Goal: Task Accomplishment & Management: Manage account settings

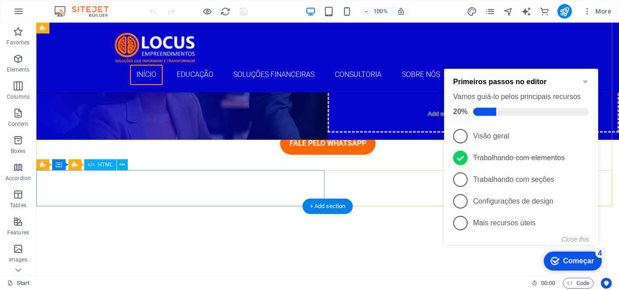
scroll to position [136, 0]
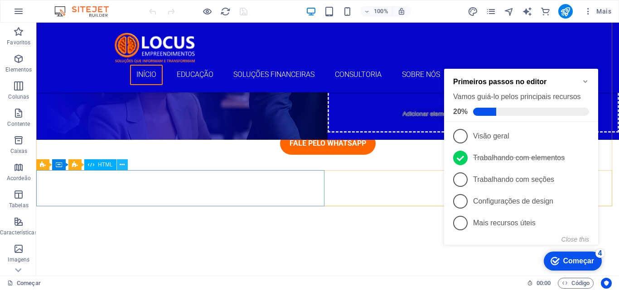
click at [124, 167] on icon at bounding box center [122, 165] width 5 height 10
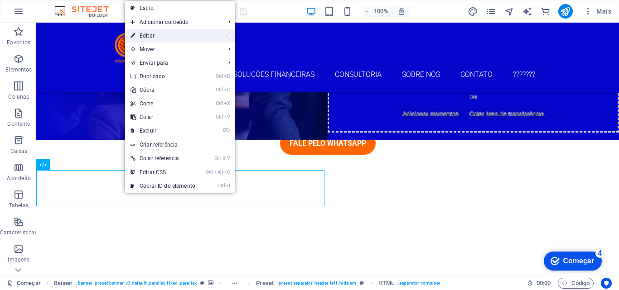
click at [153, 38] on font "Editar" at bounding box center [147, 36] width 15 height 6
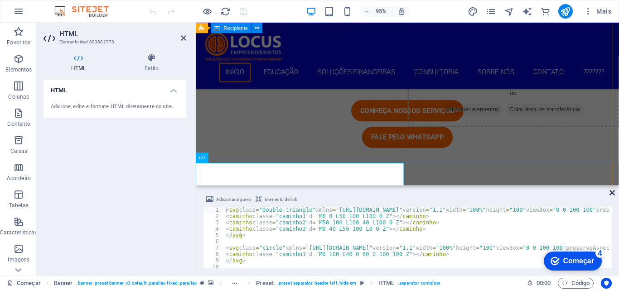
click at [611, 193] on icon at bounding box center [611, 192] width 5 height 7
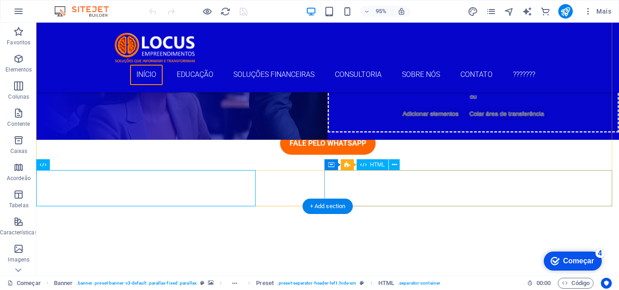
click at [611, 235] on div at bounding box center [327, 253] width 582 height 36
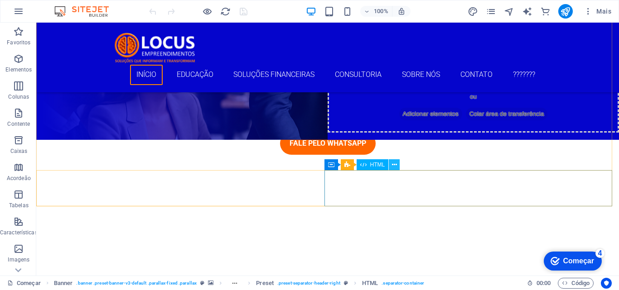
click at [396, 164] on icon at bounding box center [394, 165] width 5 height 10
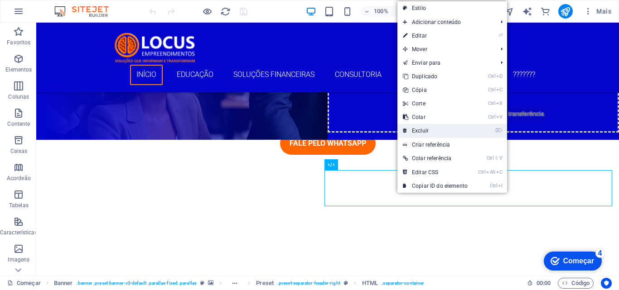
click at [419, 131] on font "Excluir" at bounding box center [420, 131] width 17 height 6
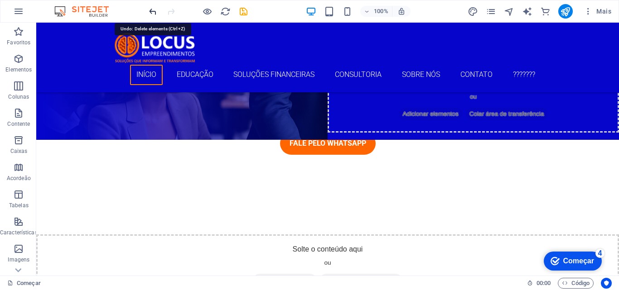
click at [150, 12] on icon "desfazer" at bounding box center [153, 11] width 10 height 10
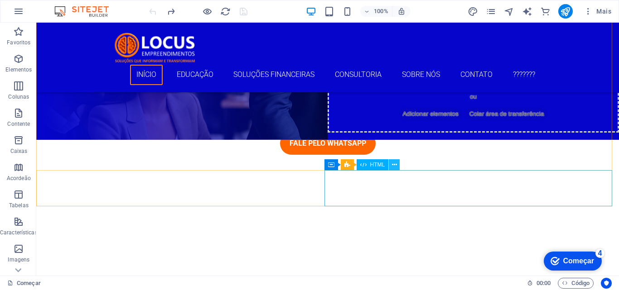
click at [395, 166] on icon at bounding box center [394, 165] width 5 height 10
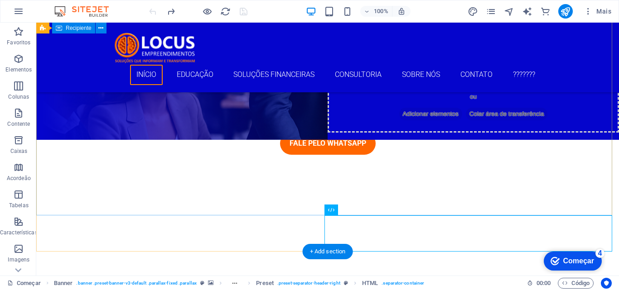
scroll to position [91, 0]
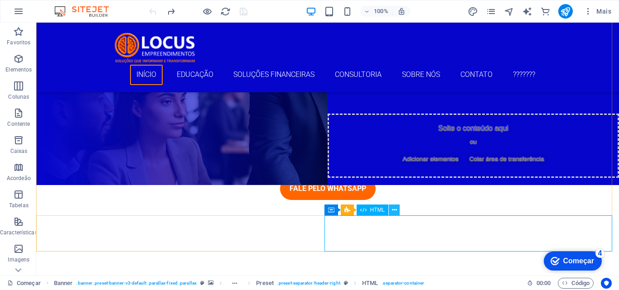
click at [394, 209] on icon at bounding box center [394, 211] width 5 height 10
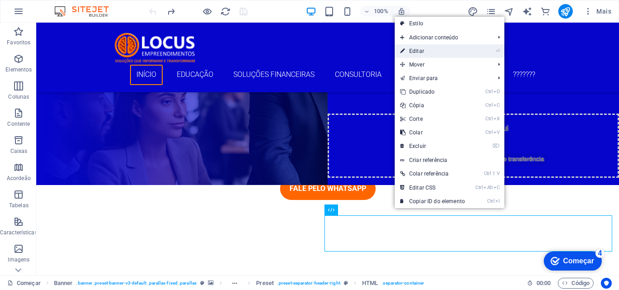
click at [411, 49] on font "Editar" at bounding box center [416, 51] width 15 height 6
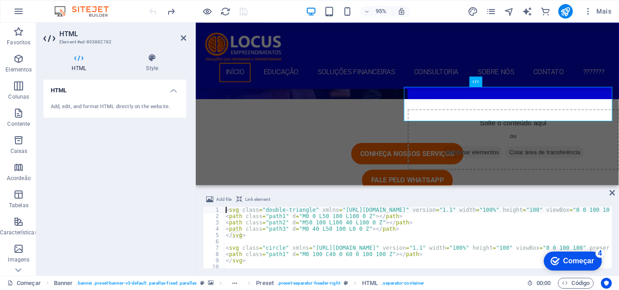
scroll to position [216, 0]
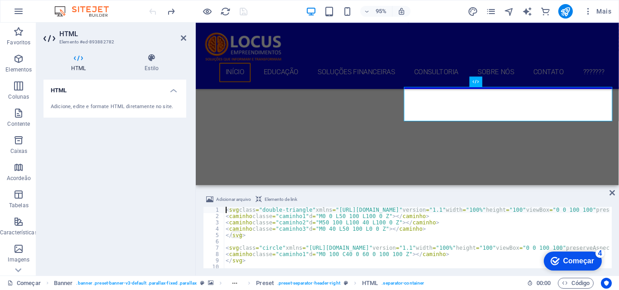
click at [173, 91] on h4 "HTML" at bounding box center [114, 88] width 143 height 16
click at [173, 91] on h4 "HTML" at bounding box center [114, 91] width 143 height 22
click at [152, 68] on font "Estilo" at bounding box center [151, 68] width 14 height 6
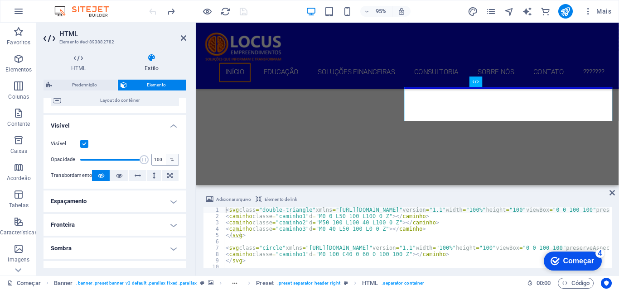
scroll to position [91, 0]
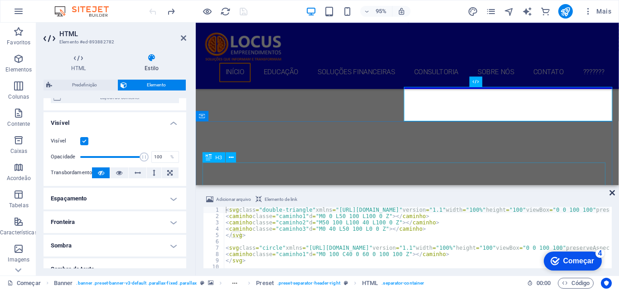
click at [610, 195] on icon at bounding box center [611, 192] width 5 height 7
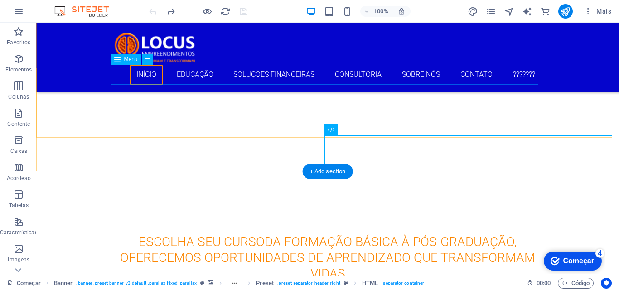
scroll to position [171, 0]
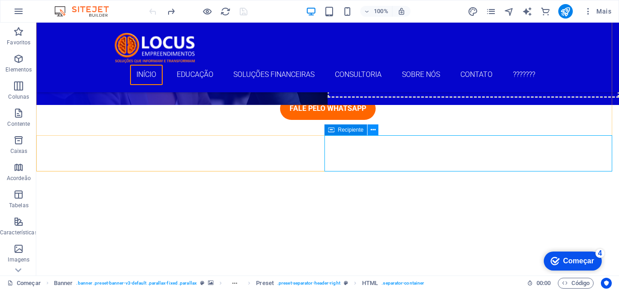
click at [373, 130] on icon at bounding box center [373, 130] width 5 height 10
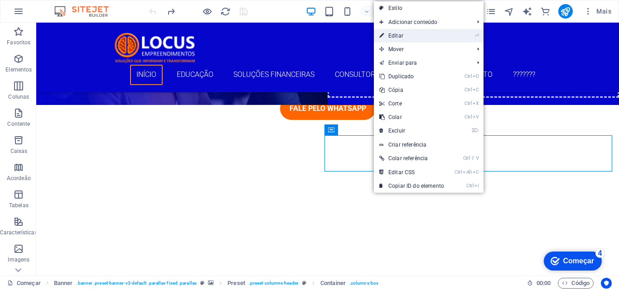
click at [390, 36] on font "Editar" at bounding box center [395, 36] width 15 height 6
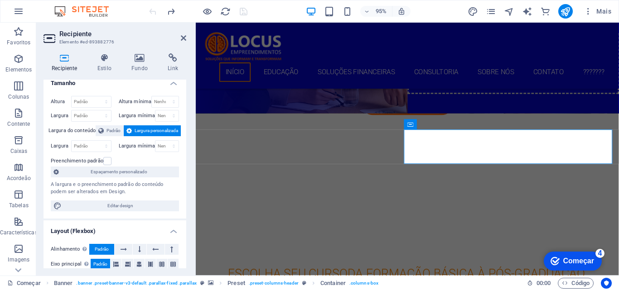
scroll to position [0, 0]
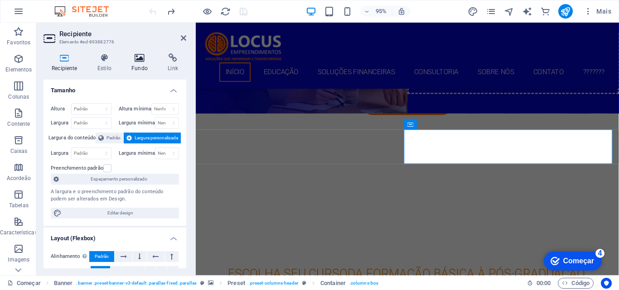
click at [133, 67] on font "Fundo" at bounding box center [139, 68] width 16 height 6
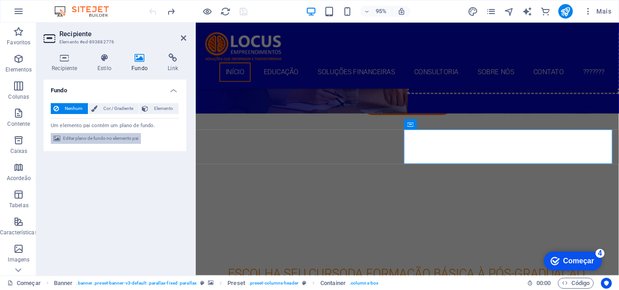
click at [79, 137] on font "Editar plano de fundo no elemento pai" at bounding box center [100, 138] width 75 height 5
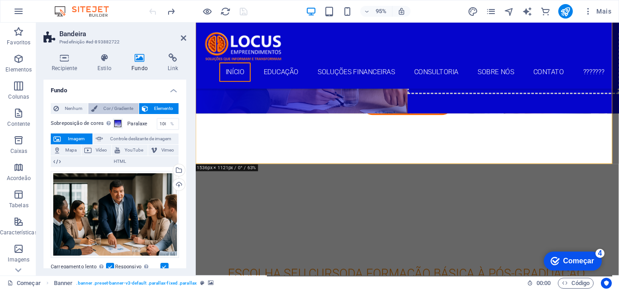
click at [126, 110] on font "Cor / Gradiente" at bounding box center [118, 108] width 30 height 5
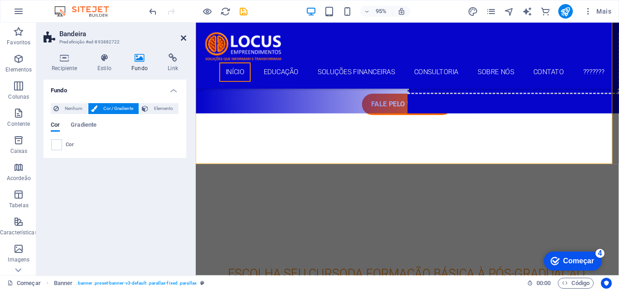
drag, startPoint x: 183, startPoint y: 36, endPoint x: 149, endPoint y: 15, distance: 39.5
click at [183, 36] on icon at bounding box center [183, 37] width 5 height 7
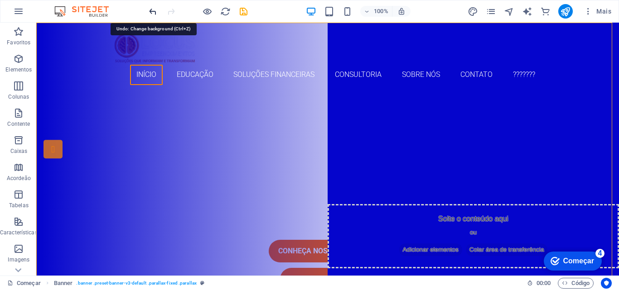
click at [153, 10] on icon "desfazer" at bounding box center [153, 11] width 10 height 10
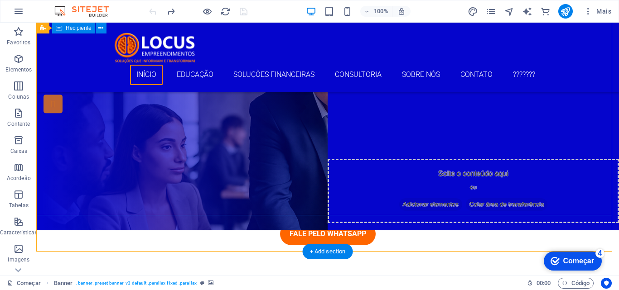
scroll to position [91, 0]
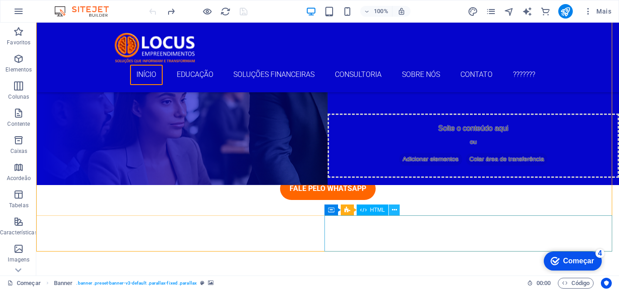
click at [394, 209] on icon at bounding box center [394, 211] width 5 height 10
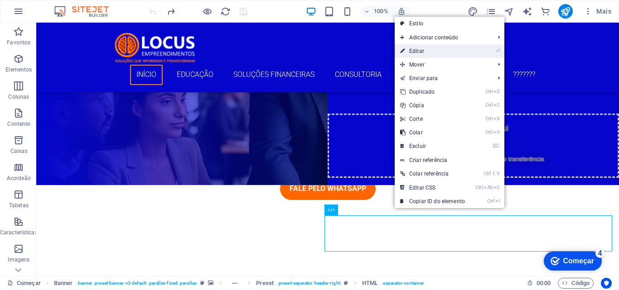
click at [416, 53] on font "Editar" at bounding box center [416, 51] width 15 height 6
click at [268, 54] on div "Início Educação Soluções Financeiras Consultoria Sobre Nós Contato ???????" at bounding box center [327, 58] width 582 height 70
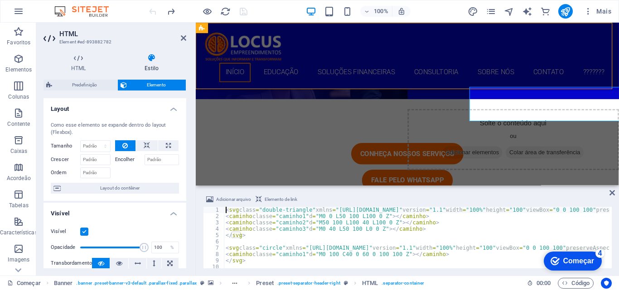
scroll to position [216, 0]
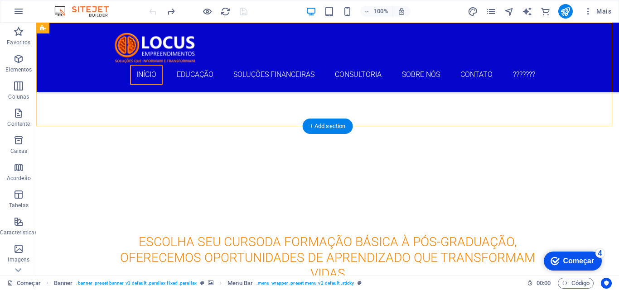
click at [392, 154] on div at bounding box center [327, 172] width 582 height 36
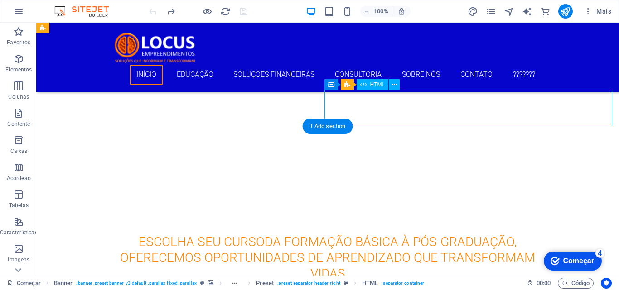
click at [392, 154] on div at bounding box center [327, 172] width 582 height 36
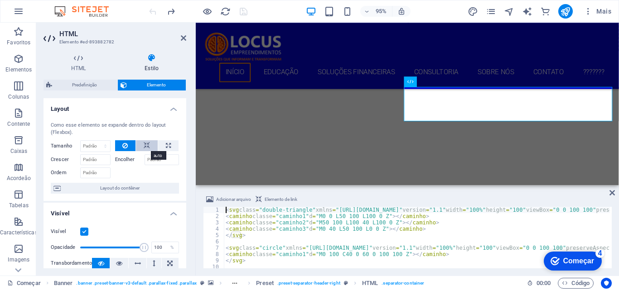
click at [146, 145] on icon at bounding box center [147, 145] width 6 height 11
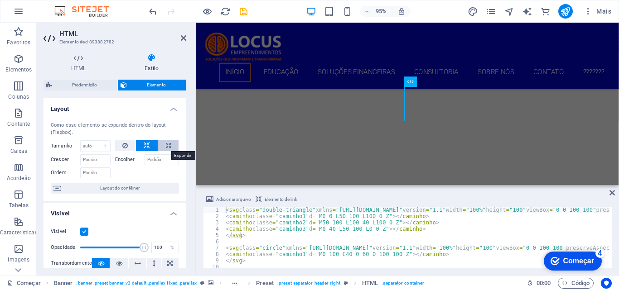
click at [164, 145] on button at bounding box center [168, 145] width 20 height 11
type input "100"
select select "%"
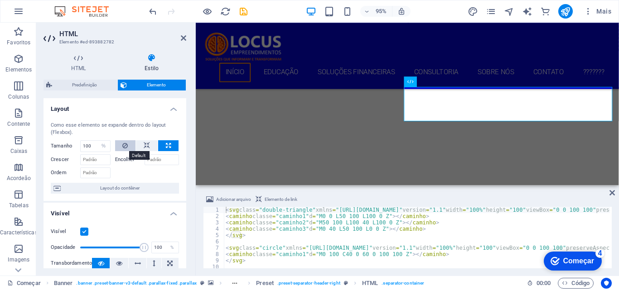
click at [122, 148] on icon at bounding box center [124, 145] width 5 height 11
select select "DISABLED_OPTION_VALUE"
click at [141, 145] on button at bounding box center [147, 145] width 22 height 11
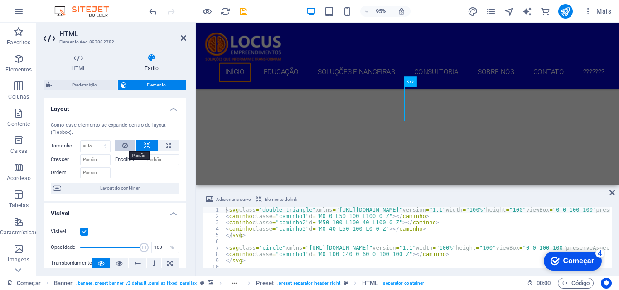
click at [128, 142] on button at bounding box center [125, 145] width 21 height 11
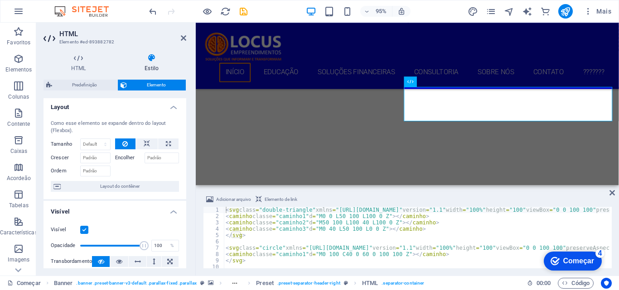
scroll to position [0, 0]
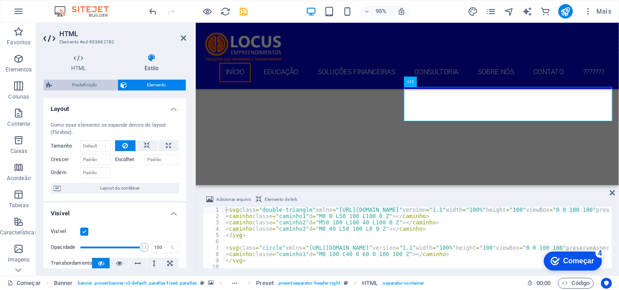
click at [88, 87] on font "Predefinição" at bounding box center [84, 84] width 25 height 5
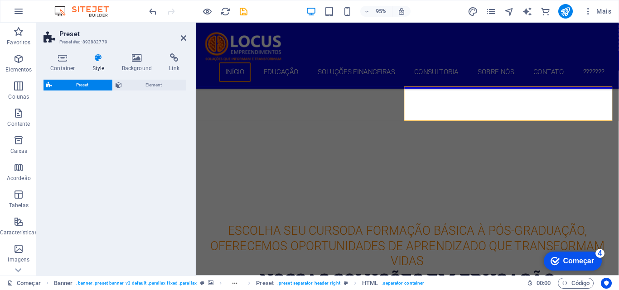
select select "rem"
select select "preset-separator-header-right"
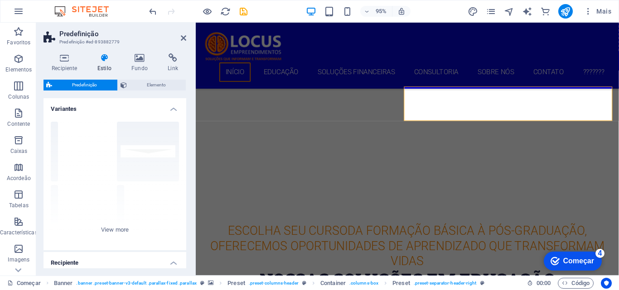
scroll to position [120, 0]
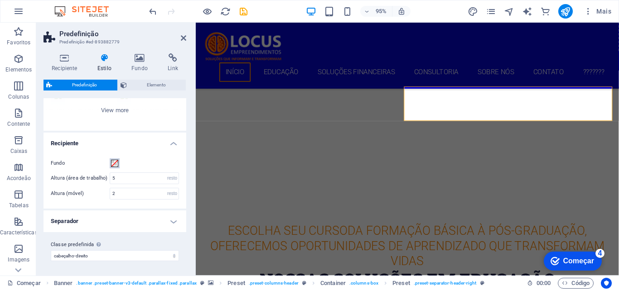
click at [116, 162] on span at bounding box center [114, 163] width 7 height 7
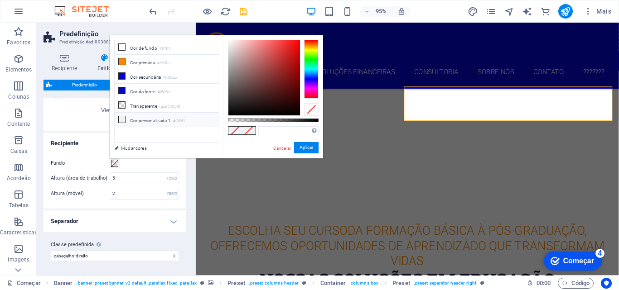
click at [123, 117] on icon at bounding box center [122, 119] width 6 height 6
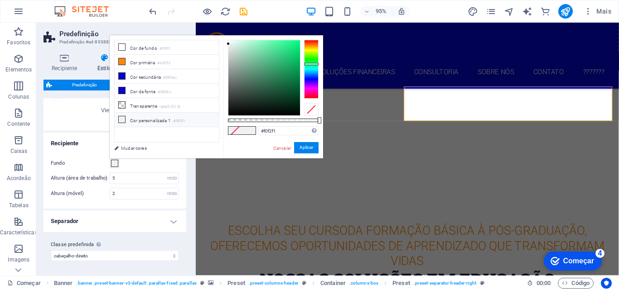
click at [122, 117] on icon at bounding box center [122, 119] width 6 height 6
click at [123, 88] on icon at bounding box center [122, 90] width 6 height 6
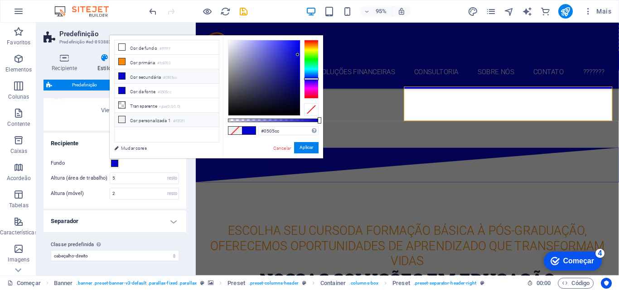
click at [120, 116] on icon at bounding box center [122, 119] width 6 height 6
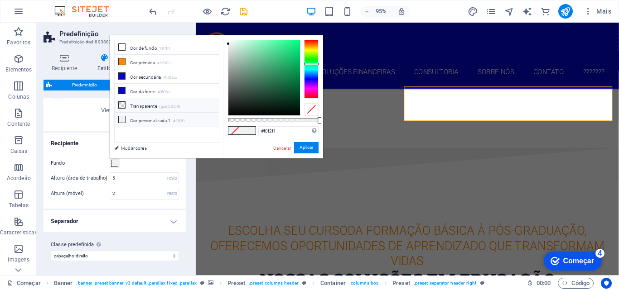
click at [120, 105] on icon at bounding box center [122, 105] width 6 height 6
type input "rgba(0, 0, 0, 0)"
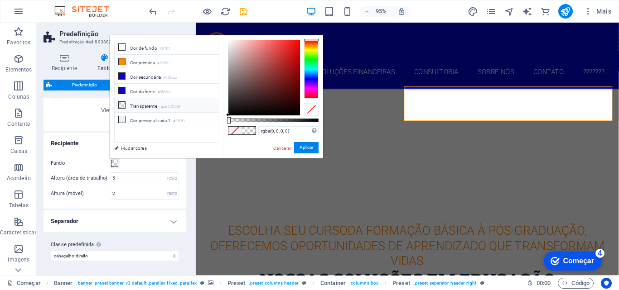
drag, startPoint x: 82, startPoint y: 131, endPoint x: 274, endPoint y: 148, distance: 192.3
click at [274, 148] on font "Cancelar" at bounding box center [282, 148] width 18 height 5
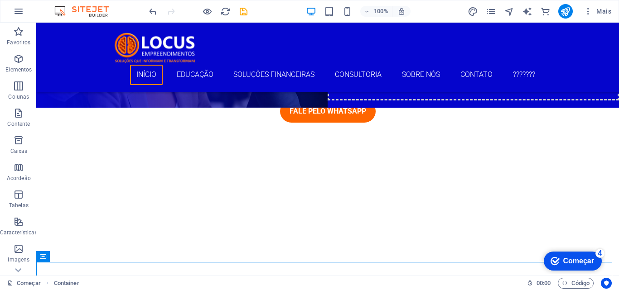
scroll to position [80, 0]
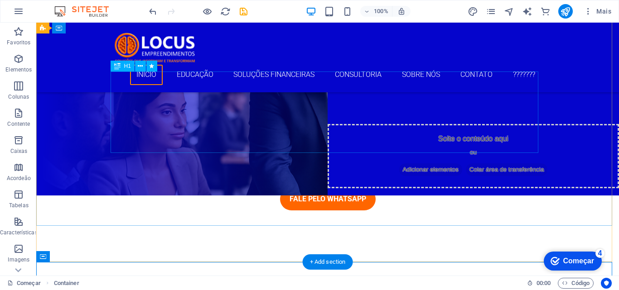
click at [288, 254] on div at bounding box center [327, 272] width 582 height 36
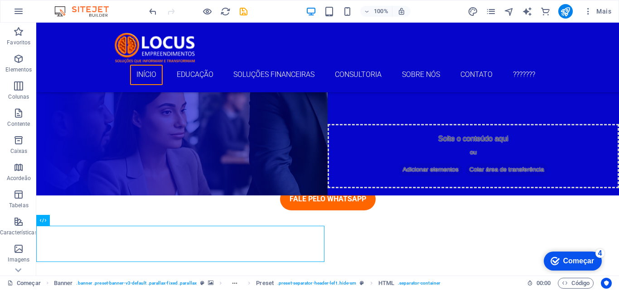
click at [292, 254] on div at bounding box center [327, 272] width 582 height 36
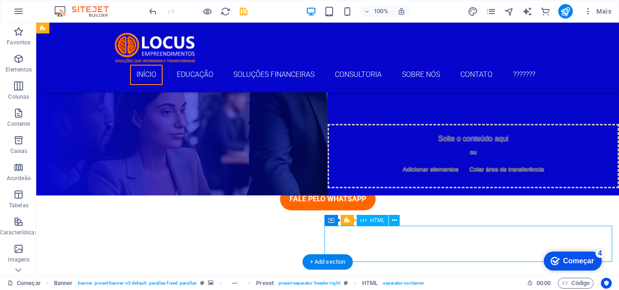
click at [299, 254] on div at bounding box center [327, 272] width 582 height 36
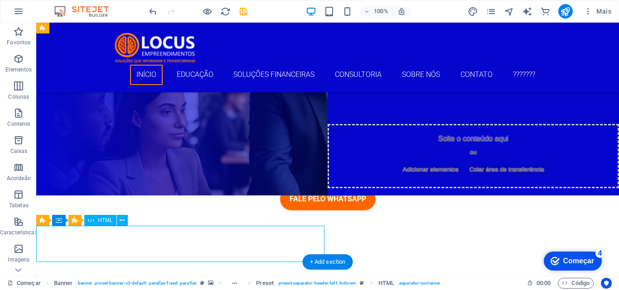
click at [223, 254] on div at bounding box center [327, 272] width 582 height 36
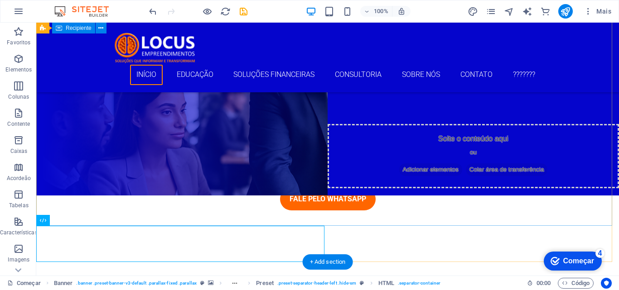
click at [122, 254] on div at bounding box center [327, 272] width 582 height 36
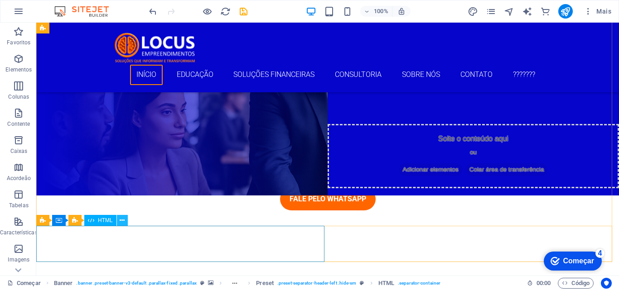
click at [120, 218] on icon at bounding box center [122, 221] width 5 height 10
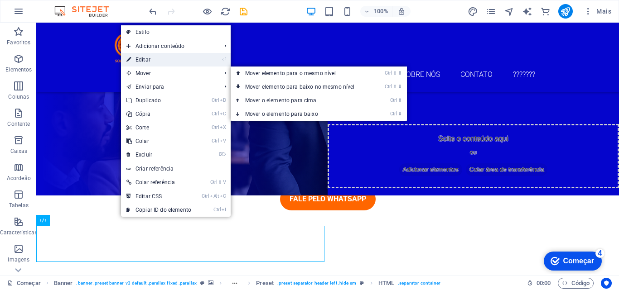
click at [143, 60] on font "Editar" at bounding box center [142, 60] width 15 height 6
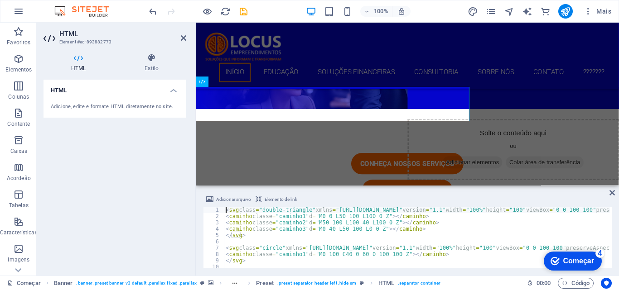
scroll to position [216, 0]
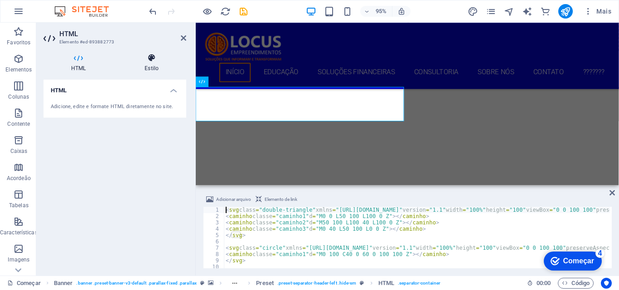
click at [150, 67] on font "Estilo" at bounding box center [151, 68] width 14 height 6
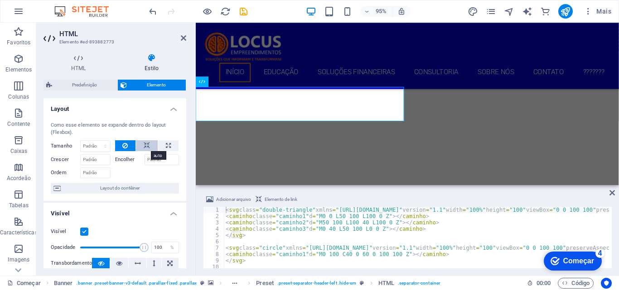
click at [146, 143] on icon at bounding box center [147, 145] width 6 height 11
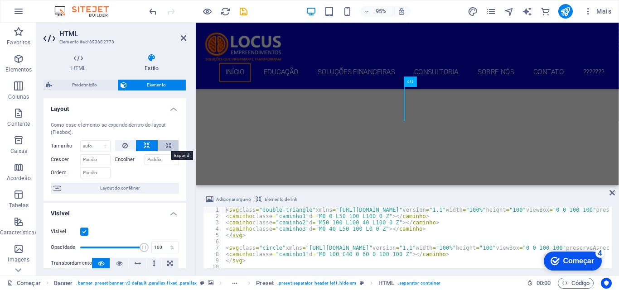
click at [166, 143] on icon at bounding box center [168, 145] width 5 height 11
type input "100"
select select "%"
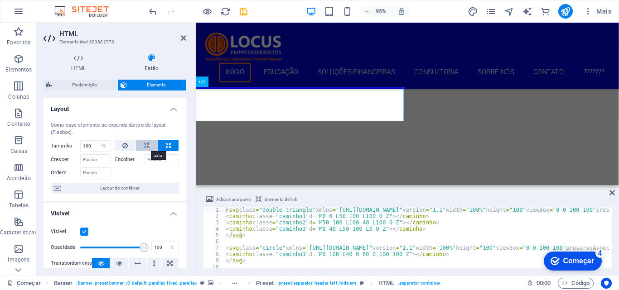
click at [144, 144] on icon at bounding box center [147, 145] width 6 height 11
select select "DISABLED_OPTION_VALUE"
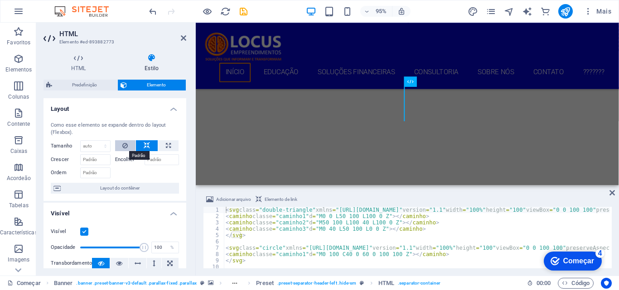
click at [127, 144] on button at bounding box center [125, 145] width 21 height 11
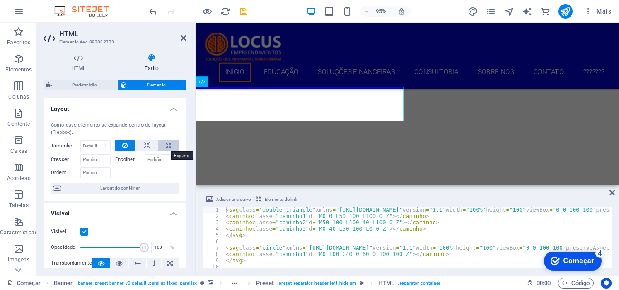
click at [166, 144] on icon at bounding box center [168, 145] width 5 height 11
type input "100"
select select "%"
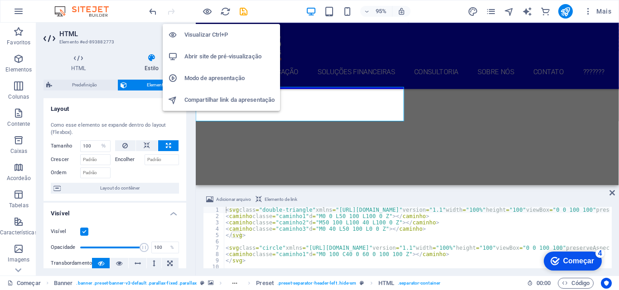
click at [209, 56] on font "Abrir site de pré-visualização" at bounding box center [222, 56] width 77 height 7
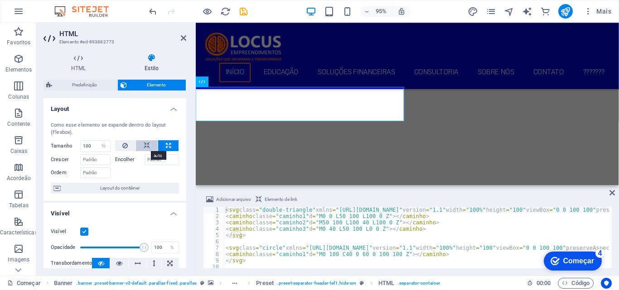
click at [147, 144] on icon at bounding box center [147, 145] width 6 height 11
select select "DISABLED_OPTION_VALUE"
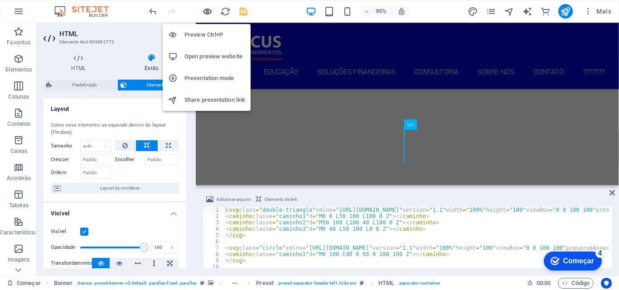
scroll to position [171, 0]
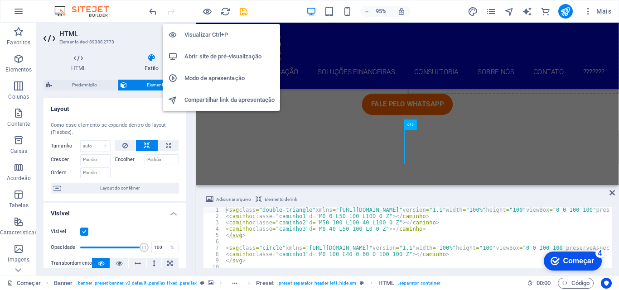
click at [206, 53] on font "Abrir site de pré-visualização" at bounding box center [222, 56] width 77 height 7
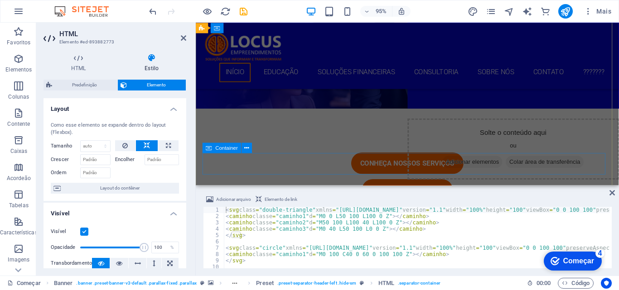
scroll to position [80, 0]
click at [569, 8] on icon "publicar" at bounding box center [565, 11] width 10 height 10
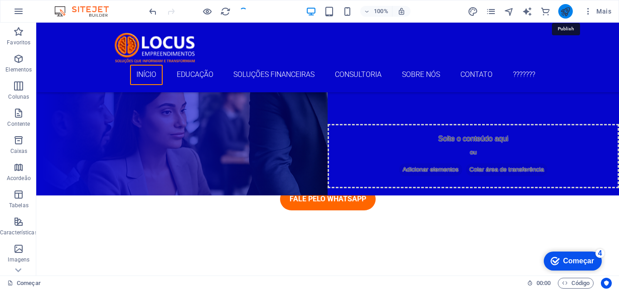
scroll to position [221, 0]
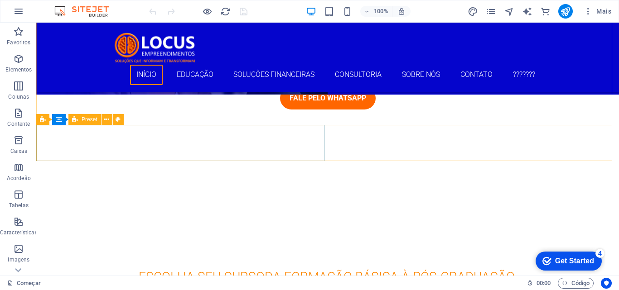
scroll to position [181, 0]
click at [121, 119] on icon at bounding box center [121, 120] width 5 height 10
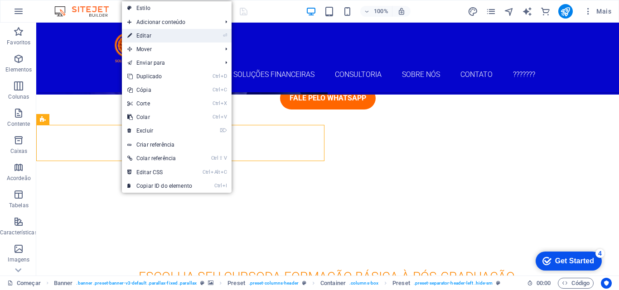
drag, startPoint x: 142, startPoint y: 36, endPoint x: 83, endPoint y: 88, distance: 78.3
click at [142, 36] on font "Editar" at bounding box center [143, 36] width 15 height 6
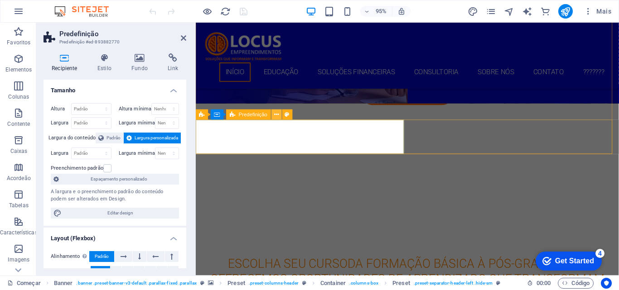
click at [276, 115] on icon at bounding box center [276, 114] width 5 height 9
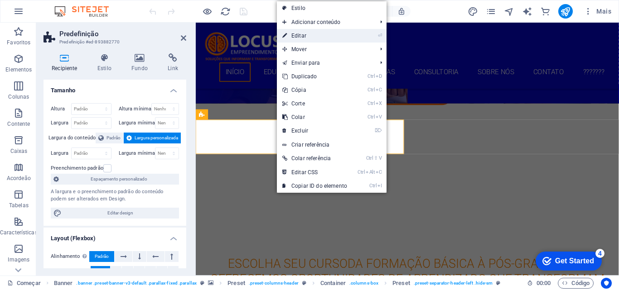
click at [299, 37] on font "Editar" at bounding box center [298, 36] width 15 height 6
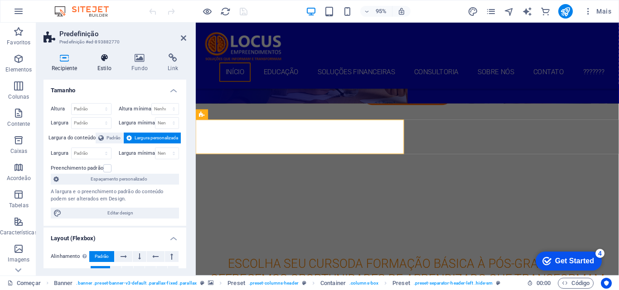
click at [109, 65] on font "Estilo" at bounding box center [104, 68] width 14 height 6
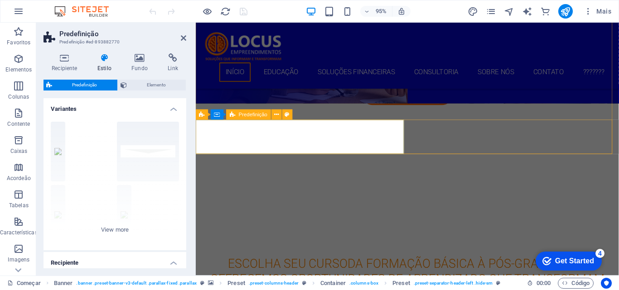
click at [284, 153] on div at bounding box center [418, 171] width 445 height 36
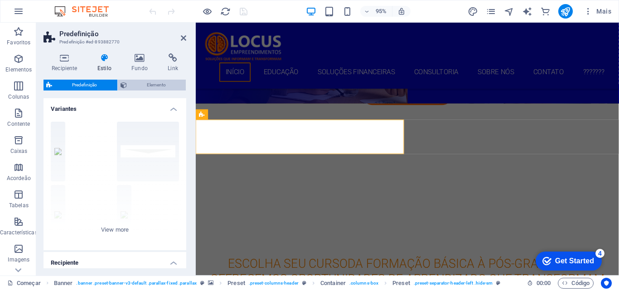
click at [154, 84] on font "Elemento" at bounding box center [156, 84] width 19 height 5
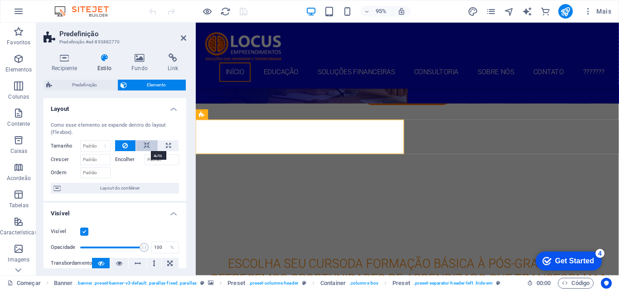
click at [145, 142] on icon at bounding box center [147, 145] width 6 height 11
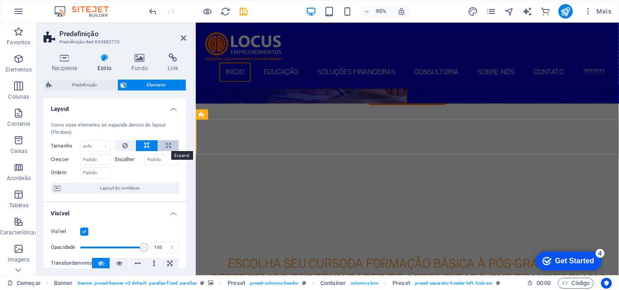
click at [167, 144] on icon at bounding box center [168, 145] width 5 height 11
type input "100"
select select "%"
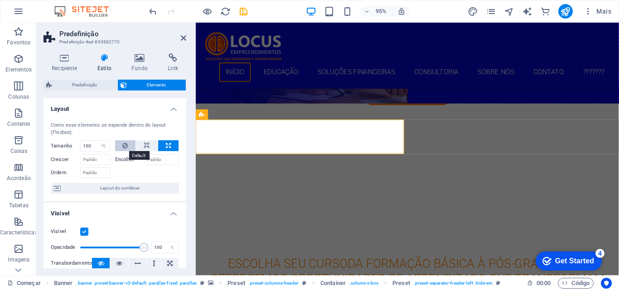
click at [123, 144] on icon at bounding box center [124, 145] width 5 height 11
select select "DISABLED_OPTION_VALUE"
click at [125, 144] on icon at bounding box center [124, 145] width 5 height 11
click at [97, 84] on span "Predefinição" at bounding box center [85, 85] width 60 height 11
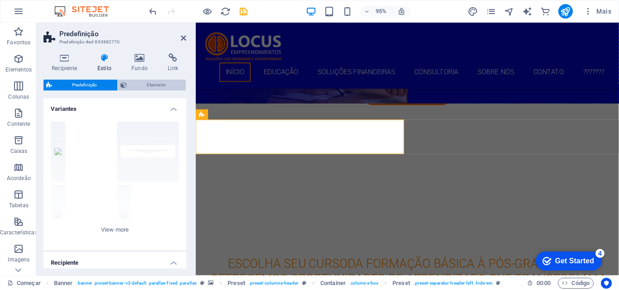
click at [122, 86] on icon at bounding box center [123, 85] width 6 height 11
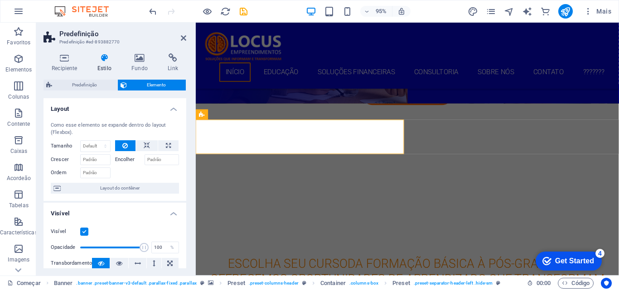
click at [143, 86] on span "Elemento" at bounding box center [157, 85] width 54 height 11
click at [150, 86] on font "Elemento" at bounding box center [156, 84] width 19 height 5
click at [147, 145] on icon at bounding box center [147, 145] width 6 height 11
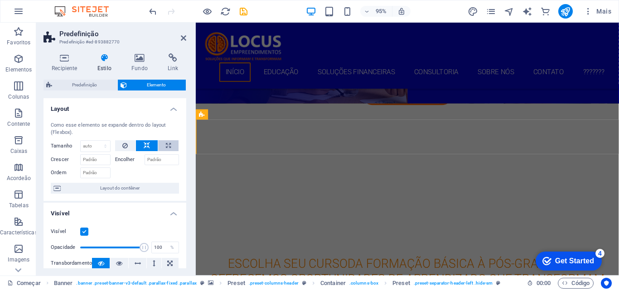
click at [169, 144] on button at bounding box center [168, 145] width 20 height 11
type input "100"
select select "%"
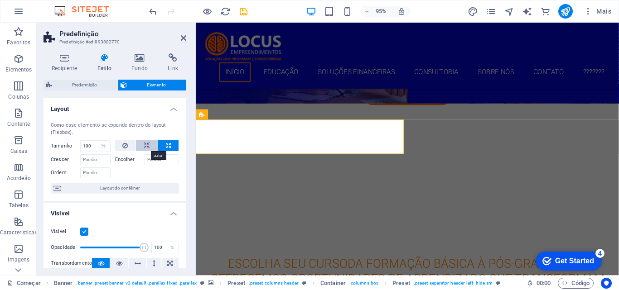
click at [144, 145] on icon at bounding box center [147, 145] width 6 height 11
select select "DISABLED_OPTION_VALUE"
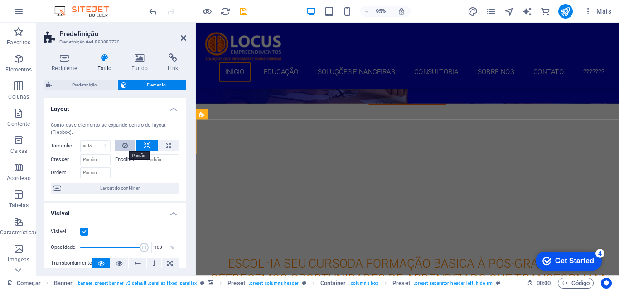
click at [123, 144] on icon at bounding box center [124, 145] width 5 height 11
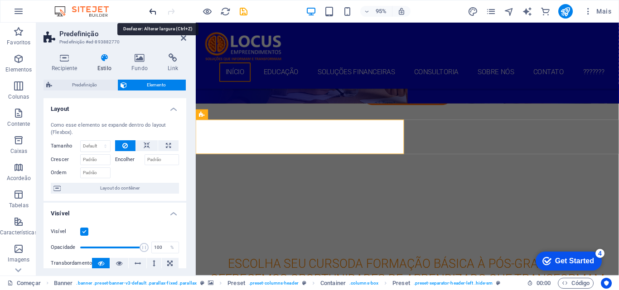
click at [149, 11] on icon "desfazer" at bounding box center [153, 11] width 10 height 10
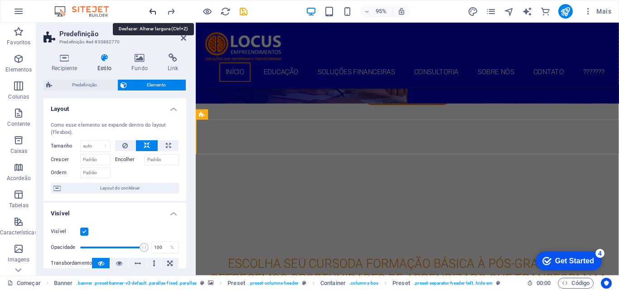
click at [149, 11] on icon "desfazer" at bounding box center [153, 11] width 10 height 10
type input "100"
select select "%"
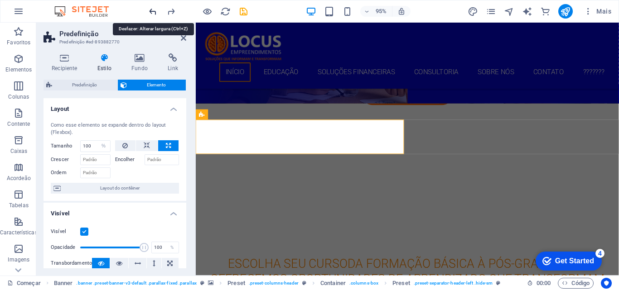
click at [149, 11] on icon "desfazer" at bounding box center [153, 11] width 10 height 10
select select "DISABLED_OPTION_VALUE"
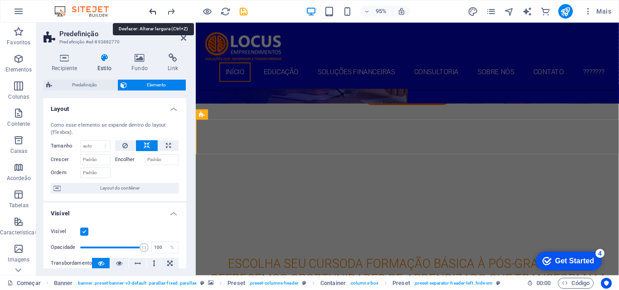
click at [149, 11] on icon "desfazer" at bounding box center [153, 11] width 10 height 10
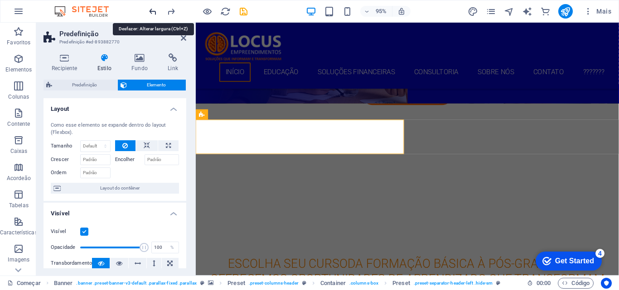
click at [149, 11] on icon "desfazer" at bounding box center [153, 11] width 10 height 10
type input "100"
select select "%"
click at [149, 11] on icon "desfazer" at bounding box center [153, 11] width 10 height 10
select select "DISABLED_OPTION_VALUE"
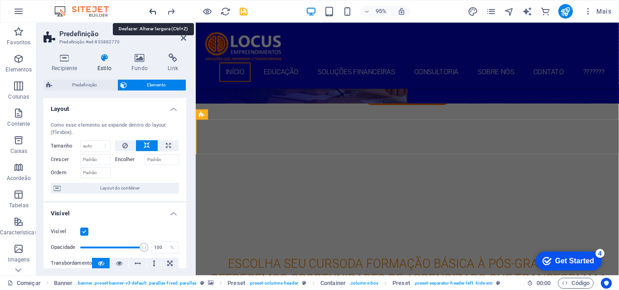
click at [149, 11] on icon "desfazer" at bounding box center [153, 11] width 10 height 10
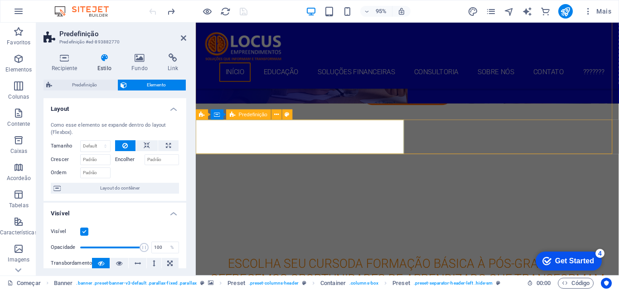
click at [355, 153] on div at bounding box center [418, 171] width 445 height 36
click at [351, 153] on div at bounding box center [418, 171] width 445 height 36
click at [237, 116] on font "Recipiente" at bounding box center [236, 115] width 24 height 6
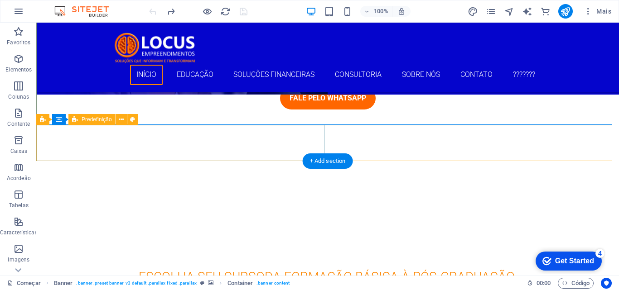
click at [139, 153] on div at bounding box center [327, 171] width 582 height 36
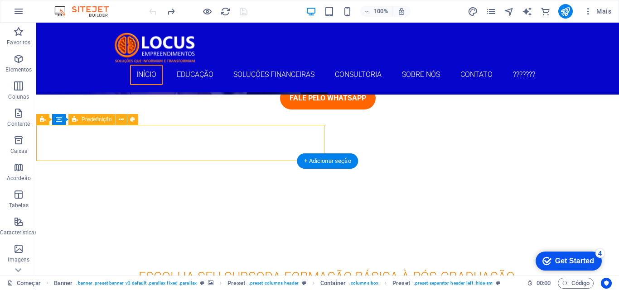
click at [139, 153] on div at bounding box center [327, 171] width 582 height 36
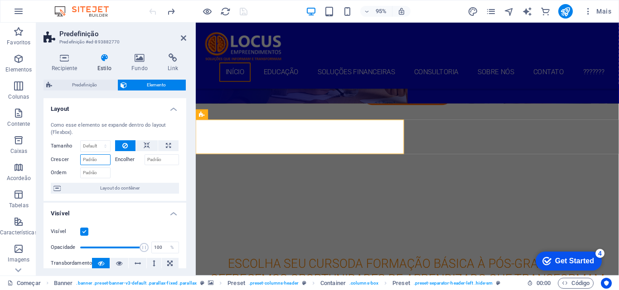
click at [93, 158] on input "Crescer" at bounding box center [95, 159] width 30 height 11
click at [134, 172] on div at bounding box center [147, 171] width 64 height 13
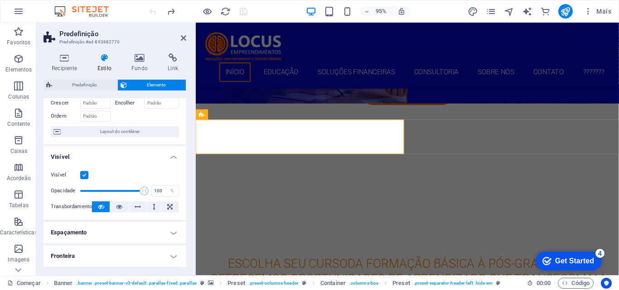
scroll to position [0, 0]
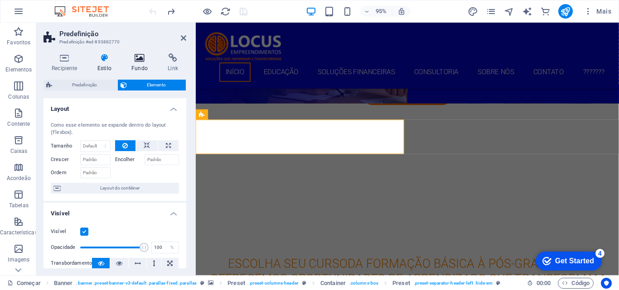
click at [137, 67] on font "Fundo" at bounding box center [139, 68] width 16 height 6
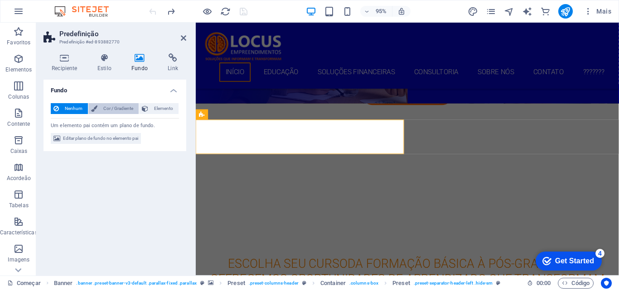
click at [123, 109] on font "Cor / Gradiente" at bounding box center [118, 108] width 30 height 5
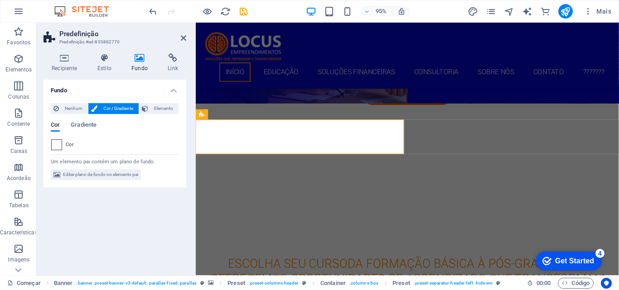
click at [59, 144] on span at bounding box center [57, 145] width 10 height 10
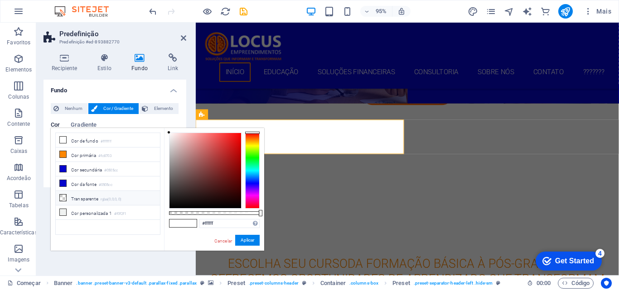
click at [64, 197] on icon at bounding box center [63, 198] width 6 height 6
click at [65, 209] on icon at bounding box center [63, 212] width 6 height 6
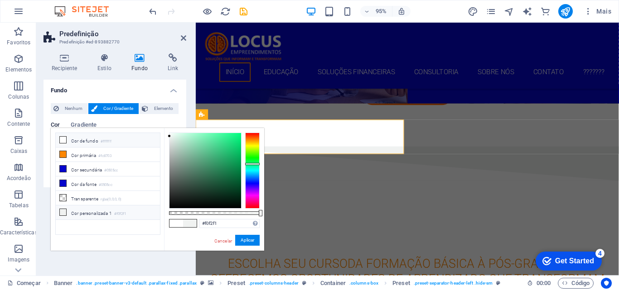
click at [65, 137] on icon at bounding box center [63, 140] width 6 height 6
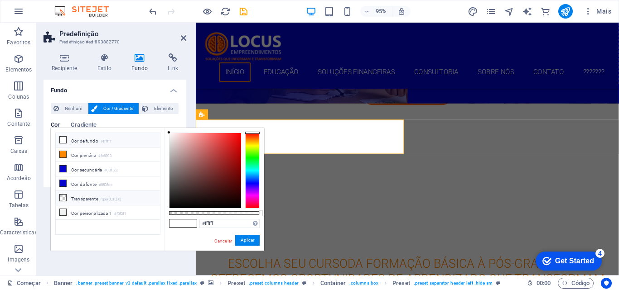
click at [62, 197] on icon at bounding box center [63, 198] width 6 height 6
type input "rgba(0, 0, 0, 0)"
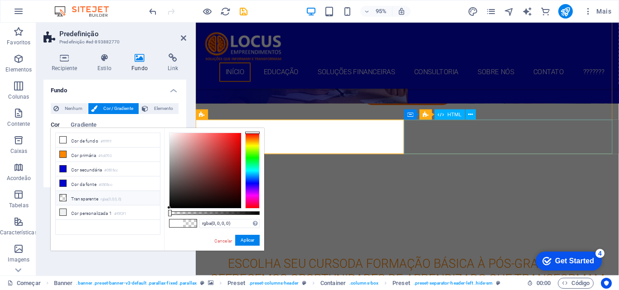
click at [509, 189] on div at bounding box center [418, 207] width 445 height 36
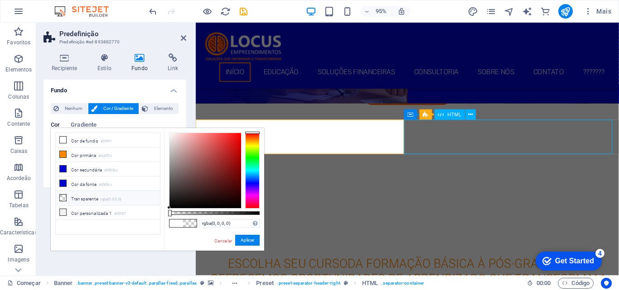
click at [509, 189] on div at bounding box center [418, 207] width 445 height 36
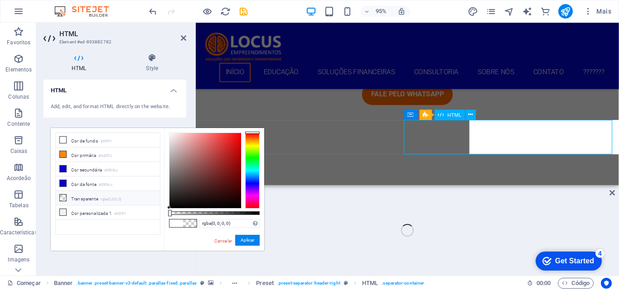
click at [509, 189] on div at bounding box center [418, 207] width 445 height 36
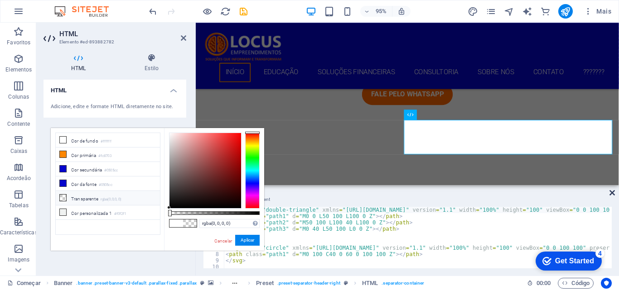
click at [610, 194] on icon at bounding box center [611, 192] width 5 height 7
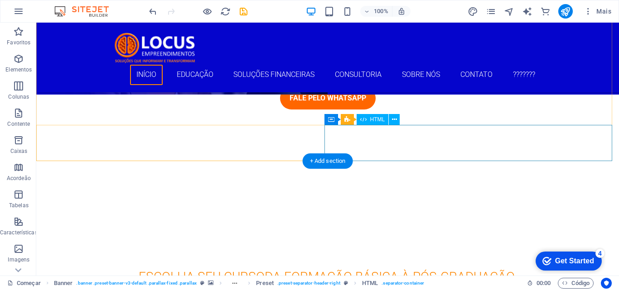
click at [490, 189] on div at bounding box center [327, 207] width 582 height 36
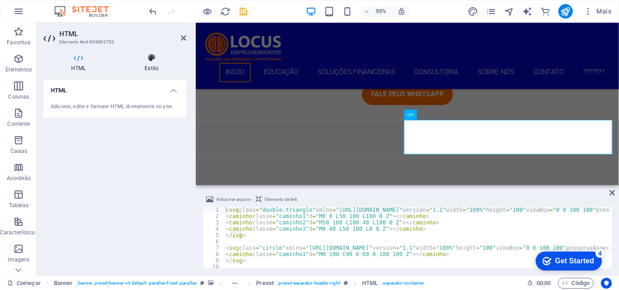
click at [148, 63] on h4 "Estilo" at bounding box center [151, 62] width 69 height 19
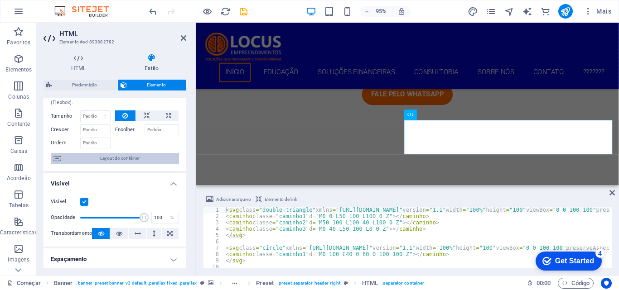
scroll to position [45, 0]
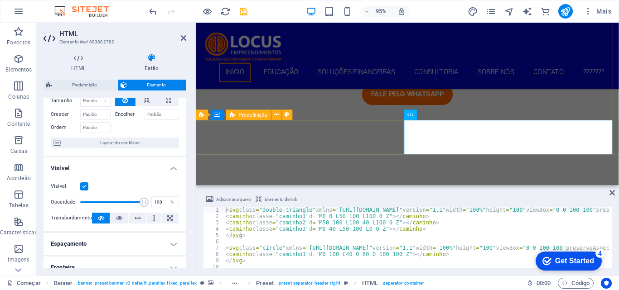
click at [299, 153] on div at bounding box center [418, 171] width 445 height 36
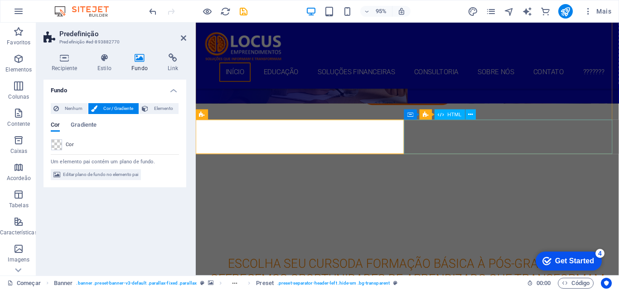
click at [449, 189] on div at bounding box center [418, 207] width 445 height 36
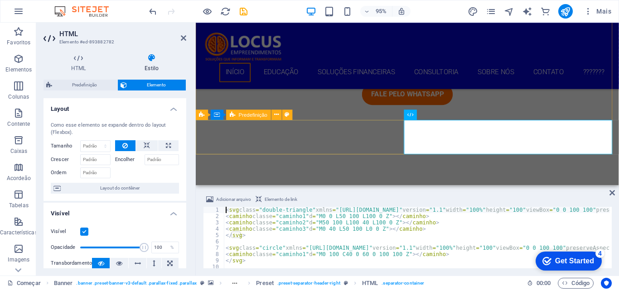
click at [372, 153] on div at bounding box center [418, 171] width 445 height 36
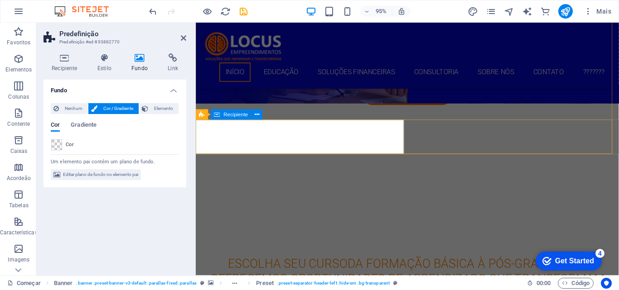
click at [219, 115] on icon at bounding box center [217, 115] width 6 height 10
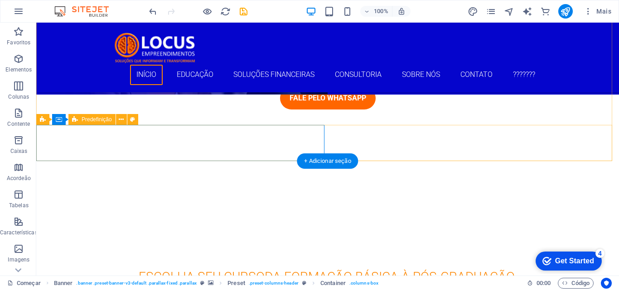
click at [178, 153] on div at bounding box center [327, 171] width 582 height 36
click at [179, 153] on div at bounding box center [327, 171] width 582 height 36
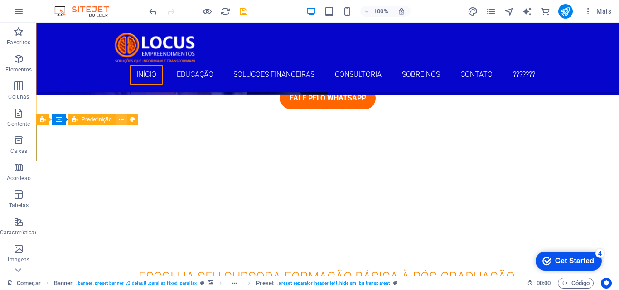
click at [119, 120] on icon at bounding box center [121, 120] width 5 height 10
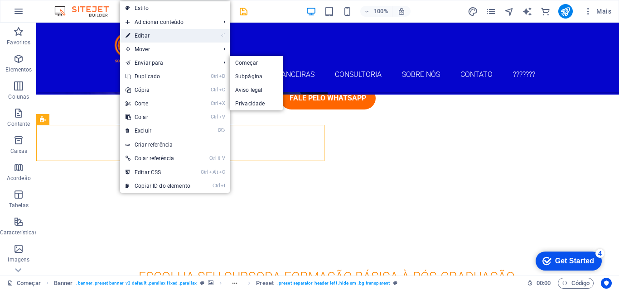
click at [142, 35] on font "Editar" at bounding box center [142, 36] width 15 height 6
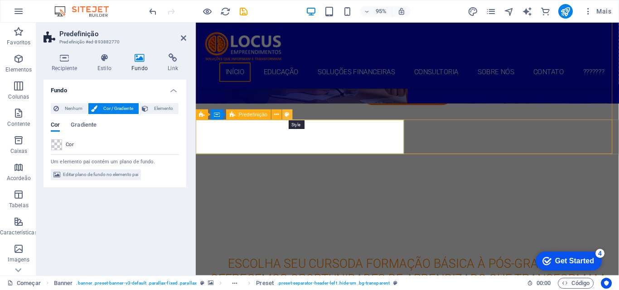
click at [285, 114] on icon at bounding box center [287, 114] width 5 height 9
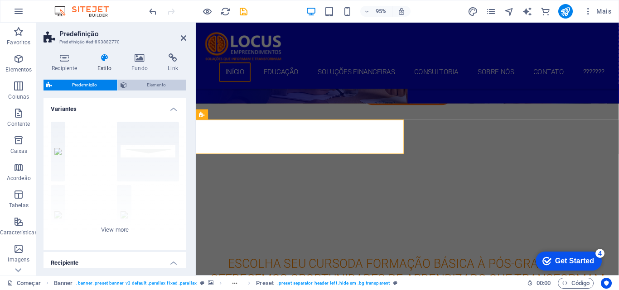
click at [158, 84] on font "Elemento" at bounding box center [156, 84] width 19 height 5
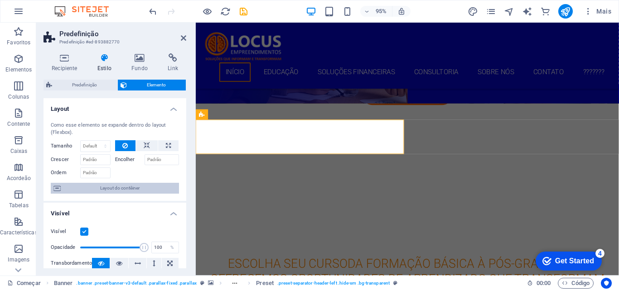
click at [135, 186] on font "Layout do contêiner" at bounding box center [119, 188] width 39 height 5
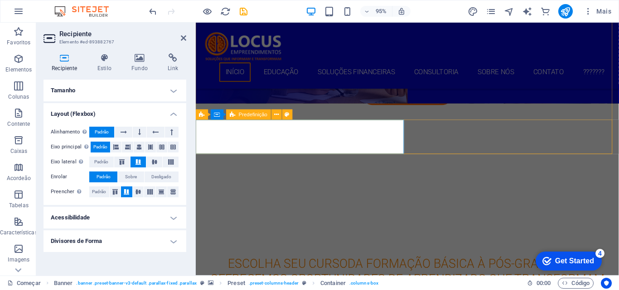
click at [338, 153] on div at bounding box center [418, 171] width 445 height 36
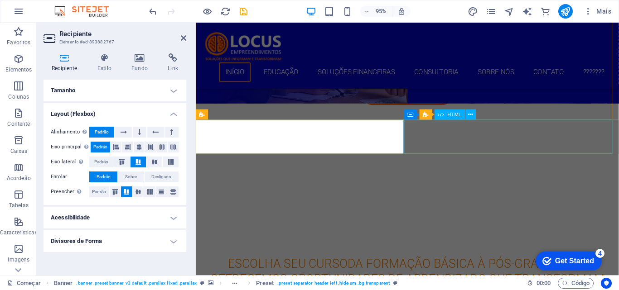
click at [438, 189] on div at bounding box center [418, 207] width 445 height 36
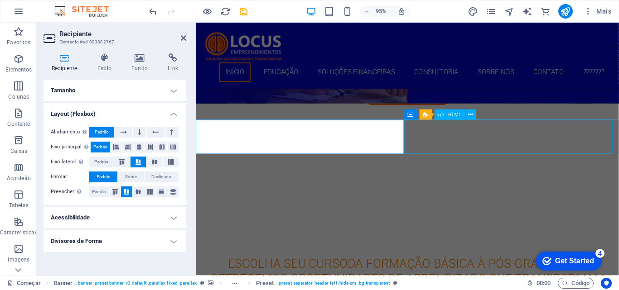
click at [586, 189] on div at bounding box center [418, 207] width 445 height 36
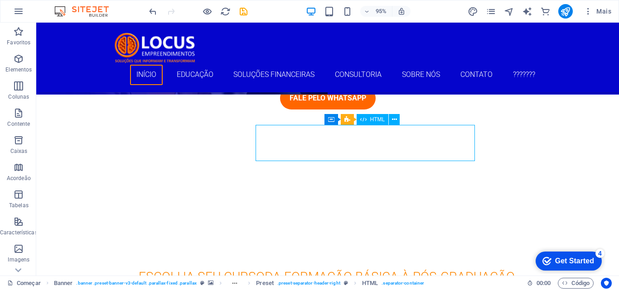
click at [427, 189] on div at bounding box center [327, 207] width 582 height 36
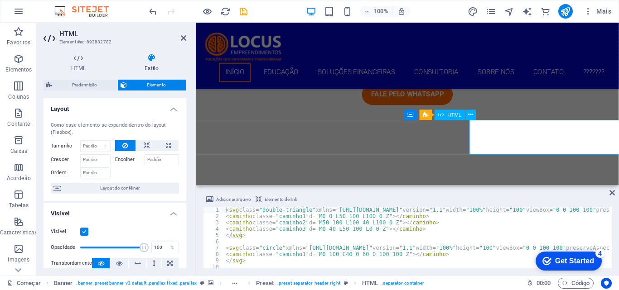
click at [439, 189] on div at bounding box center [418, 207] width 445 height 36
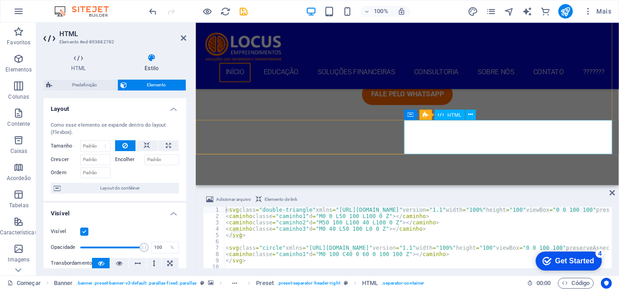
click at [441, 189] on div at bounding box center [418, 207] width 445 height 36
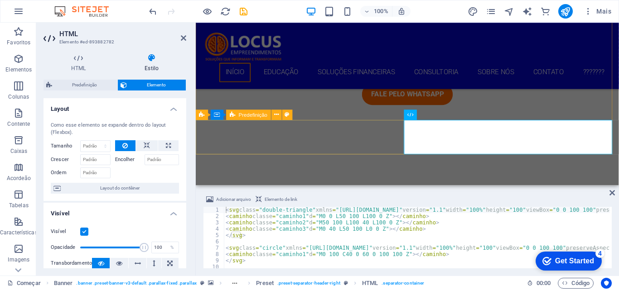
click at [378, 153] on div at bounding box center [418, 171] width 445 height 36
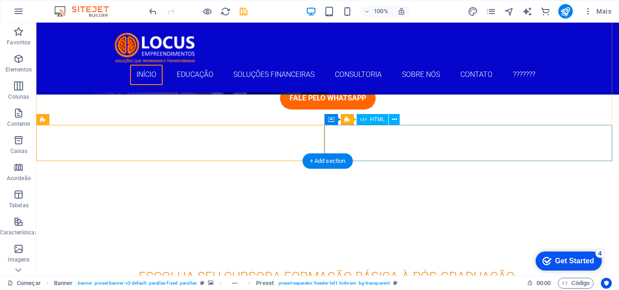
click at [456, 189] on div at bounding box center [327, 207] width 582 height 36
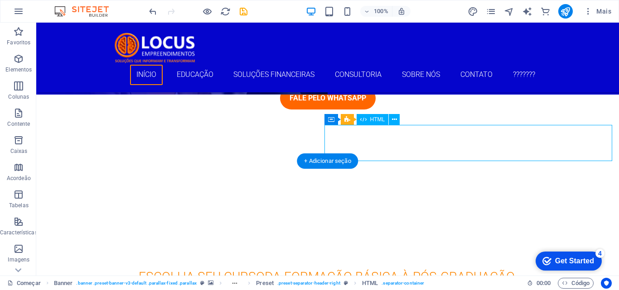
click at [431, 189] on div at bounding box center [327, 207] width 582 height 36
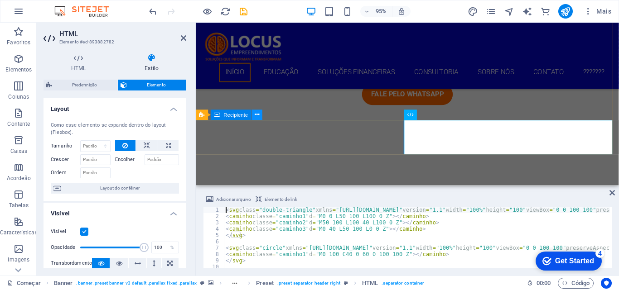
click at [255, 117] on icon at bounding box center [257, 114] width 5 height 9
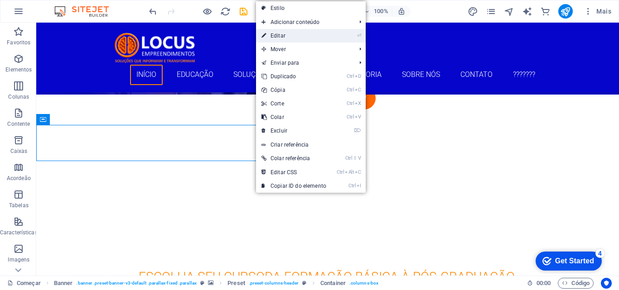
click at [284, 38] on font "Editar" at bounding box center [277, 36] width 15 height 6
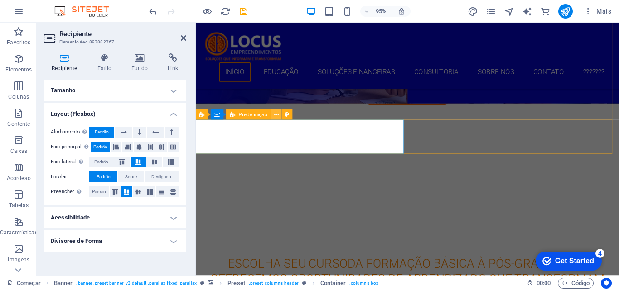
click at [275, 113] on icon at bounding box center [276, 114] width 5 height 9
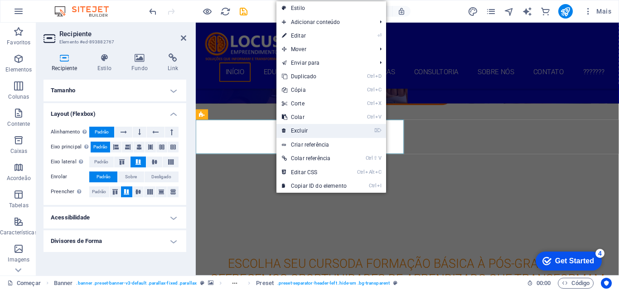
click at [295, 127] on link "⌦ Excluir" at bounding box center [314, 131] width 76 height 14
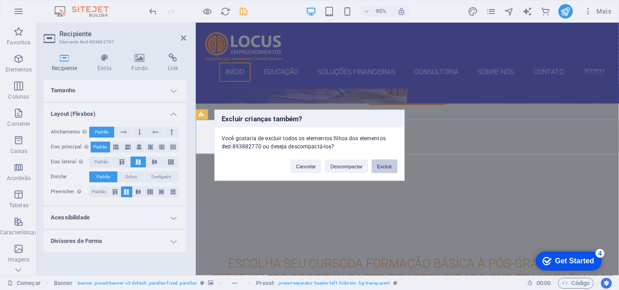
click at [387, 167] on font "Excluir" at bounding box center [384, 166] width 15 height 5
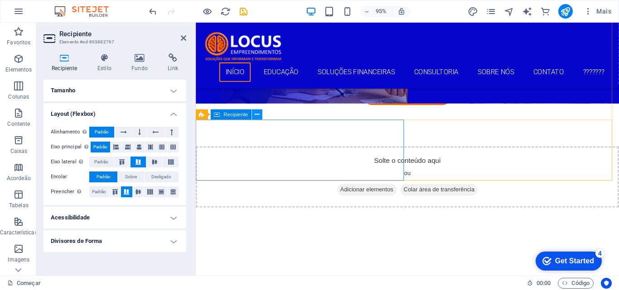
click at [255, 114] on icon at bounding box center [257, 114] width 5 height 9
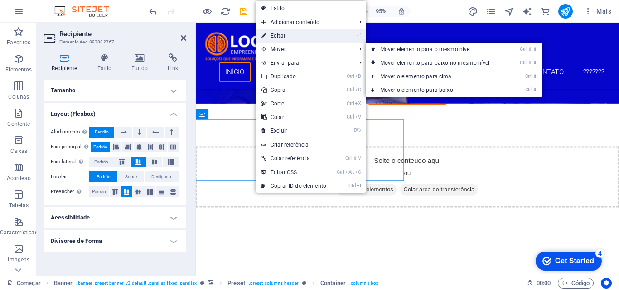
click at [279, 34] on font "Editar" at bounding box center [277, 36] width 15 height 6
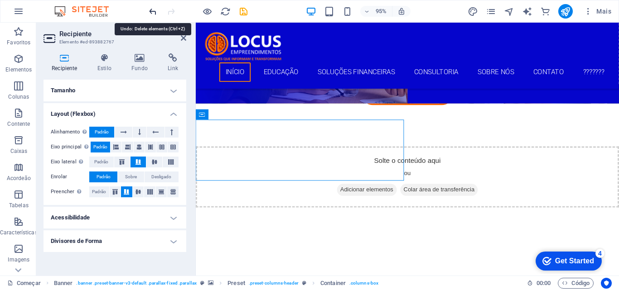
click at [153, 10] on icon "desfazer" at bounding box center [153, 11] width 10 height 10
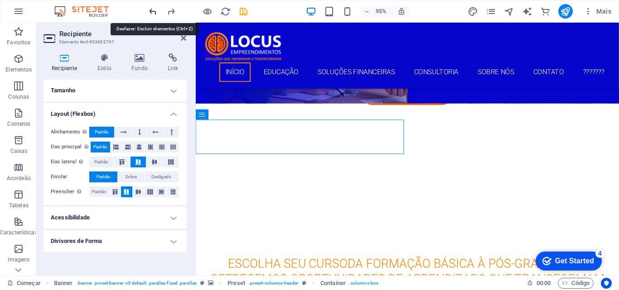
click at [154, 10] on icon "desfazer" at bounding box center [153, 11] width 10 height 10
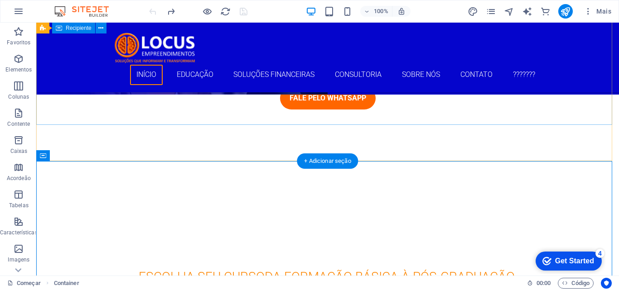
click at [122, 153] on div at bounding box center [327, 171] width 582 height 36
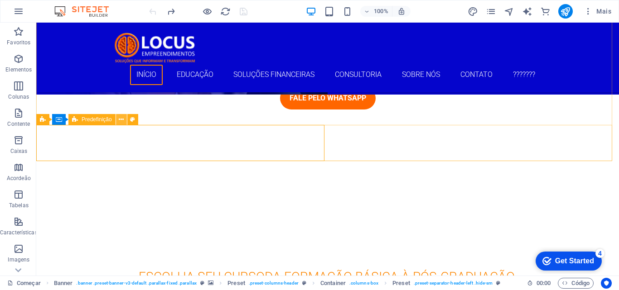
click at [120, 118] on icon at bounding box center [121, 120] width 5 height 10
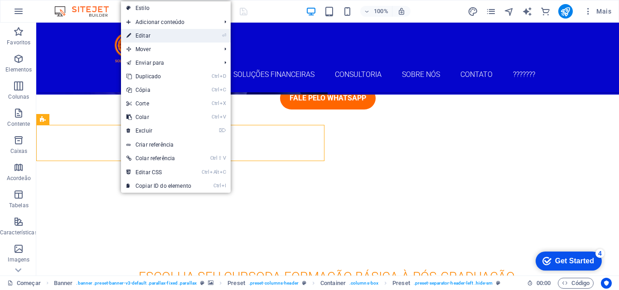
click at [144, 38] on font "Editar" at bounding box center [142, 36] width 15 height 6
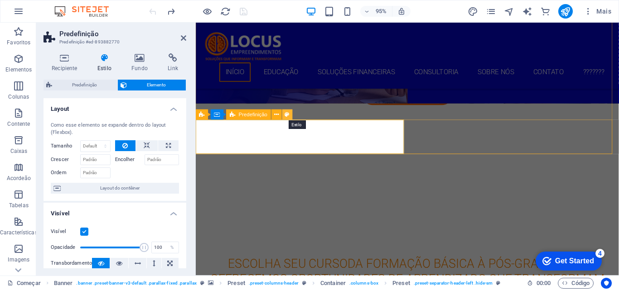
click at [288, 113] on icon at bounding box center [287, 114] width 5 height 9
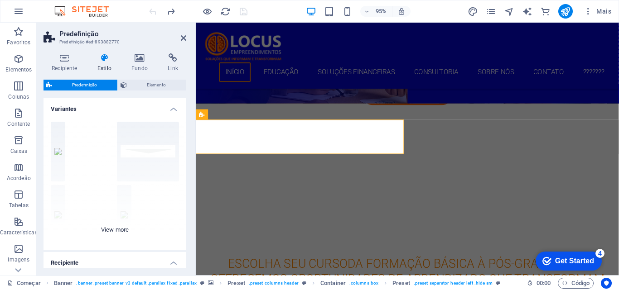
click at [121, 147] on div "Círculo Padrão Diagonal Polígono 1 Polígono 2 Quadrado Ziguezague" at bounding box center [114, 183] width 143 height 136
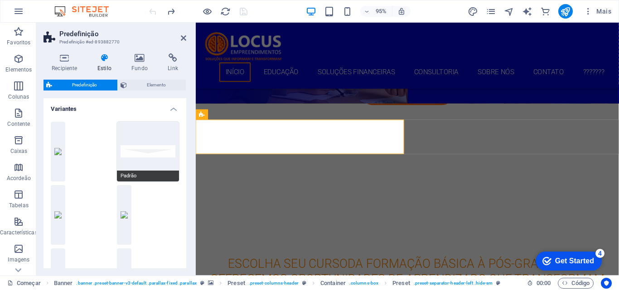
click at [148, 150] on button "Padrão" at bounding box center [148, 152] width 63 height 60
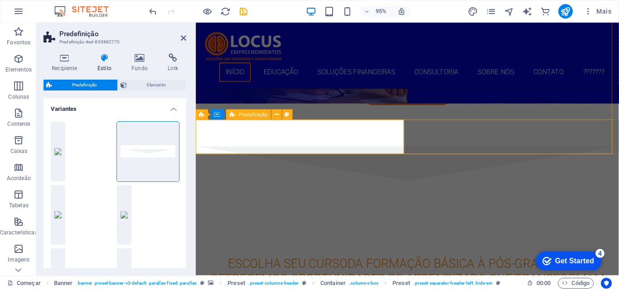
click at [255, 153] on div at bounding box center [418, 171] width 445 height 36
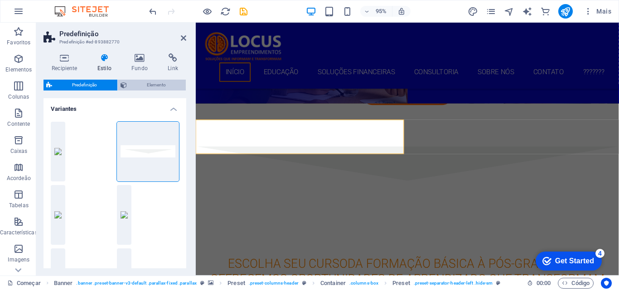
click at [143, 85] on span "Elemento" at bounding box center [157, 85] width 54 height 11
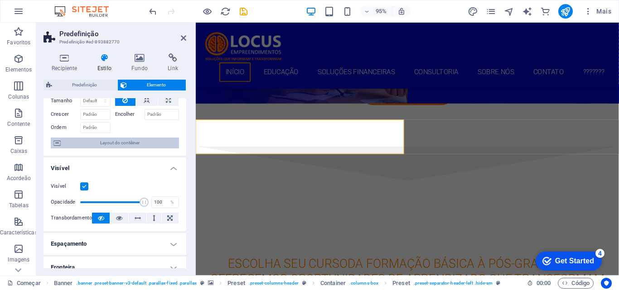
click at [81, 144] on span "Layout do contêiner" at bounding box center [119, 143] width 113 height 11
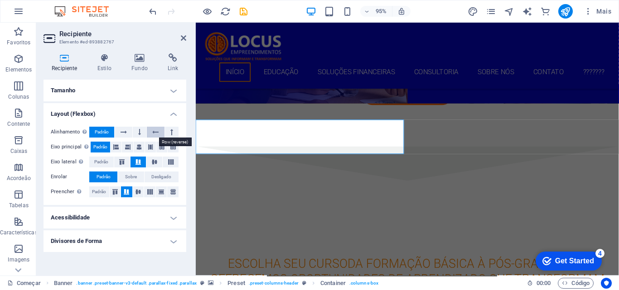
click at [153, 130] on icon at bounding box center [155, 132] width 6 height 11
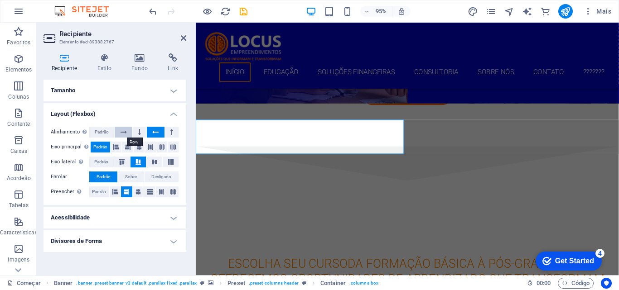
click at [124, 134] on icon at bounding box center [123, 132] width 6 height 11
click at [104, 133] on font "Padrão" at bounding box center [102, 132] width 14 height 5
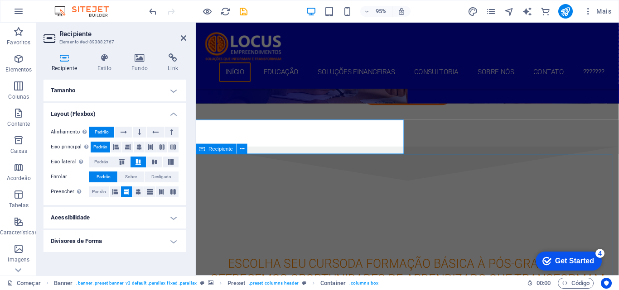
click at [213, 153] on div at bounding box center [418, 171] width 445 height 36
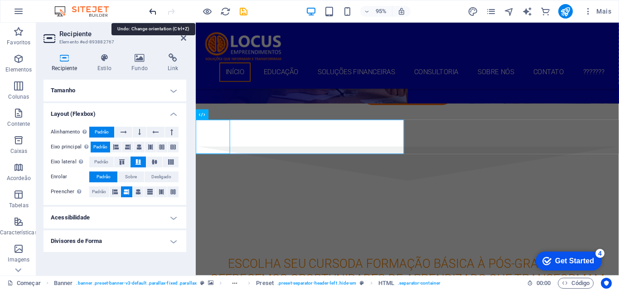
click at [153, 11] on icon "desfazer" at bounding box center [153, 11] width 10 height 10
click at [154, 11] on icon "desfazer" at bounding box center [153, 11] width 10 height 10
click at [154, 15] on div at bounding box center [197, 11] width 101 height 14
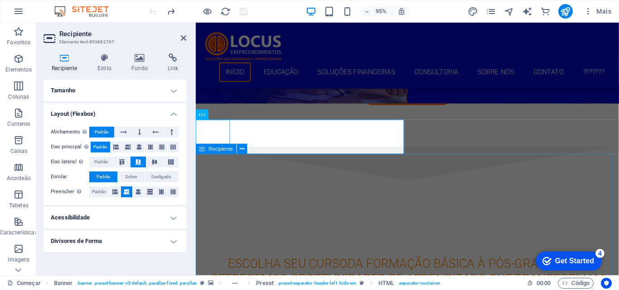
click at [279, 153] on div at bounding box center [418, 171] width 445 height 36
click at [278, 153] on div at bounding box center [418, 171] width 445 height 36
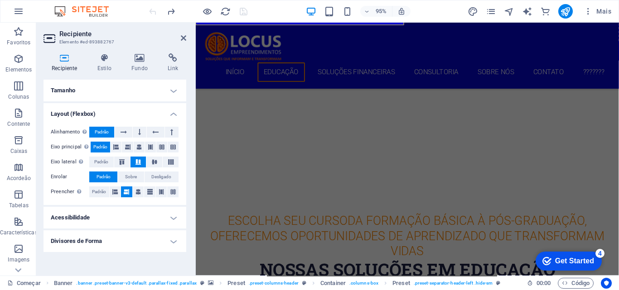
scroll to position [317, 0]
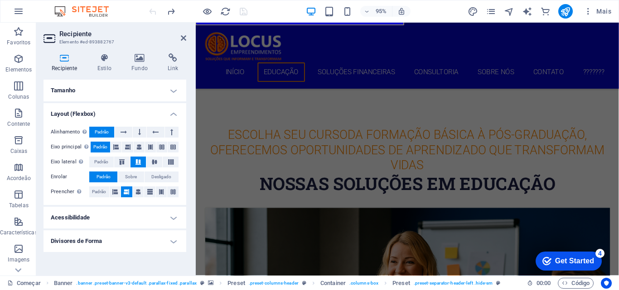
click at [152, 237] on h4 "Divisores de Forma" at bounding box center [114, 242] width 143 height 22
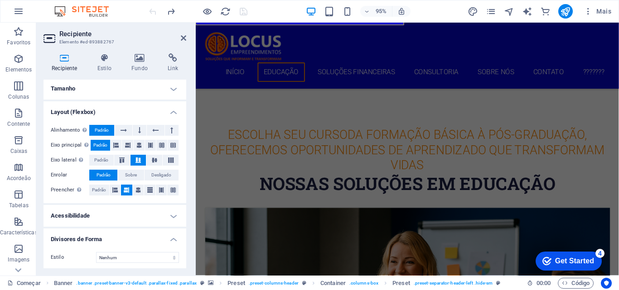
scroll to position [4, 0]
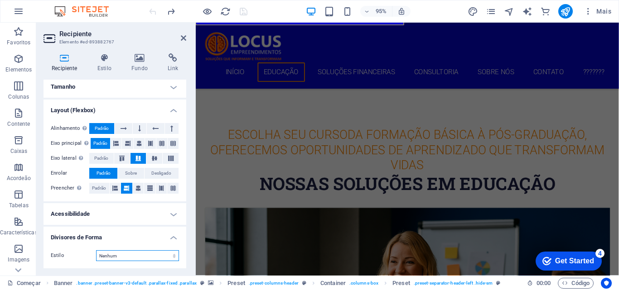
click at [158, 259] on select "Nenhum Triângulo Quadrado Diagonal Polígono 1 Polígono 2 Ziguezague Vários zigu…" at bounding box center [137, 255] width 83 height 11
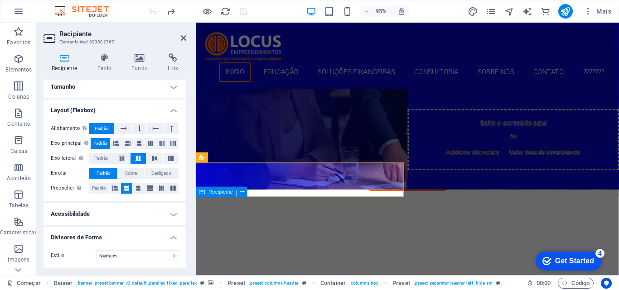
scroll to position [136, 0]
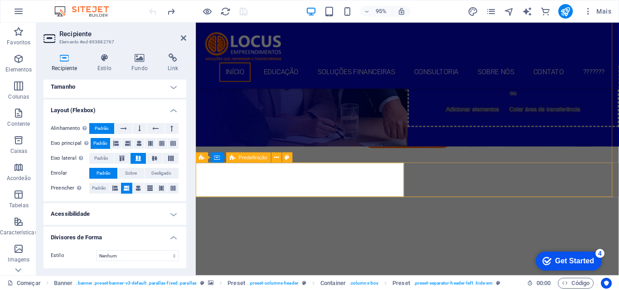
click at [247, 159] on font "Predefinição" at bounding box center [253, 158] width 29 height 6
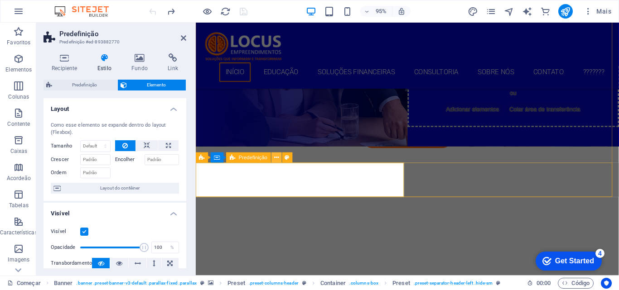
click at [274, 159] on icon at bounding box center [276, 157] width 5 height 9
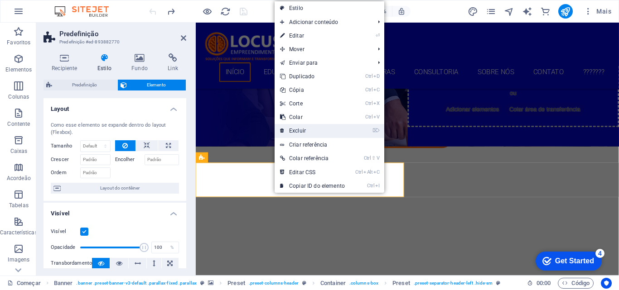
click at [297, 131] on font "Excluir" at bounding box center [297, 131] width 17 height 6
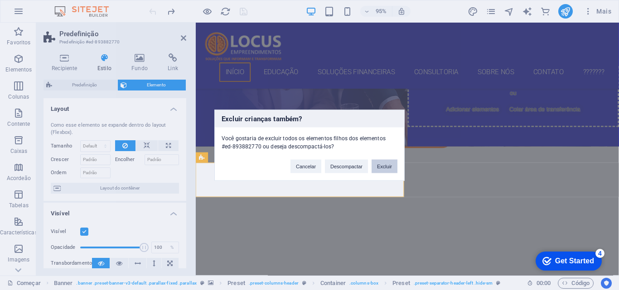
click at [382, 168] on font "Excluir" at bounding box center [384, 166] width 15 height 5
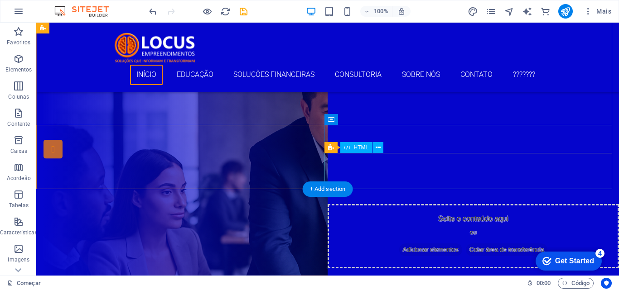
scroll to position [181, 0]
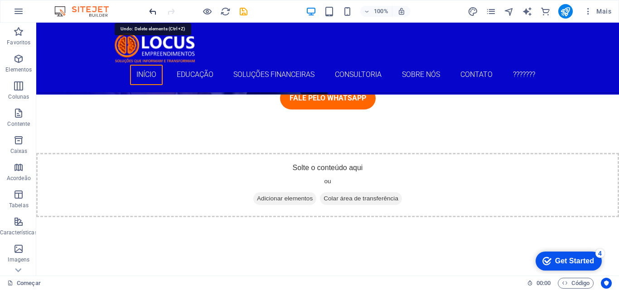
click at [152, 12] on icon "desfazer" at bounding box center [153, 11] width 10 height 10
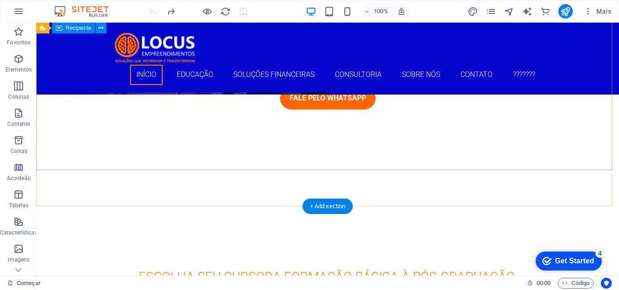
scroll to position [136, 0]
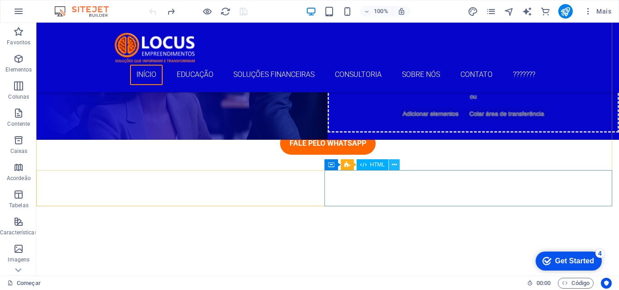
click at [395, 166] on icon at bounding box center [394, 165] width 5 height 10
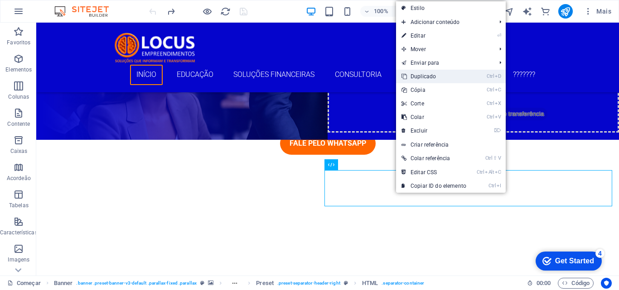
click at [419, 76] on font "Duplicado" at bounding box center [422, 76] width 25 height 6
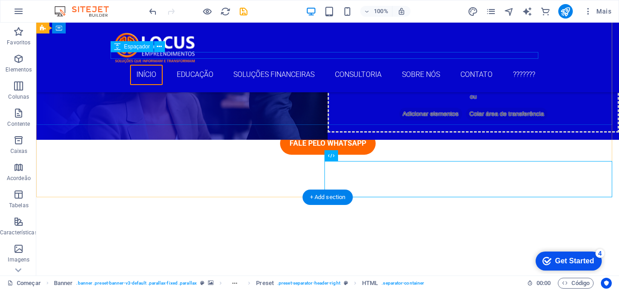
scroll to position [181, 0]
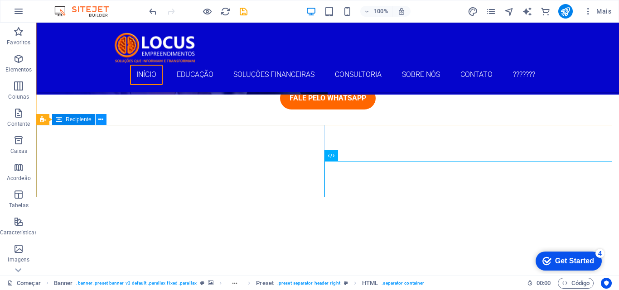
click at [99, 120] on icon at bounding box center [100, 120] width 5 height 10
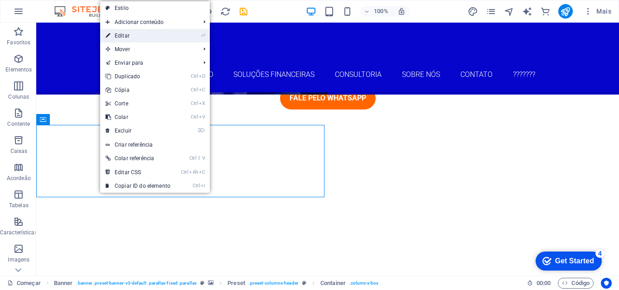
click at [128, 36] on font "Editar" at bounding box center [122, 36] width 15 height 6
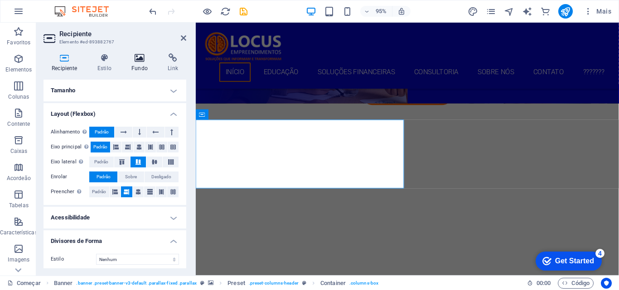
click at [136, 65] on font "Fundo" at bounding box center [139, 68] width 16 height 6
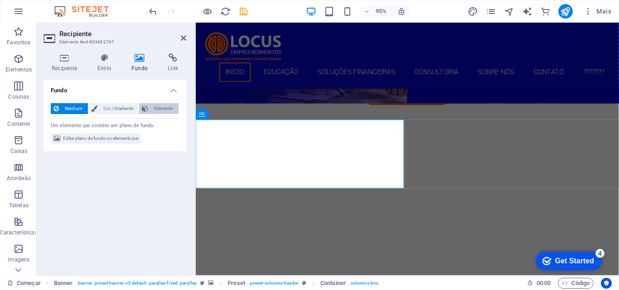
click at [160, 108] on font "Elemento" at bounding box center [163, 108] width 19 height 5
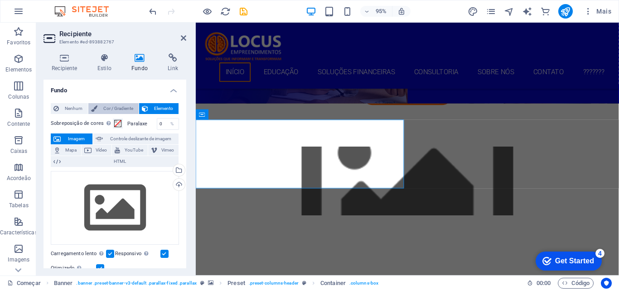
click at [127, 106] on font "Cor / Gradiente" at bounding box center [118, 108] width 30 height 5
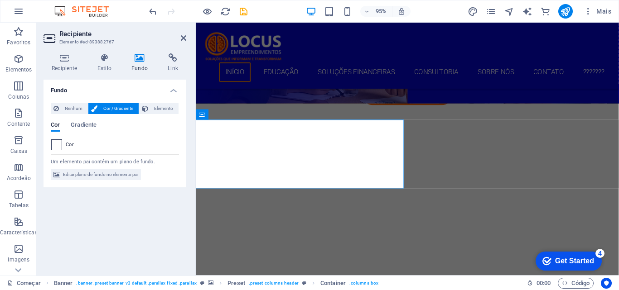
click at [53, 146] on span at bounding box center [57, 145] width 10 height 10
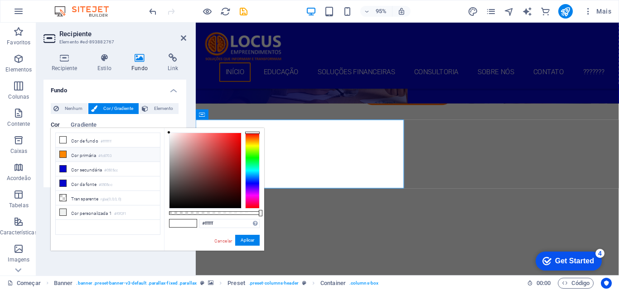
click at [65, 152] on icon at bounding box center [63, 154] width 6 height 6
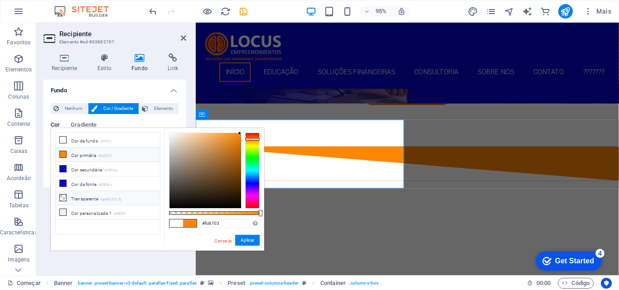
click at [65, 197] on icon at bounding box center [63, 198] width 6 height 6
type input "rgba(0, 0, 0, 0)"
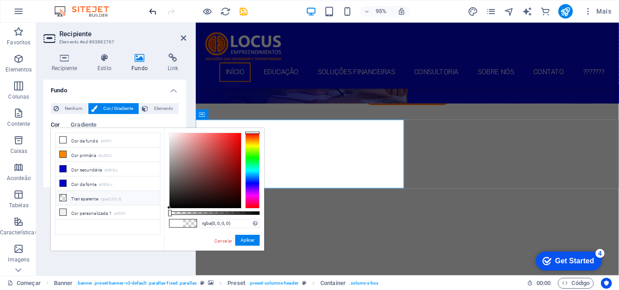
click at [151, 11] on icon "desfazer" at bounding box center [153, 11] width 10 height 10
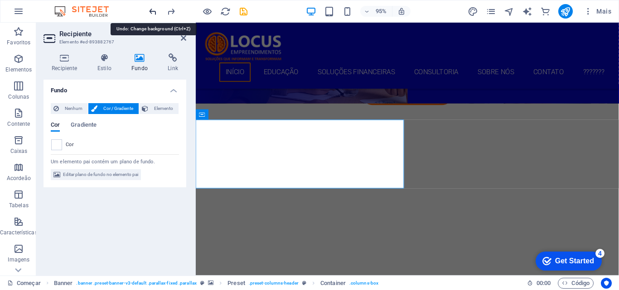
click at [151, 11] on icon "desfazer" at bounding box center [153, 11] width 10 height 10
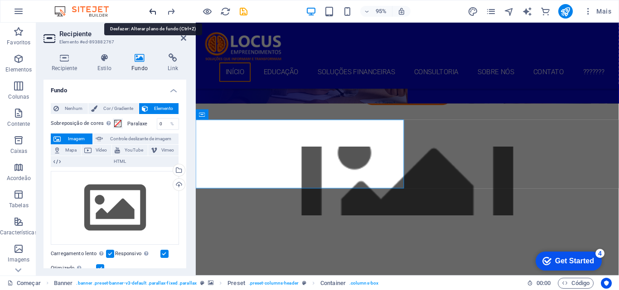
click at [151, 11] on icon "desfazer" at bounding box center [153, 11] width 10 height 10
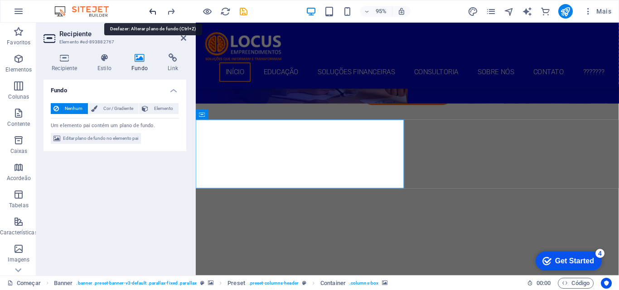
click at [151, 11] on icon "desfazer" at bounding box center [153, 11] width 10 height 10
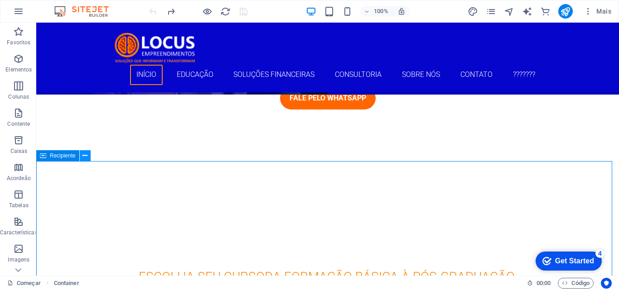
click at [85, 156] on icon at bounding box center [84, 156] width 5 height 10
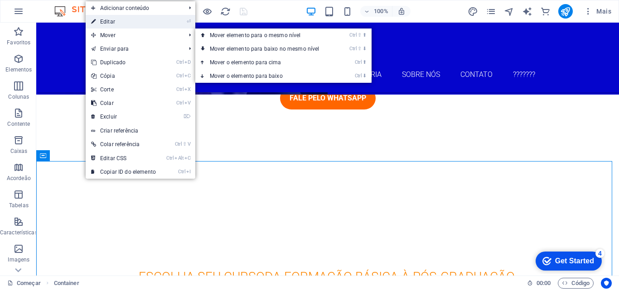
click at [114, 20] on font "Editar" at bounding box center [107, 22] width 15 height 6
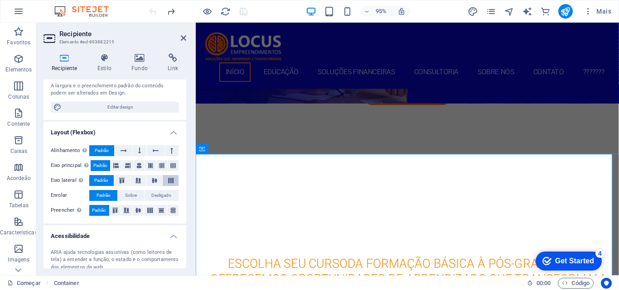
scroll to position [173, 0]
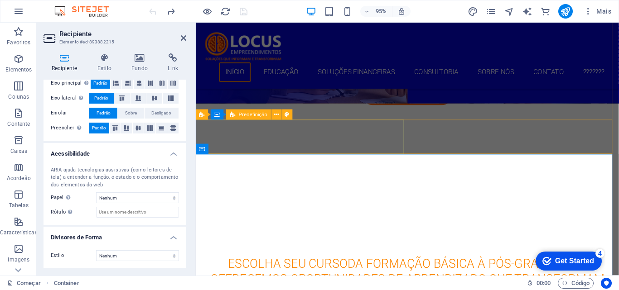
click at [291, 153] on div at bounding box center [418, 171] width 445 height 36
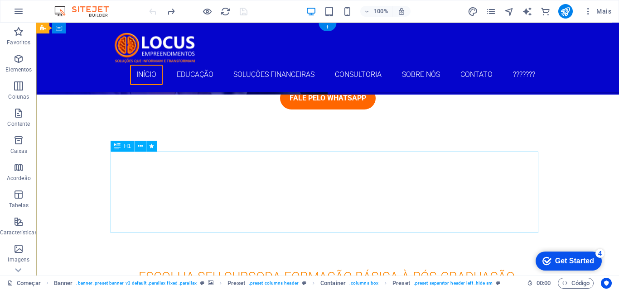
scroll to position [136, 0]
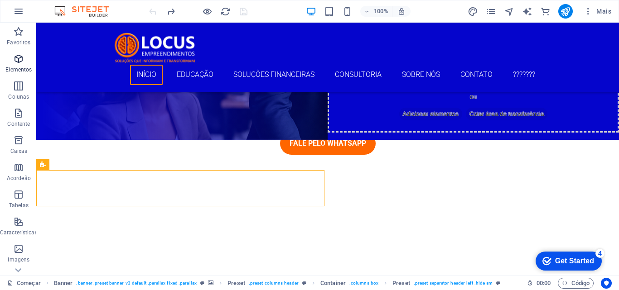
click at [17, 65] on span "Elementos" at bounding box center [19, 64] width 38 height 22
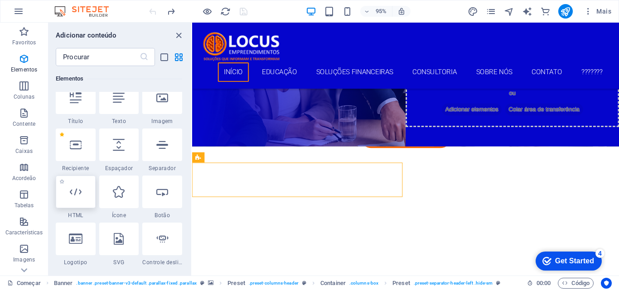
scroll to position [226, 0]
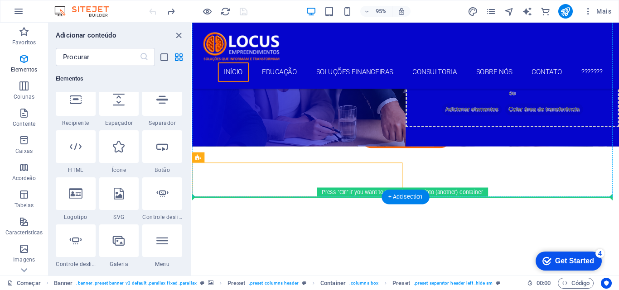
drag, startPoint x: 439, startPoint y: 180, endPoint x: 226, endPoint y: 155, distance: 215.2
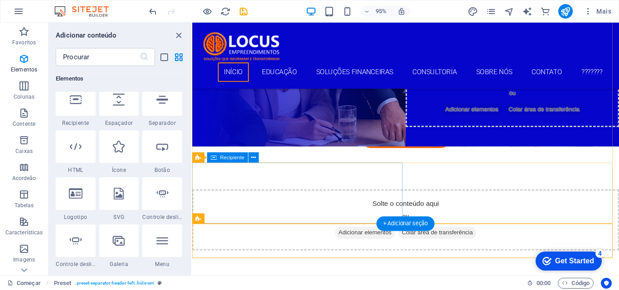
click at [262, 205] on div "Solte o conteúdo aqui ou Adicionar elementos Colar área de transferência" at bounding box center [416, 230] width 449 height 64
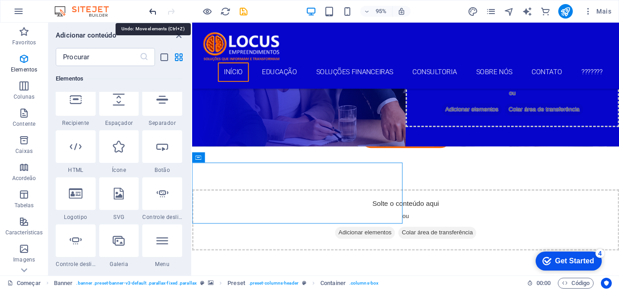
click at [155, 13] on icon "desfazer" at bounding box center [153, 11] width 10 height 10
click at [155, 13] on div at bounding box center [197, 11] width 101 height 14
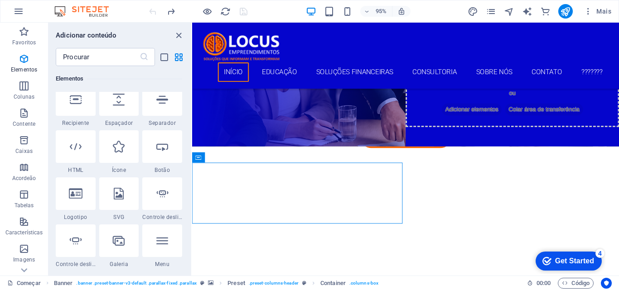
click at [155, 13] on div at bounding box center [197, 11] width 101 height 14
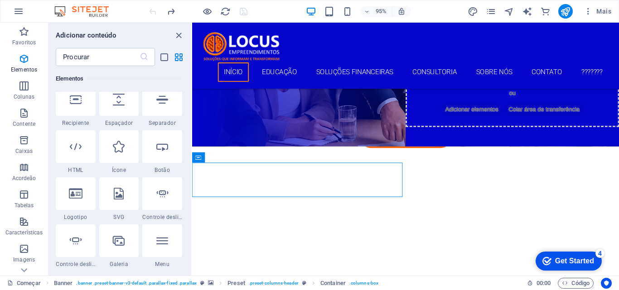
click at [155, 13] on div at bounding box center [197, 11] width 101 height 14
click at [221, 15] on icon "recarregar" at bounding box center [225, 11] width 10 height 10
click at [224, 13] on icon "recarregar" at bounding box center [225, 11] width 10 height 10
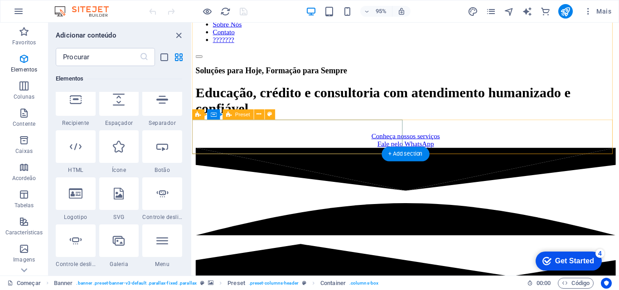
scroll to position [181, 0]
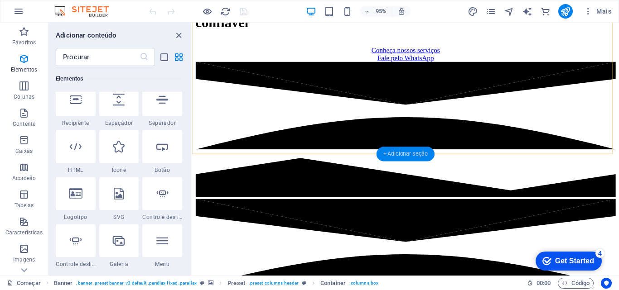
click at [397, 150] on div "+ Adicionar seção" at bounding box center [405, 154] width 58 height 14
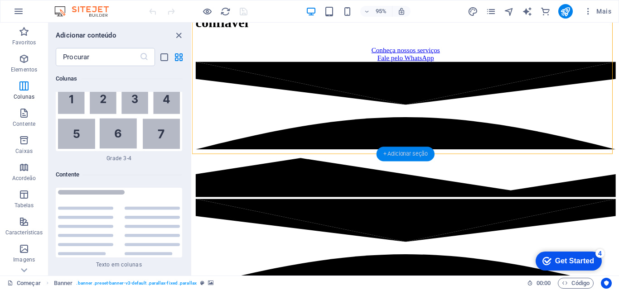
scroll to position [3029, 0]
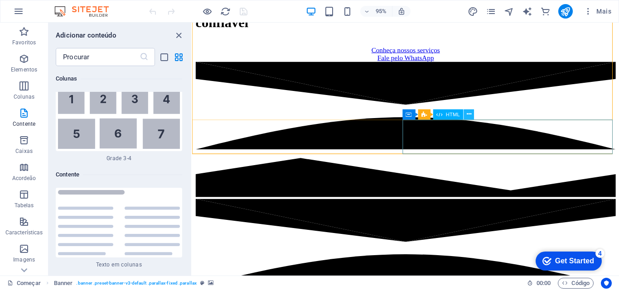
click at [466, 115] on button at bounding box center [469, 114] width 10 height 10
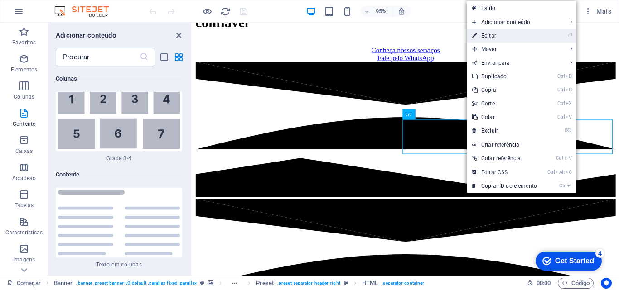
click at [499, 39] on link "⏎ Editar" at bounding box center [505, 36] width 76 height 14
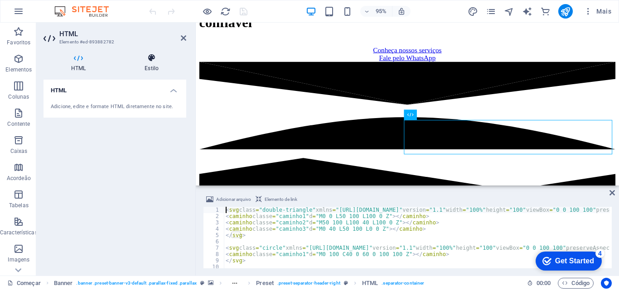
click at [156, 64] on h4 "Estilo" at bounding box center [151, 62] width 69 height 19
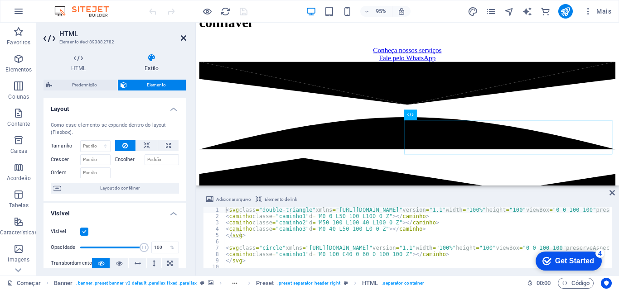
drag, startPoint x: 184, startPoint y: 36, endPoint x: 364, endPoint y: 108, distance: 193.3
click at [184, 36] on icon at bounding box center [183, 37] width 5 height 7
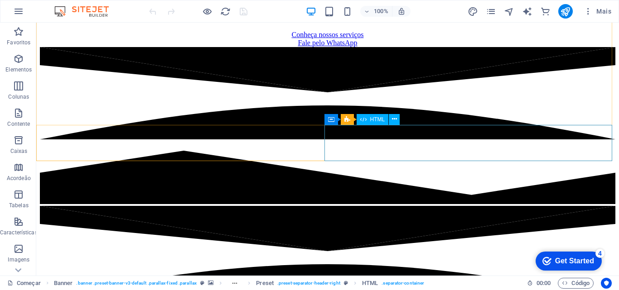
drag, startPoint x: 173, startPoint y: 135, endPoint x: 420, endPoint y: 147, distance: 248.1
click at [173, 135] on div at bounding box center [327, 126] width 575 height 159
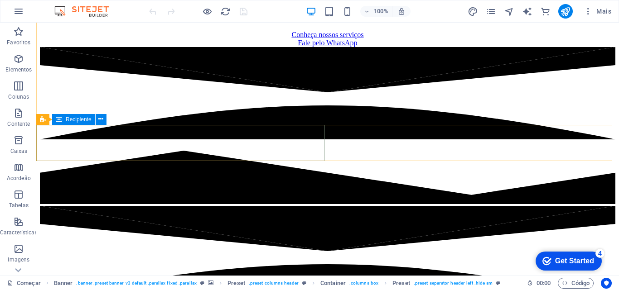
click at [124, 133] on div at bounding box center [327, 126] width 575 height 159
click at [16, 68] on font "Elementos" at bounding box center [18, 70] width 26 height 6
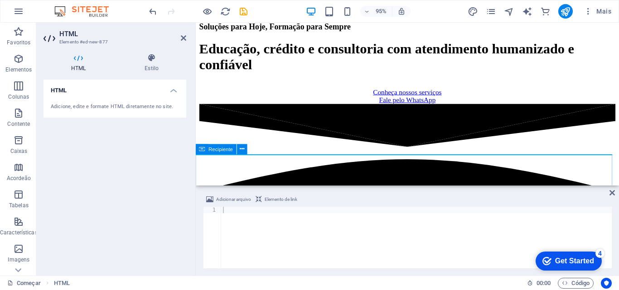
scroll to position [181, 0]
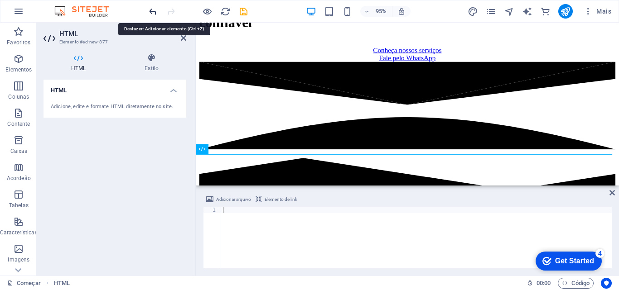
click at [149, 9] on icon "desfazer" at bounding box center [153, 11] width 10 height 10
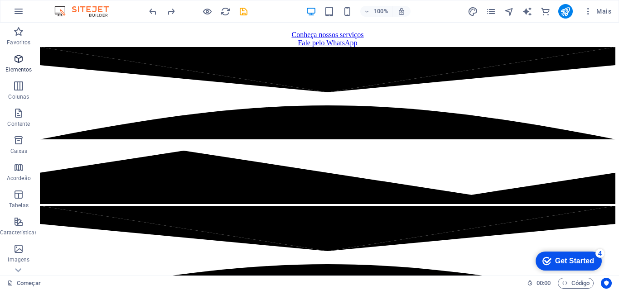
click at [16, 62] on icon "button" at bounding box center [18, 58] width 11 height 11
click at [16, 62] on span "Elementos" at bounding box center [19, 64] width 38 height 22
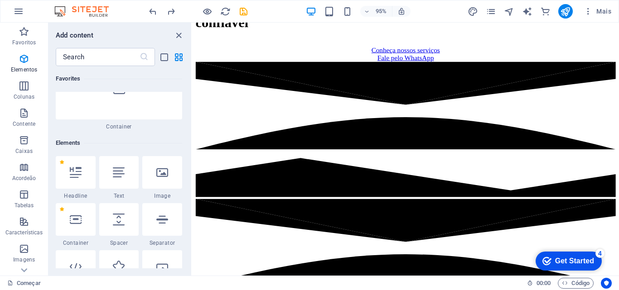
scroll to position [171, 0]
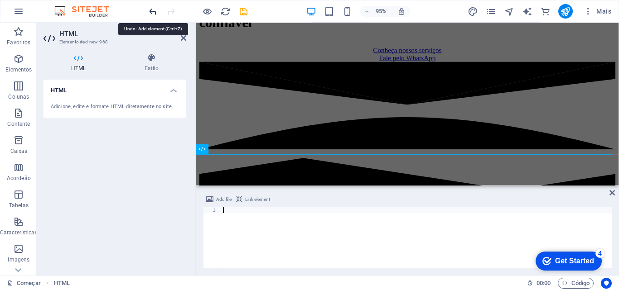
click at [151, 13] on icon "desfazer" at bounding box center [153, 11] width 10 height 10
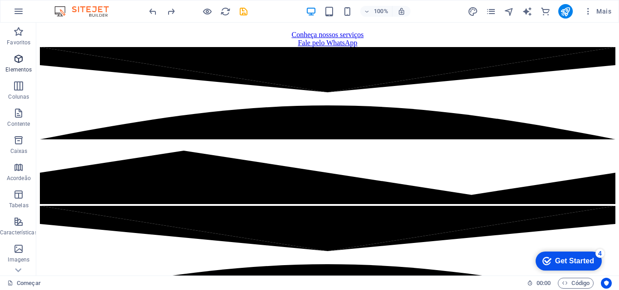
click at [19, 66] on span "Elementos" at bounding box center [19, 64] width 38 height 22
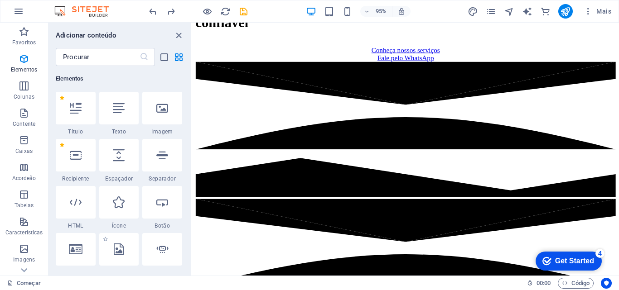
scroll to position [216, 0]
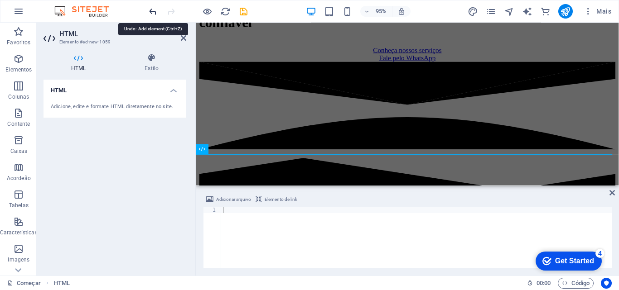
click at [152, 10] on icon "desfazer" at bounding box center [153, 11] width 10 height 10
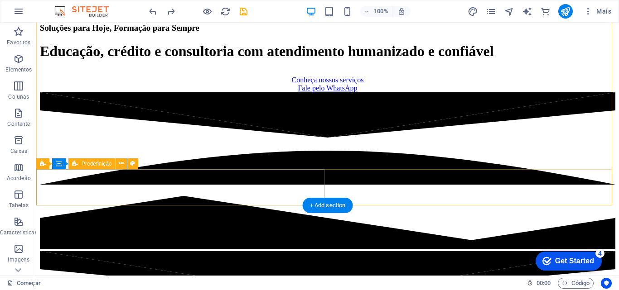
scroll to position [181, 0]
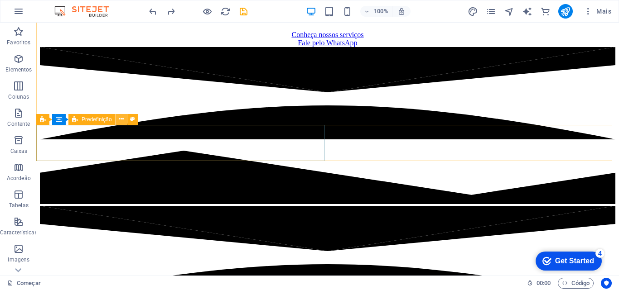
click at [123, 120] on icon at bounding box center [121, 120] width 5 height 10
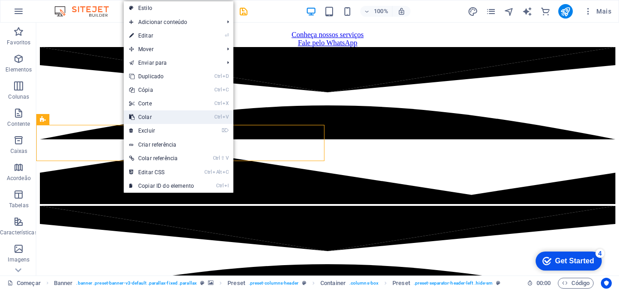
click at [153, 116] on link "Ctrl V Colar" at bounding box center [162, 118] width 76 height 14
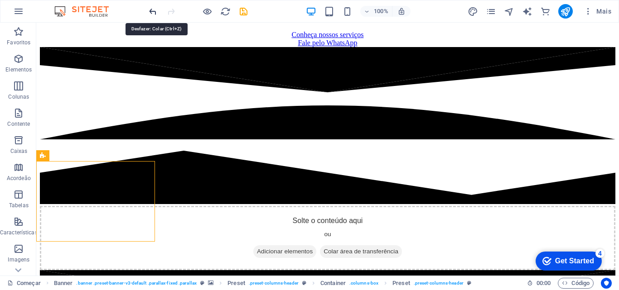
click at [153, 11] on icon "desfazer" at bounding box center [153, 11] width 10 height 10
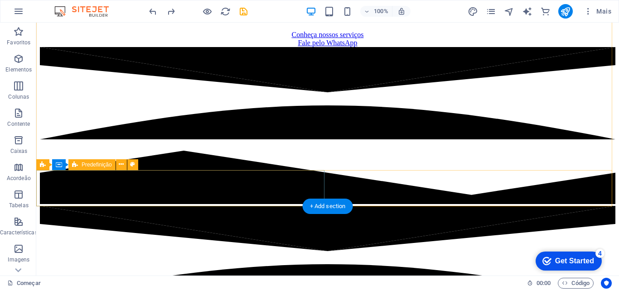
scroll to position [136, 0]
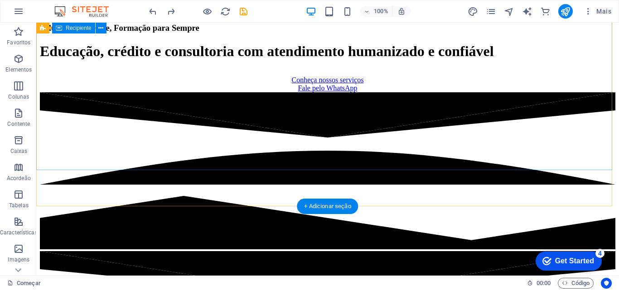
click at [121, 178] on div at bounding box center [327, 171] width 575 height 159
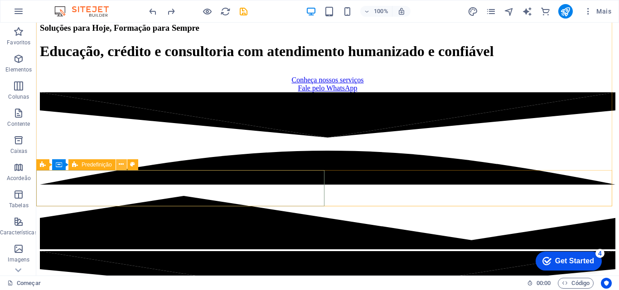
click at [122, 164] on icon at bounding box center [121, 165] width 5 height 10
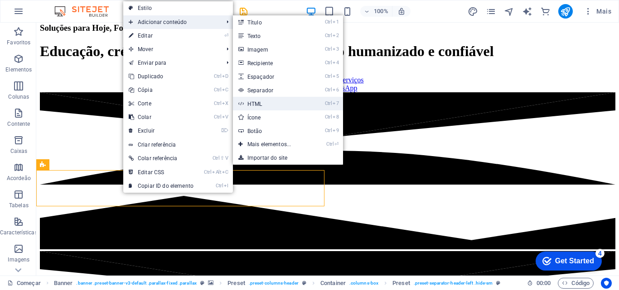
drag, startPoint x: 251, startPoint y: 103, endPoint x: 58, endPoint y: 84, distance: 193.9
click at [251, 103] on font "HTML" at bounding box center [254, 104] width 15 height 6
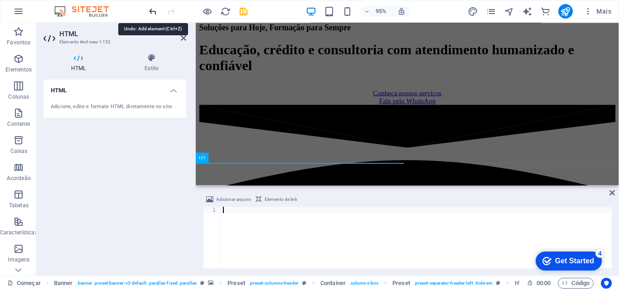
click at [149, 10] on icon "desfazer" at bounding box center [153, 11] width 10 height 10
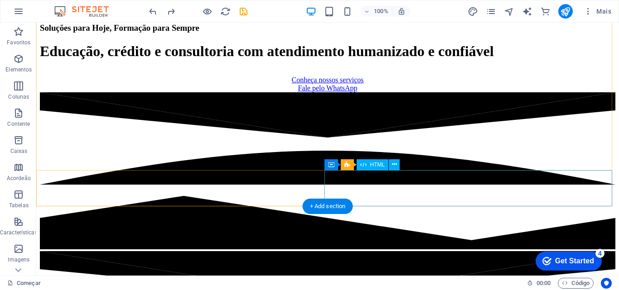
click at [0, 0] on icon at bounding box center [0, 0] width 0 height 0
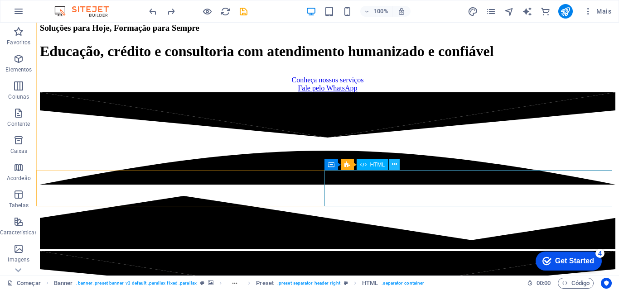
click at [394, 164] on icon at bounding box center [394, 165] width 5 height 10
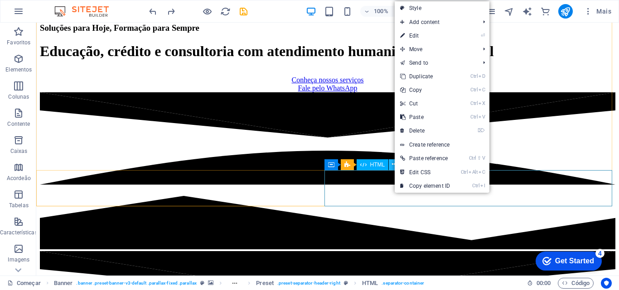
click at [394, 164] on icon at bounding box center [394, 165] width 5 height 10
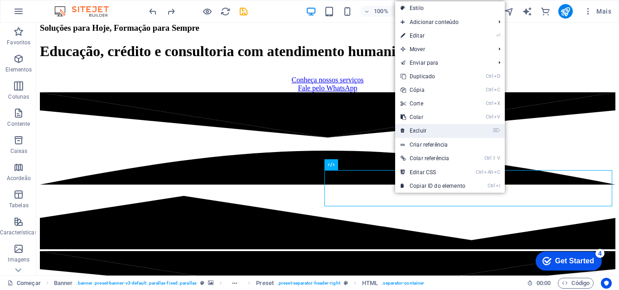
click at [422, 129] on font "Excluir" at bounding box center [417, 131] width 17 height 6
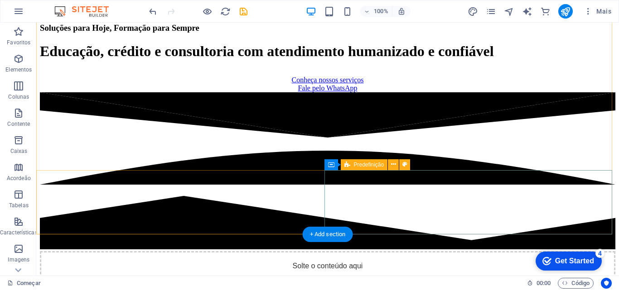
drag, startPoint x: 447, startPoint y: 194, endPoint x: 438, endPoint y: 187, distance: 11.0
click at [446, 251] on div "Solte o conteúdo aqui ou Adicionar elementos Colar área de transferência" at bounding box center [327, 283] width 575 height 64
click at [207, 204] on div at bounding box center [327, 171] width 575 height 159
click at [177, 199] on div at bounding box center [327, 171] width 575 height 159
click at [414, 251] on div "Solte o conteúdo aqui ou Adicionar elementos Colar área de transferência" at bounding box center [327, 283] width 575 height 64
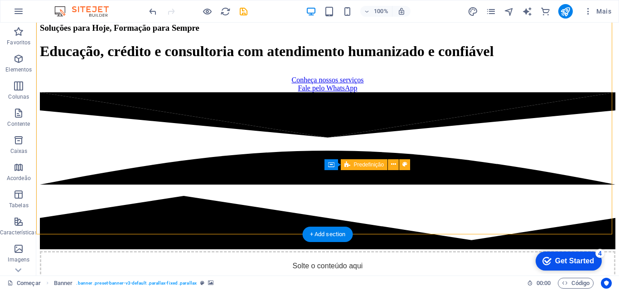
click at [410, 251] on div "Solte o conteúdo aqui ou Adicionar elementos Colar área de transferência" at bounding box center [327, 283] width 575 height 64
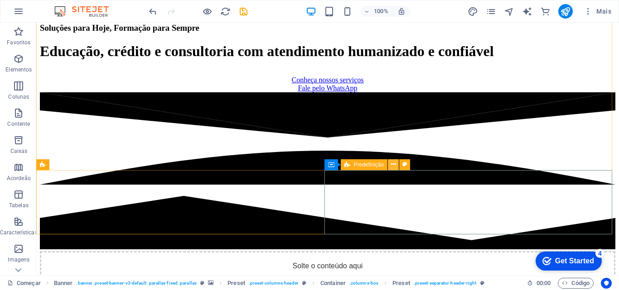
click at [393, 165] on icon at bounding box center [393, 165] width 5 height 10
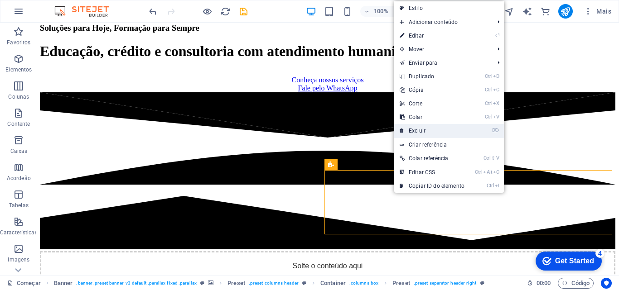
click at [425, 132] on link "⌦ Excluir" at bounding box center [432, 131] width 76 height 14
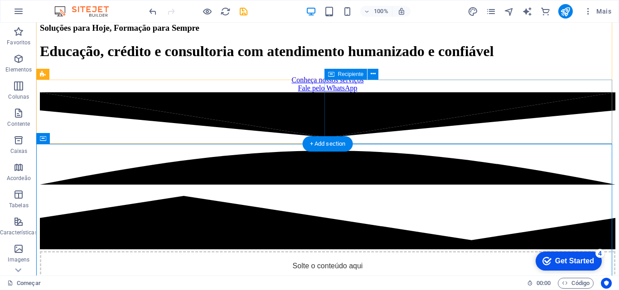
scroll to position [226, 0]
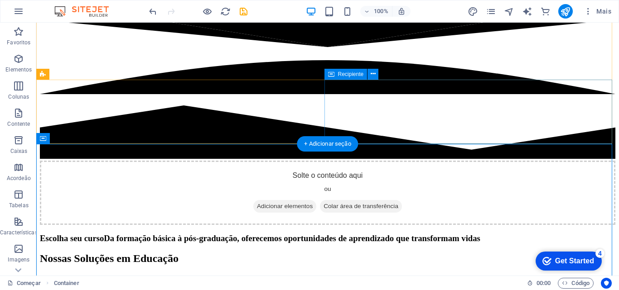
click at [313, 203] on font "Adicionar elementos" at bounding box center [285, 206] width 56 height 7
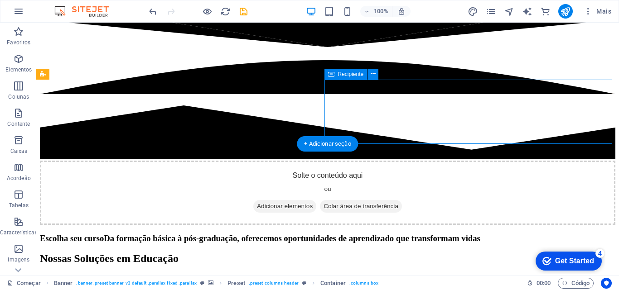
click at [313, 203] on font "Adicionar elementos" at bounding box center [285, 206] width 56 height 7
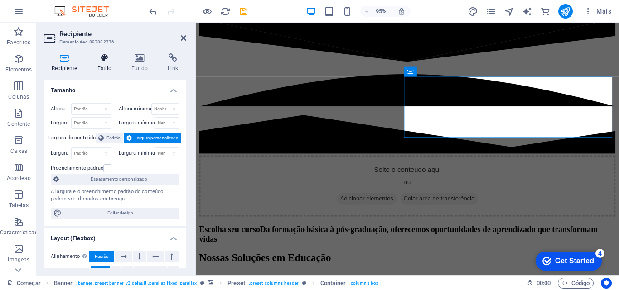
click at [107, 61] on icon at bounding box center [104, 57] width 30 height 9
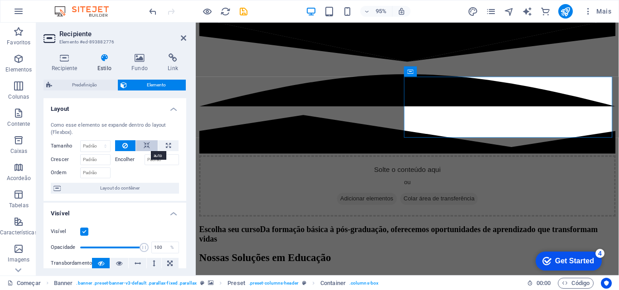
click at [144, 143] on icon at bounding box center [147, 145] width 6 height 11
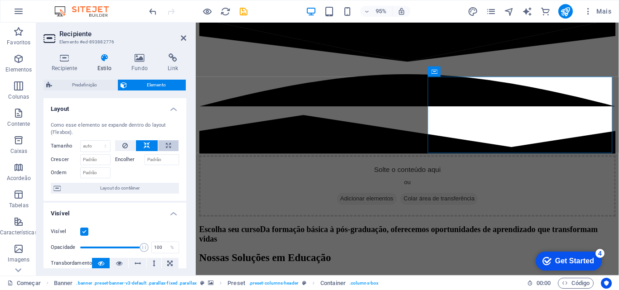
click at [162, 144] on button at bounding box center [168, 145] width 20 height 11
type input "100"
select select "%"
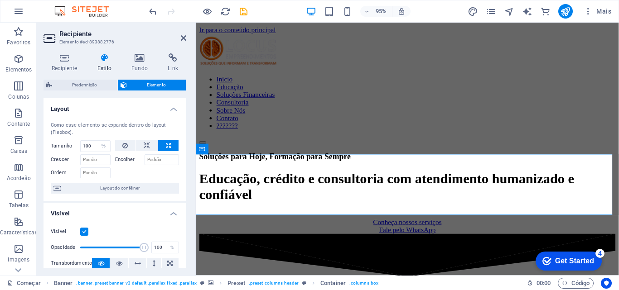
scroll to position [181, 0]
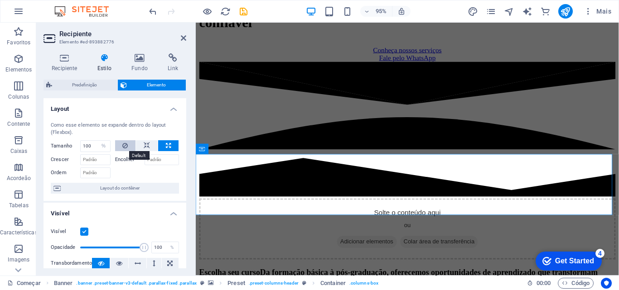
click at [125, 144] on icon at bounding box center [124, 145] width 5 height 11
select select "DISABLED_OPTION_VALUE"
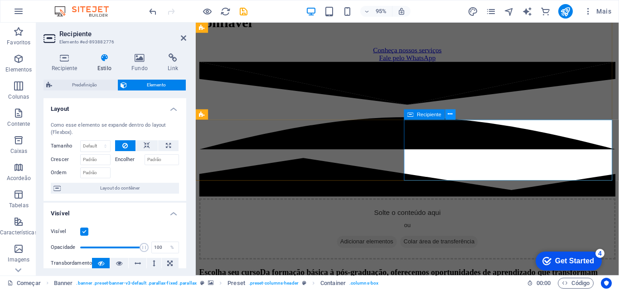
click at [451, 116] on icon at bounding box center [450, 114] width 5 height 9
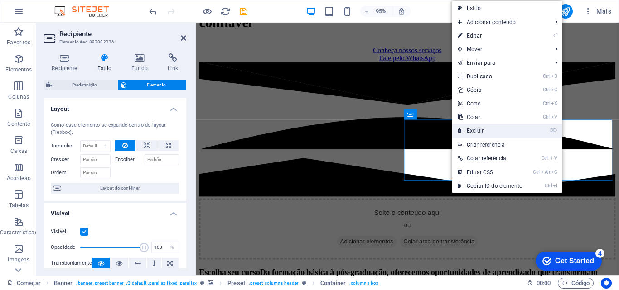
click at [481, 128] on font "Excluir" at bounding box center [475, 131] width 17 height 6
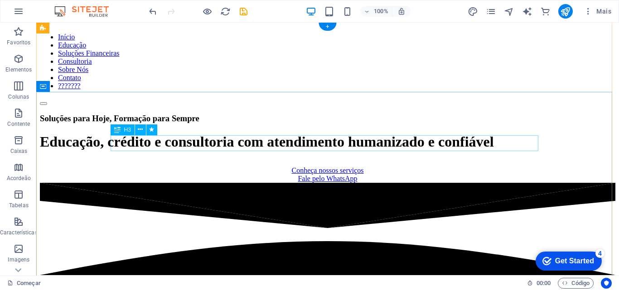
scroll to position [0, 0]
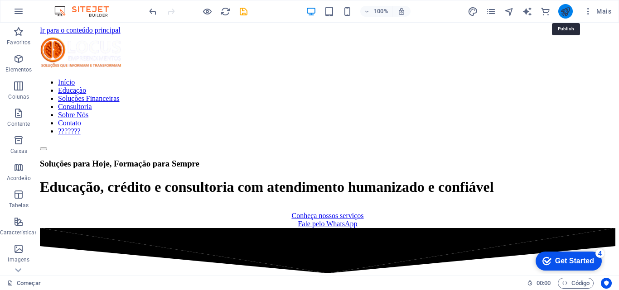
click at [565, 10] on icon "publicar" at bounding box center [565, 11] width 10 height 10
click at [564, 10] on icon "publicar" at bounding box center [565, 11] width 10 height 10
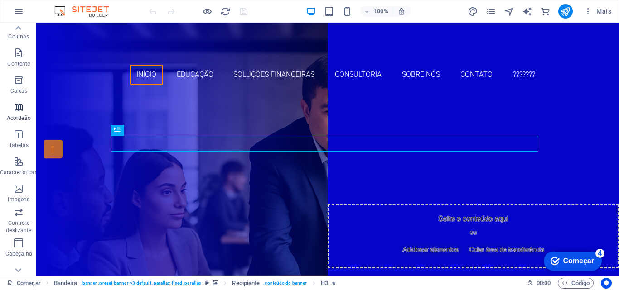
scroll to position [46, 0]
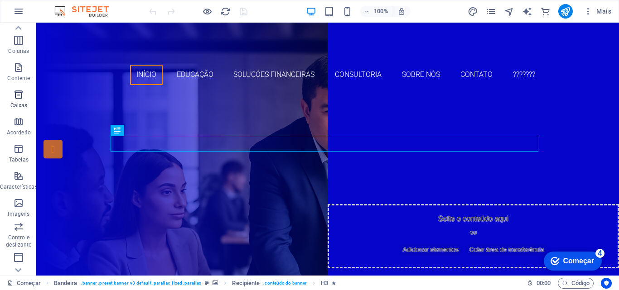
click at [17, 95] on icon "button" at bounding box center [18, 94] width 11 height 11
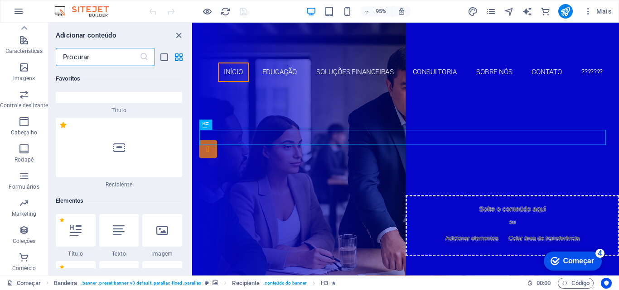
scroll to position [24, 0]
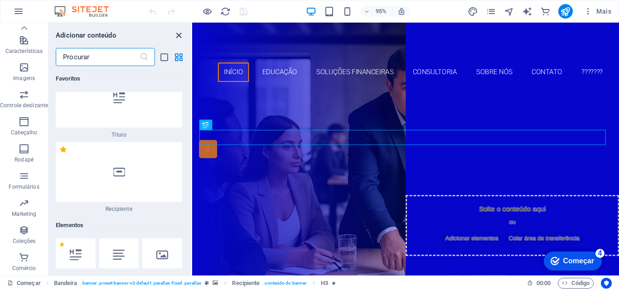
click at [177, 34] on icon "fechar painel" at bounding box center [178, 35] width 10 height 10
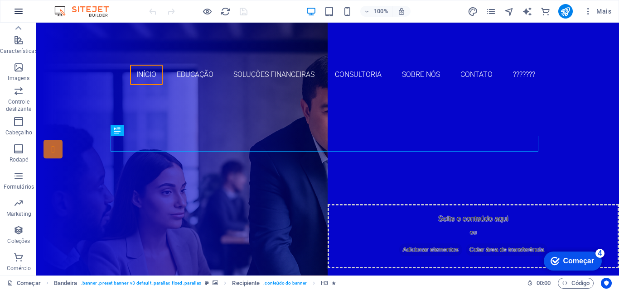
click at [19, 11] on icon "button" at bounding box center [18, 11] width 11 height 11
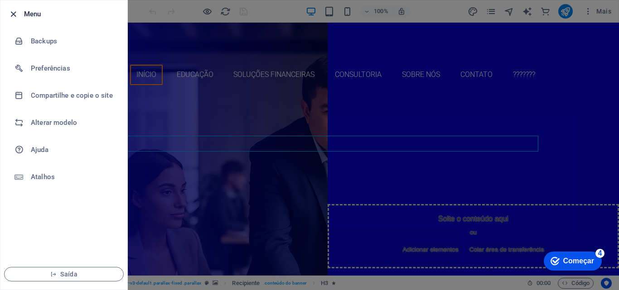
click at [13, 15] on icon "button" at bounding box center [13, 14] width 10 height 10
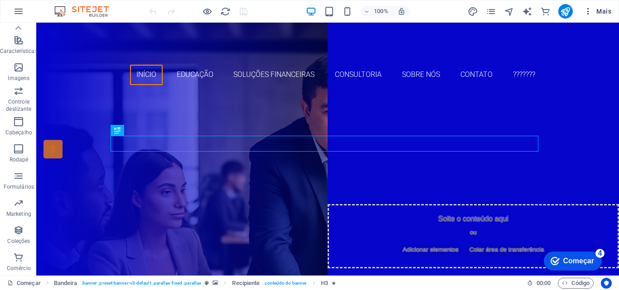
click at [600, 10] on font "Mais" at bounding box center [603, 11] width 15 height 7
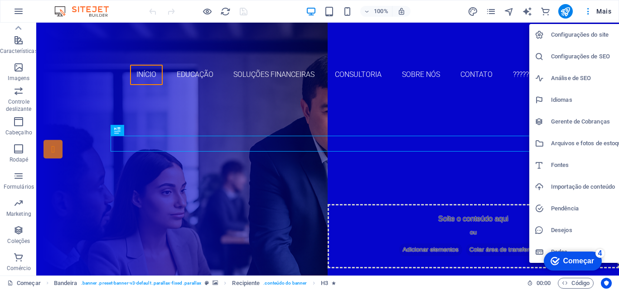
drag, startPoint x: 23, startPoint y: 12, endPoint x: 35, endPoint y: 10, distance: 12.4
click at [25, 12] on div at bounding box center [309, 145] width 619 height 290
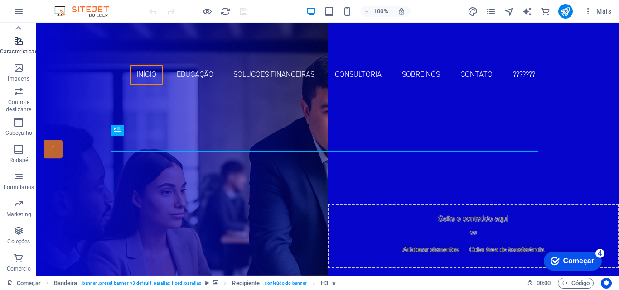
scroll to position [182, 0]
click at [491, 12] on icon "páginas" at bounding box center [491, 11] width 10 height 10
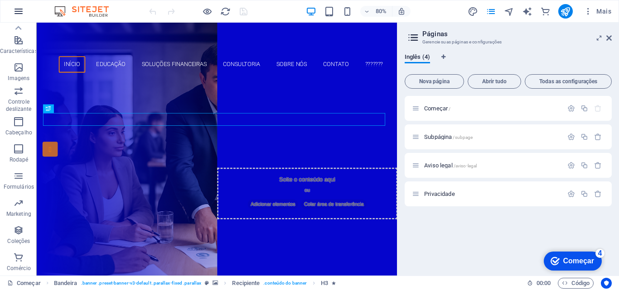
click at [18, 8] on icon "button" at bounding box center [18, 11] width 11 height 11
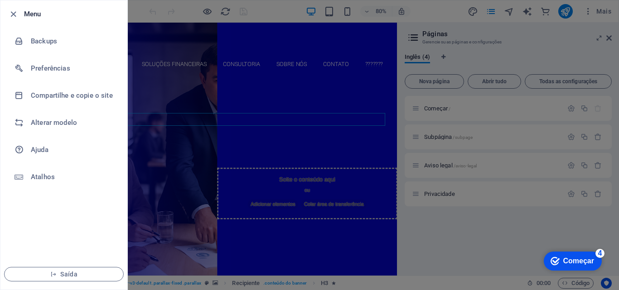
click at [438, 2] on div at bounding box center [309, 145] width 619 height 290
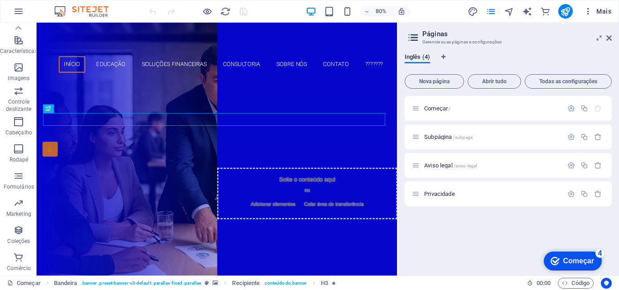
click at [599, 14] on font "Mais" at bounding box center [603, 11] width 15 height 7
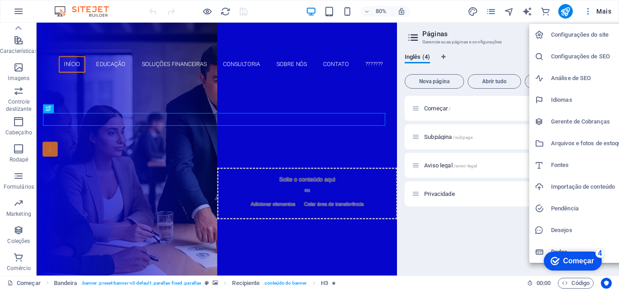
click at [462, 265] on div at bounding box center [309, 145] width 619 height 290
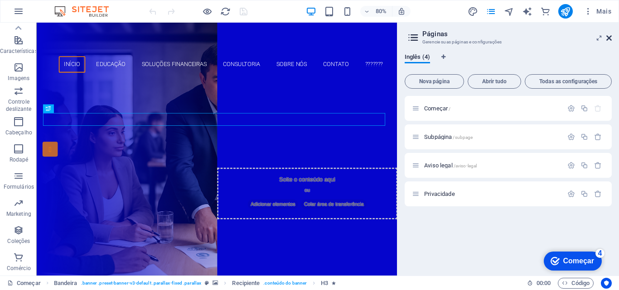
click at [606, 37] on icon at bounding box center [608, 37] width 5 height 7
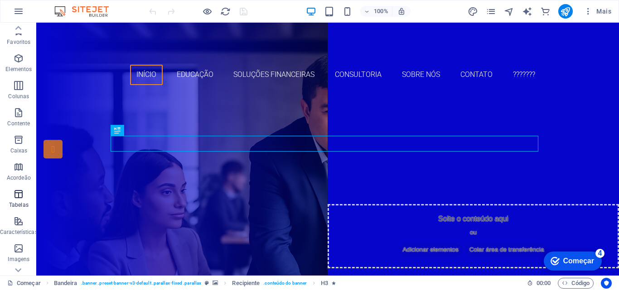
scroll to position [0, 0]
click at [13, 59] on icon "button" at bounding box center [18, 58] width 11 height 11
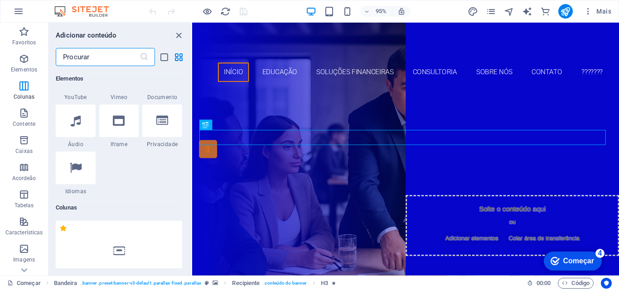
scroll to position [578, 0]
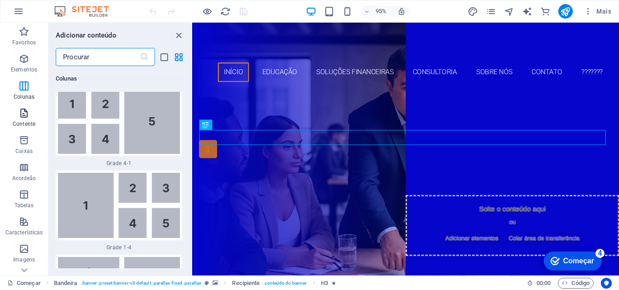
click at [23, 124] on font "Contente" at bounding box center [24, 124] width 23 height 6
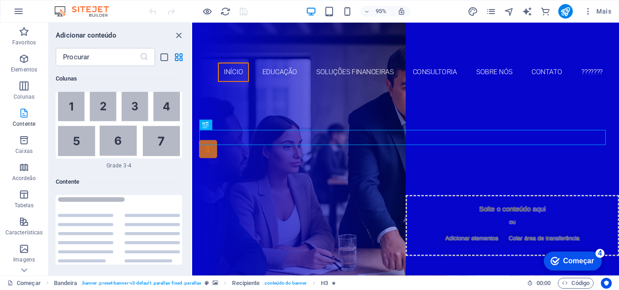
scroll to position [3029, 0]
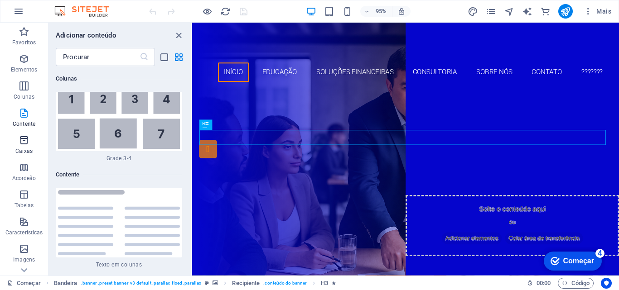
click at [27, 145] on icon "button" at bounding box center [24, 140] width 11 height 11
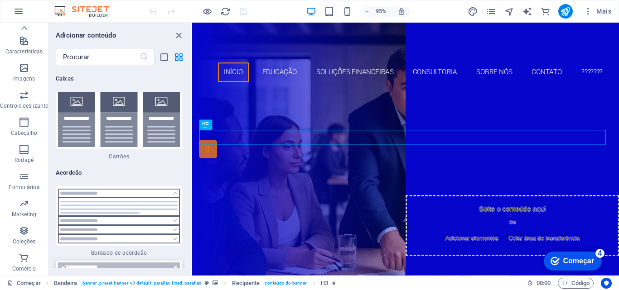
scroll to position [5613, 0]
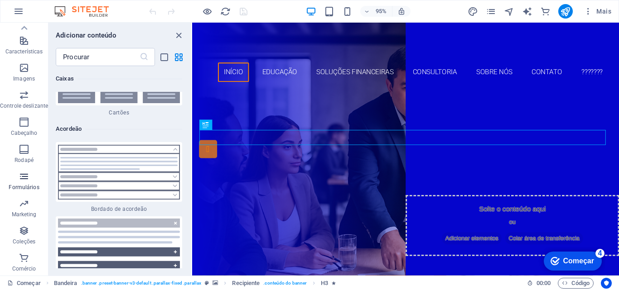
click at [29, 180] on span "Formulários" at bounding box center [24, 182] width 48 height 22
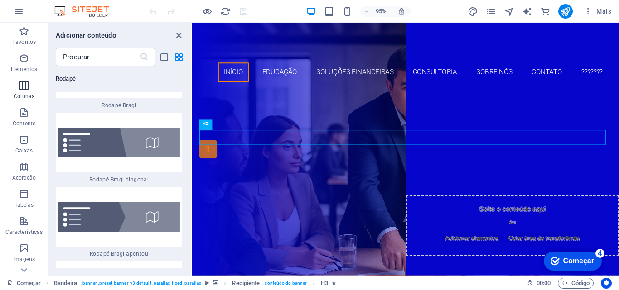
scroll to position [0, 0]
click at [27, 118] on icon "button" at bounding box center [24, 113] width 11 height 11
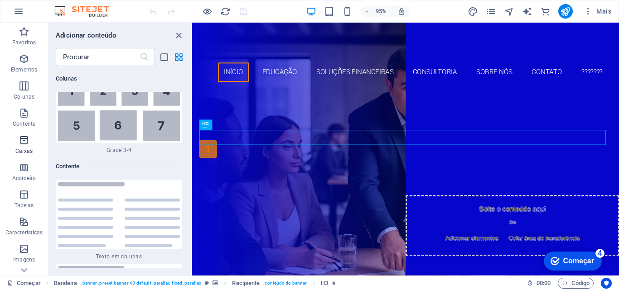
scroll to position [3029, 0]
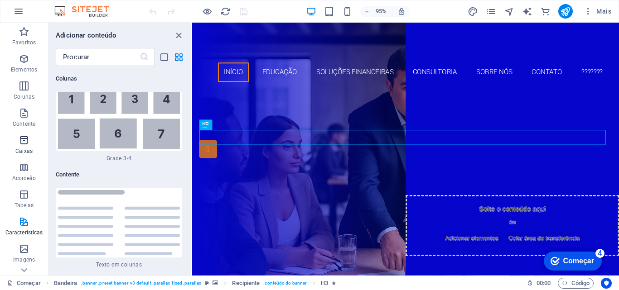
click at [21, 150] on font "Caixas" at bounding box center [23, 151] width 17 height 6
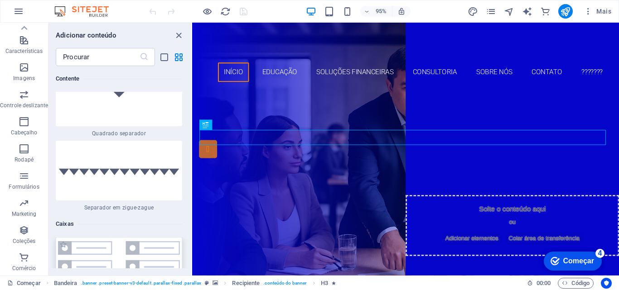
scroll to position [4708, 0]
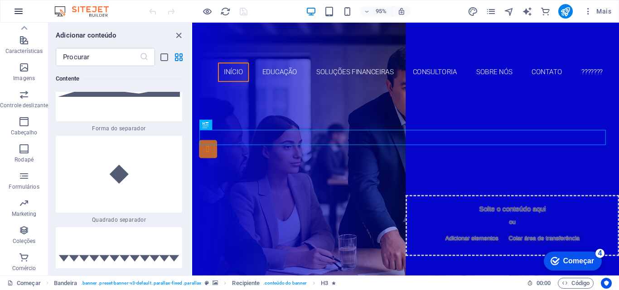
click at [21, 10] on icon "button" at bounding box center [18, 11] width 11 height 11
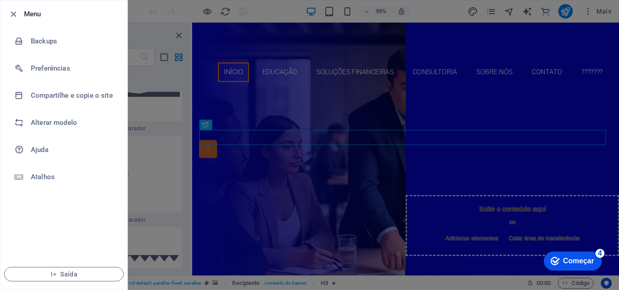
click at [508, 47] on div at bounding box center [309, 145] width 619 height 290
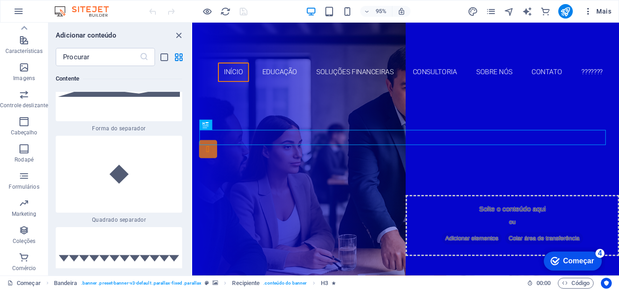
click at [597, 10] on font "Mais" at bounding box center [603, 11] width 15 height 7
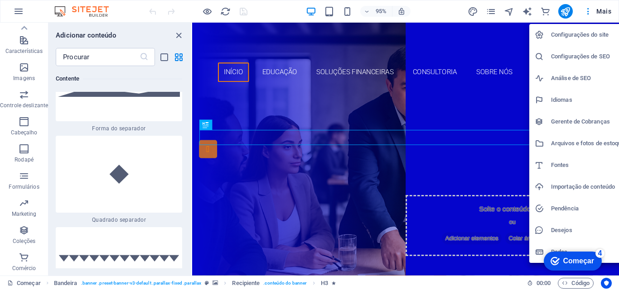
click at [177, 34] on div at bounding box center [309, 145] width 619 height 290
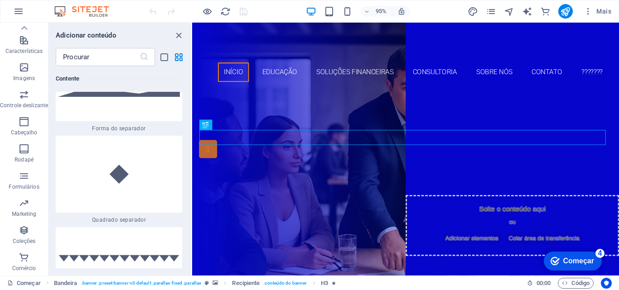
click at [177, 34] on icon "fechar painel" at bounding box center [178, 35] width 10 height 10
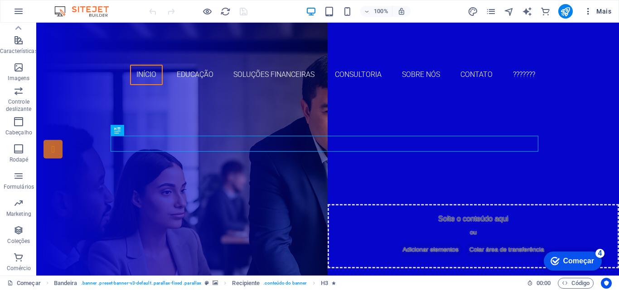
click at [602, 8] on font "Mais" at bounding box center [603, 11] width 15 height 7
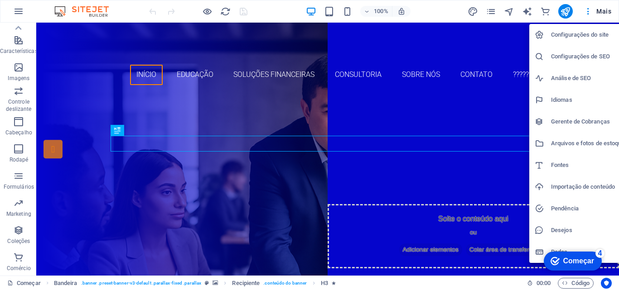
click at [563, 34] on font "Configurações do site" at bounding box center [580, 34] width 58 height 7
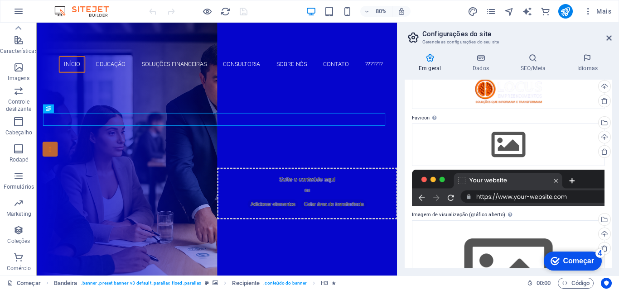
scroll to position [0, 0]
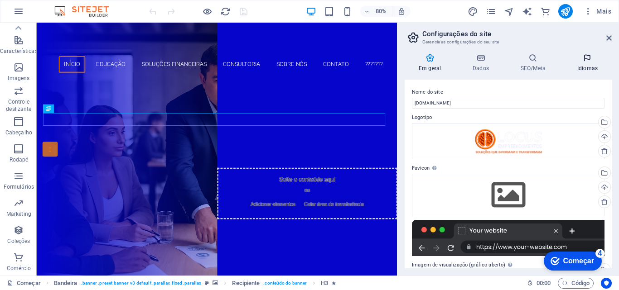
click at [588, 63] on h4 "Idiomas" at bounding box center [587, 62] width 48 height 19
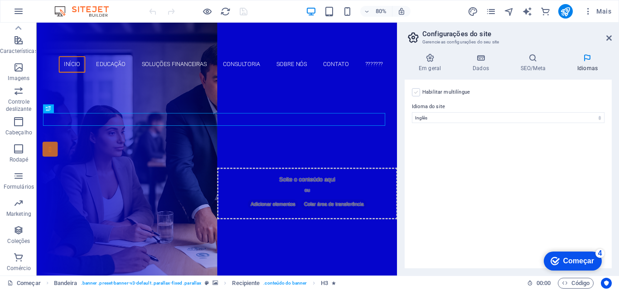
drag, startPoint x: 414, startPoint y: 92, endPoint x: 417, endPoint y: 96, distance: 4.8
click at [414, 92] on label at bounding box center [416, 92] width 8 height 8
click at [0, 0] on input "Habilitar multilíngue Para desabilitar o multilíngue, exclua todos os idiomas a…" at bounding box center [0, 0] width 0 height 0
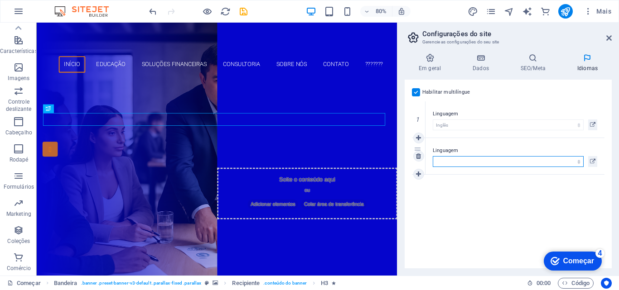
click at [447, 164] on select "Abkhaziano Longe afrikaans Akan albanês Amárico árabe Aragonês armênio Assamese…" at bounding box center [508, 161] width 151 height 11
click at [447, 160] on select "Abkhaziano Longe afrikaans Akan albanês Amárico árabe Aragonês armênio Assamese…" at bounding box center [508, 161] width 151 height 11
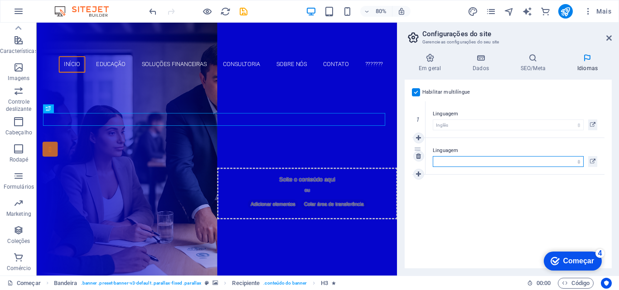
select select "128"
click at [433, 156] on select "Abkhaziano Longe afrikaans Akan albanês Amárico árabe Aragonês armênio Assamese…" at bounding box center [508, 161] width 151 height 11
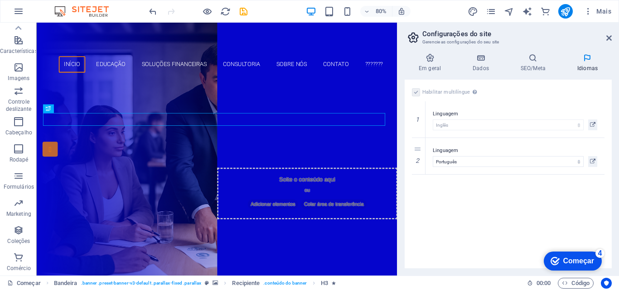
click at [414, 92] on label at bounding box center [416, 92] width 8 height 8
click at [429, 69] on font "Em geral" at bounding box center [430, 68] width 22 height 6
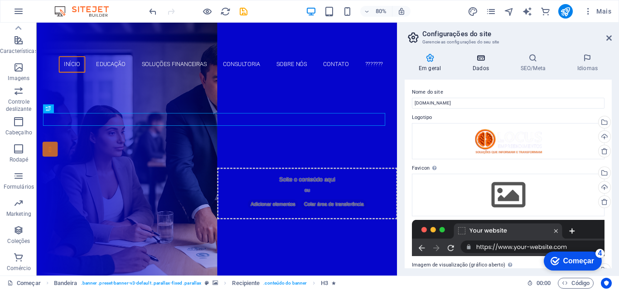
click at [477, 71] on font "Dados" at bounding box center [480, 68] width 16 height 6
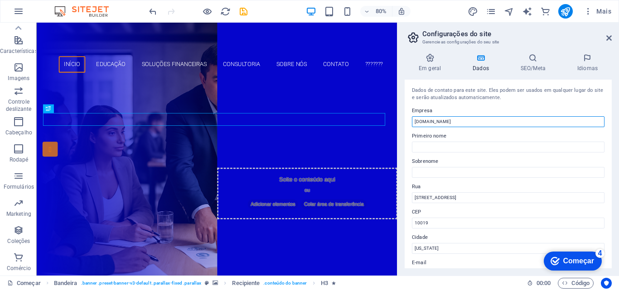
drag, startPoint x: 459, startPoint y: 121, endPoint x: 415, endPoint y: 122, distance: 44.4
click at [415, 122] on input "[DOMAIN_NAME]" at bounding box center [508, 121] width 193 height 11
type input "Locus Empreendimentos"
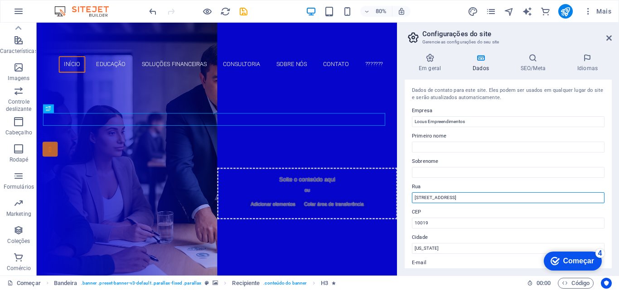
drag, startPoint x: 454, startPoint y: 195, endPoint x: 411, endPoint y: 192, distance: 43.6
click at [411, 192] on div "Dados de contato para este site. Eles podem ser usados ​​em qualquer lugar do s…" at bounding box center [507, 174] width 207 height 189
type input "[STREET_ADDRESS][PERSON_NAME]"
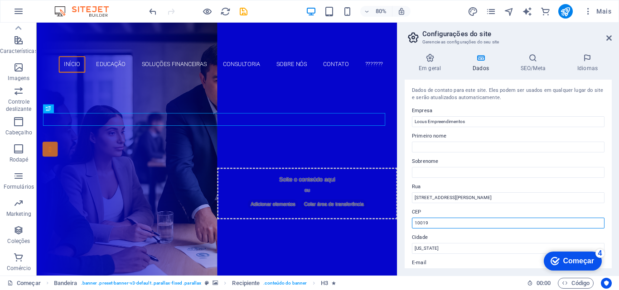
click at [438, 224] on input "10019" at bounding box center [508, 223] width 193 height 11
drag, startPoint x: 438, startPoint y: 224, endPoint x: 411, endPoint y: 226, distance: 27.3
click at [411, 226] on div "Dados de contato para este site. Eles podem ser usados ​​em qualquer lugar do s…" at bounding box center [507, 174] width 207 height 189
type input "76993000"
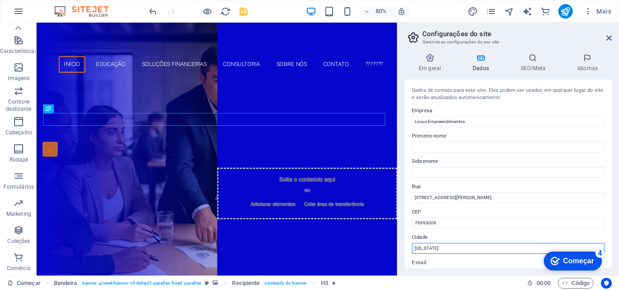
drag, startPoint x: 459, startPoint y: 248, endPoint x: 414, endPoint y: 250, distance: 44.9
click at [414, 250] on input "New York" at bounding box center [508, 248] width 193 height 11
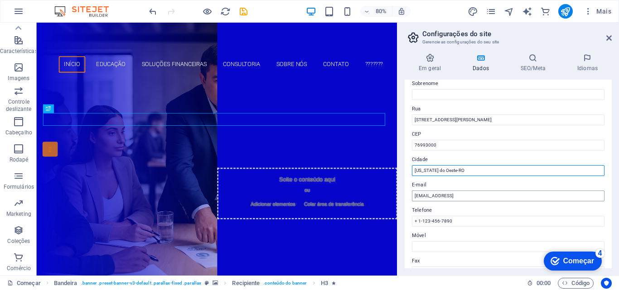
scroll to position [91, 0]
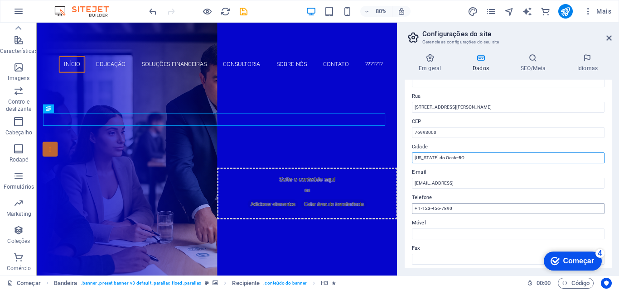
type input "[US_STATE] do Oeste-RO"
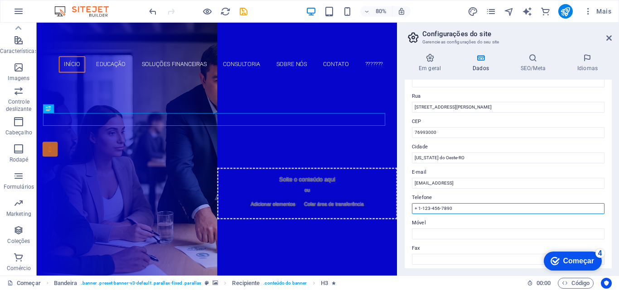
drag, startPoint x: 438, startPoint y: 212, endPoint x: 405, endPoint y: 214, distance: 32.7
click at [405, 214] on div "Dados de contato para este site. Eles podem ser usados ​​em qualquer lugar do s…" at bounding box center [507, 174] width 207 height 189
click at [420, 209] on input "+ 1-123-456-7890" at bounding box center [508, 208] width 193 height 11
type input "+ 55-69999376318"
click at [451, 222] on label "Móvel" at bounding box center [508, 223] width 193 height 11
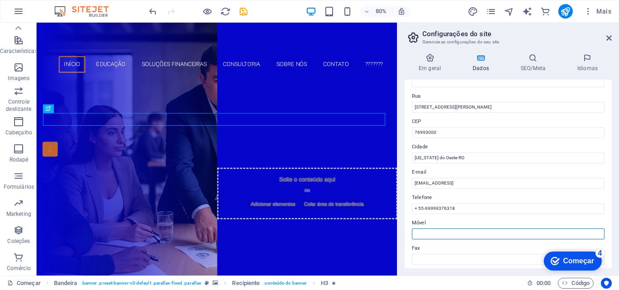
click at [451, 229] on input "Móvel" at bounding box center [508, 234] width 193 height 11
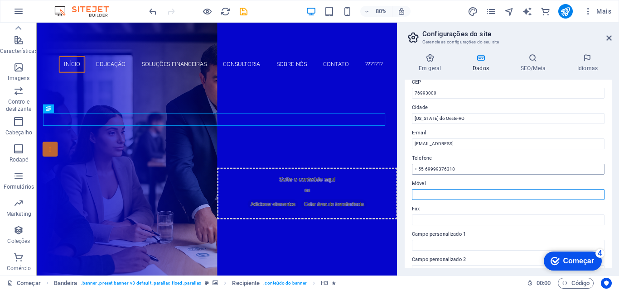
scroll to position [181, 0]
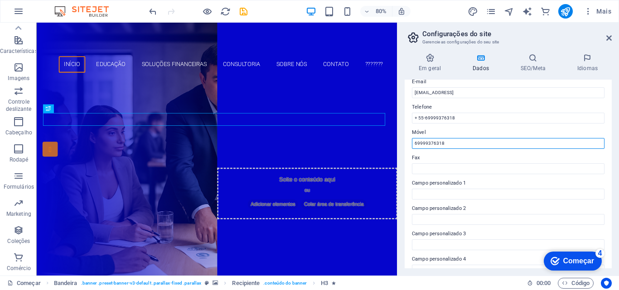
type input "69999376318"
click at [448, 153] on label "Fax" at bounding box center [508, 158] width 193 height 11
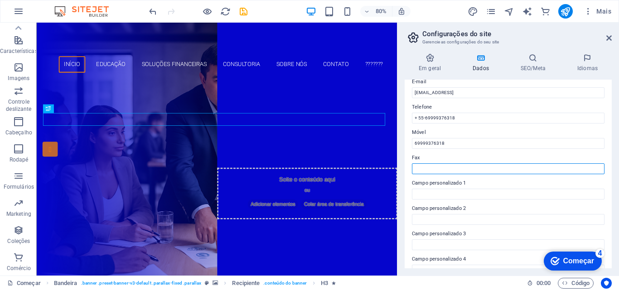
click at [448, 164] on input "Fax" at bounding box center [508, 169] width 193 height 11
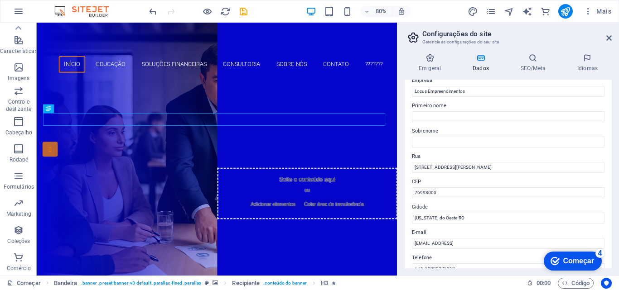
scroll to position [45, 0]
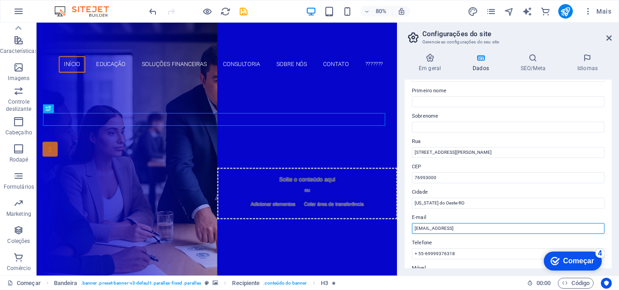
drag, startPoint x: 522, startPoint y: 226, endPoint x: 514, endPoint y: 227, distance: 8.6
click at [514, 227] on input "[EMAIL_ADDRESS]" at bounding box center [508, 228] width 193 height 11
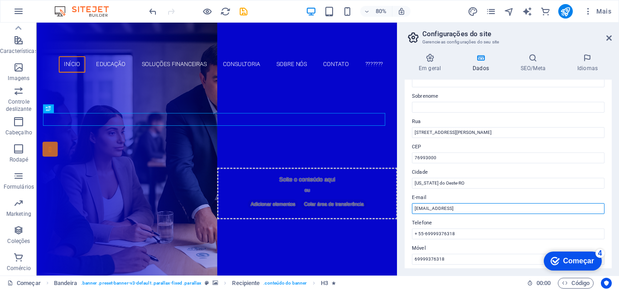
scroll to position [0, 0]
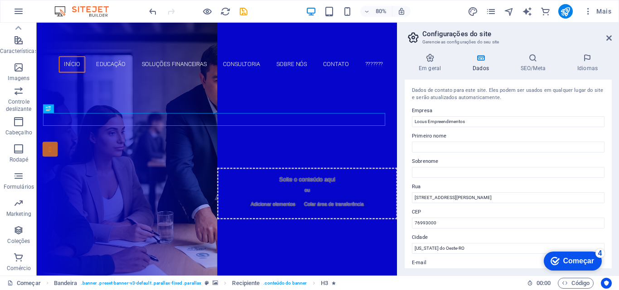
click at [571, 263] on font "Começar" at bounding box center [578, 261] width 31 height 8
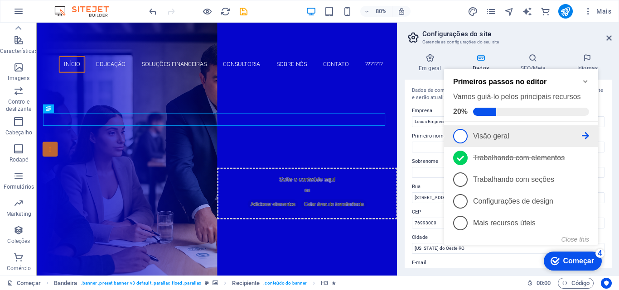
click at [465, 138] on span "1" at bounding box center [460, 136] width 14 height 14
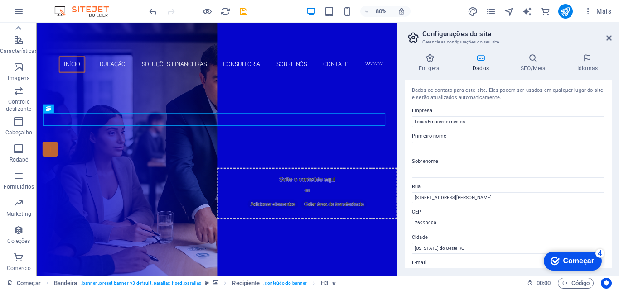
click at [565, 260] on font "Começar" at bounding box center [578, 261] width 31 height 8
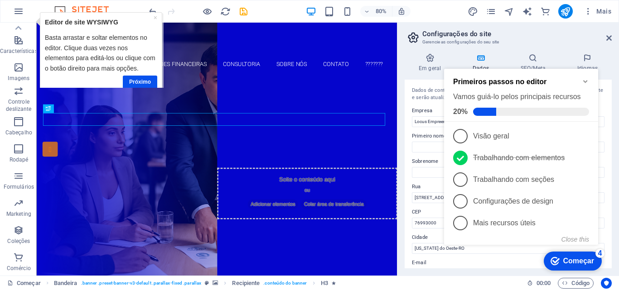
click at [585, 81] on icon "Minimize checklist" at bounding box center [585, 82] width 4 height 3
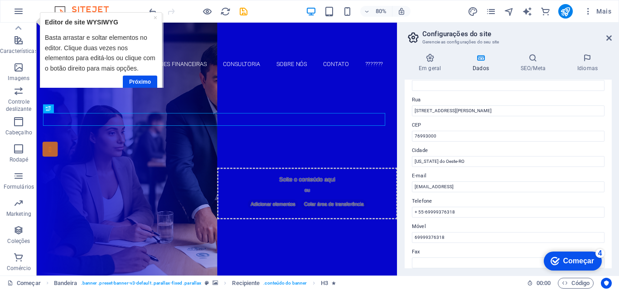
scroll to position [91, 0]
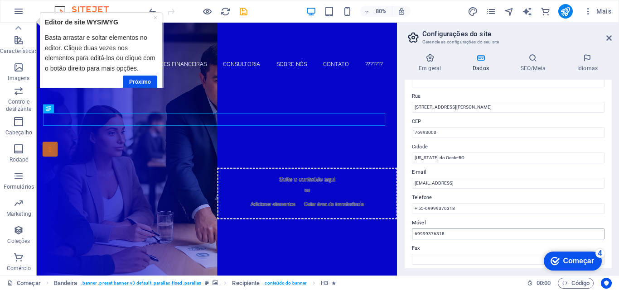
drag, startPoint x: 448, startPoint y: 234, endPoint x: 444, endPoint y: 231, distance: 5.1
click at [444, 231] on input "69999376318" at bounding box center [508, 234] width 193 height 11
drag, startPoint x: 425, startPoint y: 219, endPoint x: 411, endPoint y: 196, distance: 26.8
click at [411, 196] on div "Dados de contato para este site. Eles podem ser usados ​​em qualquer lugar do s…" at bounding box center [507, 174] width 207 height 189
click at [413, 196] on font "Telefone" at bounding box center [422, 198] width 20 height 6
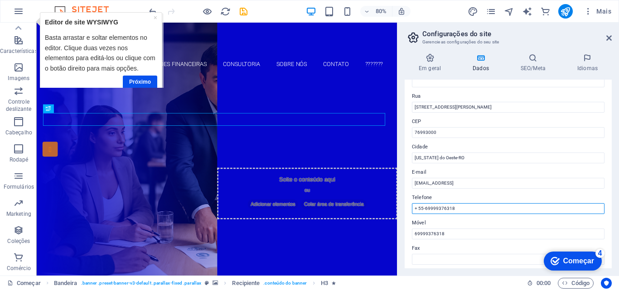
click at [413, 203] on input "+ 55-69999376318" at bounding box center [508, 208] width 193 height 11
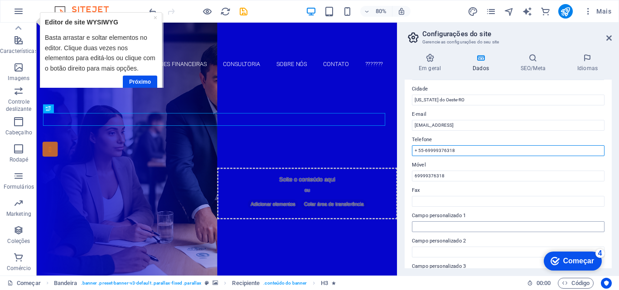
scroll to position [136, 0]
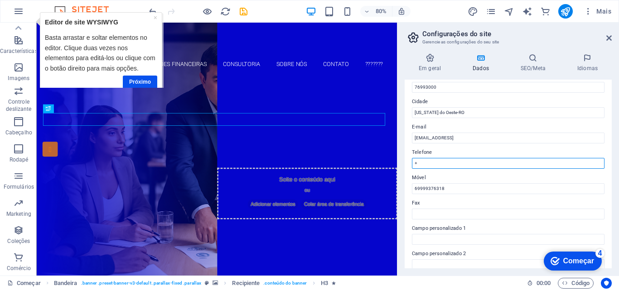
type input "+"
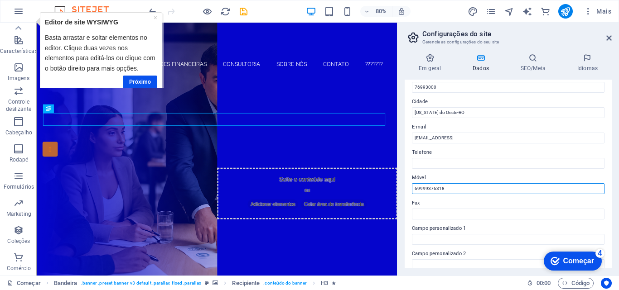
drag, startPoint x: 469, startPoint y: 187, endPoint x: 404, endPoint y: 187, distance: 65.2
click at [404, 187] on div "Em geral Dados SEO/Meta Idiomas Nome do site locus.emp.br Logotipo Arraste os a…" at bounding box center [507, 161] width 221 height 230
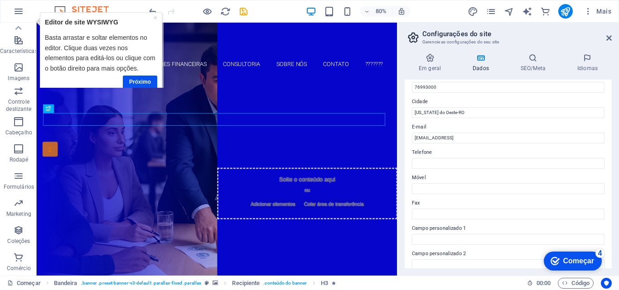
click at [402, 73] on div "Em geral Dados SEO/Meta Idiomas Nome do site locus.emp.br Logotipo Arraste os a…" at bounding box center [507, 161] width 221 height 230
click at [154, 16] on font "×" at bounding box center [155, 17] width 4 height 7
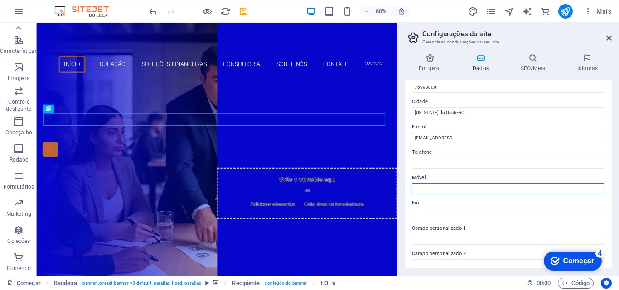
click at [426, 187] on input "Móvel" at bounding box center [508, 188] width 193 height 11
paste input "+55 (69) 99993-6318"
type input "+55 (69) 99993-6318"
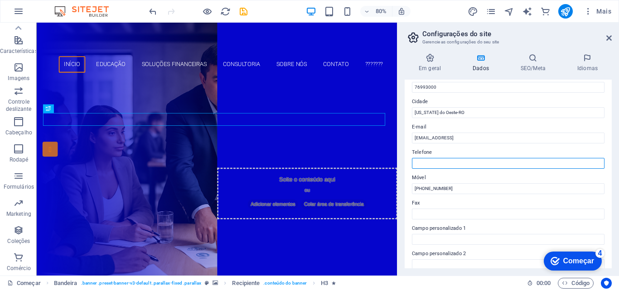
click at [424, 164] on input "Telefone" at bounding box center [508, 163] width 193 height 11
paste input "+55 (69) 3231-0000"
drag, startPoint x: 497, startPoint y: 183, endPoint x: 476, endPoint y: 202, distance: 29.5
click at [432, 161] on input "+55 (69) 3231-0000" at bounding box center [508, 163] width 193 height 11
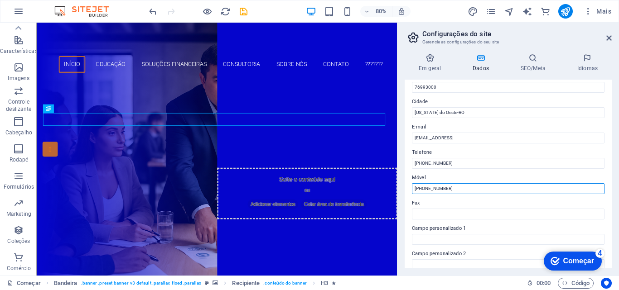
click at [437, 189] on input "+55 (69) 99993-6318" at bounding box center [508, 188] width 193 height 11
click at [437, 188] on input "+55 (69) 99993-6318" at bounding box center [508, 188] width 193 height 11
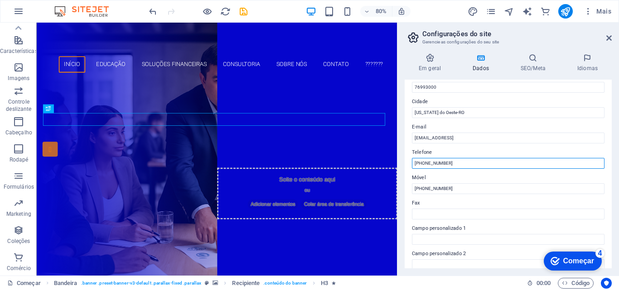
click at [438, 165] on input "+55 (69) 3231-0000" at bounding box center [508, 163] width 193 height 11
paste input "99993-6318"
type input "+55 (69) 99993-6318"
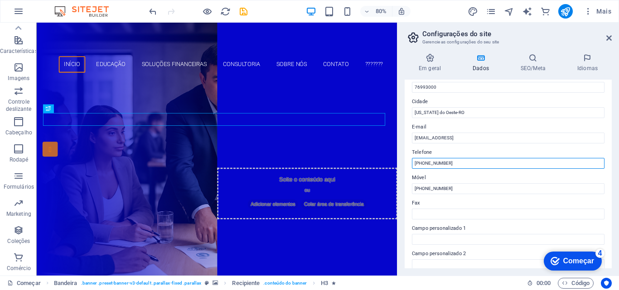
drag, startPoint x: 463, startPoint y: 159, endPoint x: 404, endPoint y: 163, distance: 58.5
click at [407, 159] on div "Dados de contato para este site. Eles podem ser usados ​​em qualquer lugar do s…" at bounding box center [507, 174] width 207 height 189
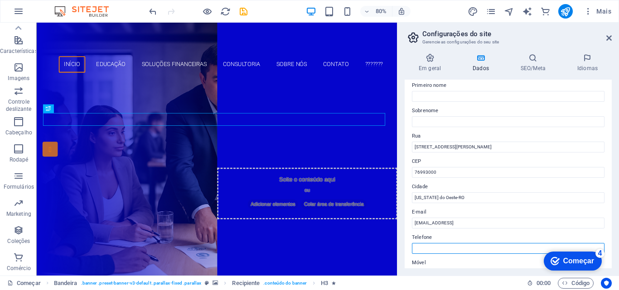
scroll to position [0, 0]
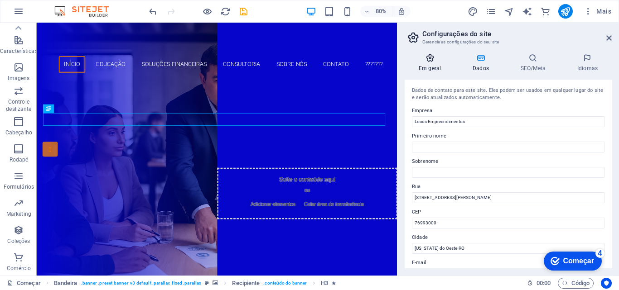
click at [433, 60] on icon at bounding box center [429, 57] width 50 height 9
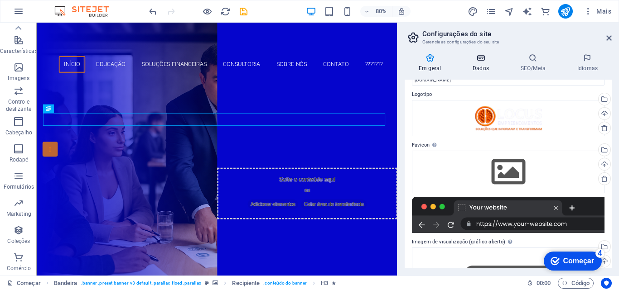
scroll to position [23, 0]
drag, startPoint x: 485, startPoint y: 64, endPoint x: 487, endPoint y: 58, distance: 6.9
click at [486, 62] on h4 "Dados" at bounding box center [482, 62] width 48 height 19
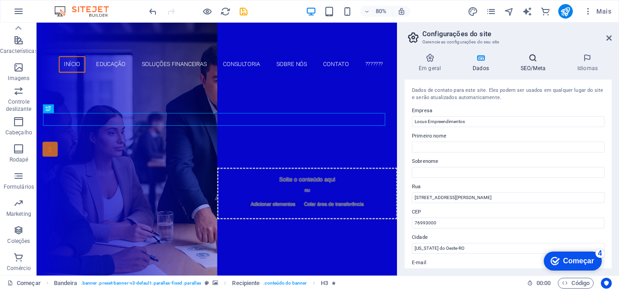
click at [530, 62] on icon at bounding box center [532, 57] width 53 height 9
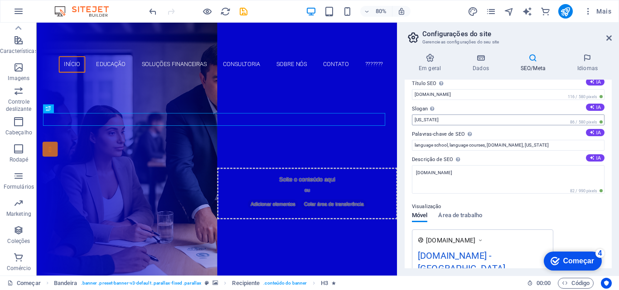
scroll to position [0, 0]
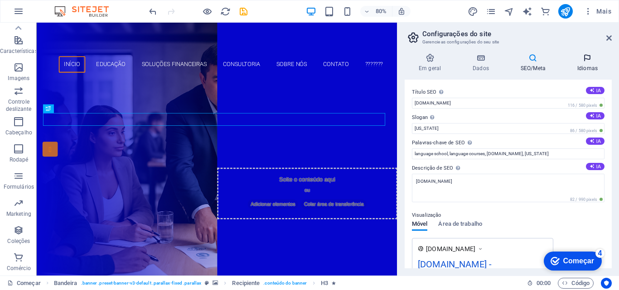
click at [580, 66] on font "Idiomas" at bounding box center [587, 68] width 20 height 6
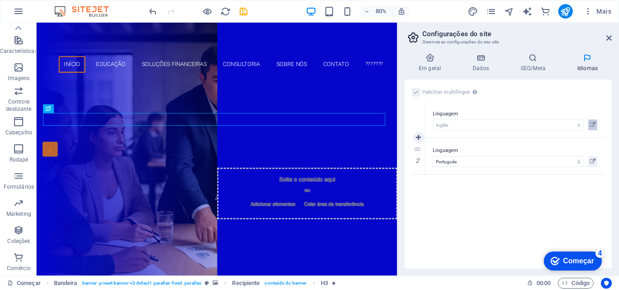
click at [591, 124] on icon at bounding box center [592, 125] width 5 height 11
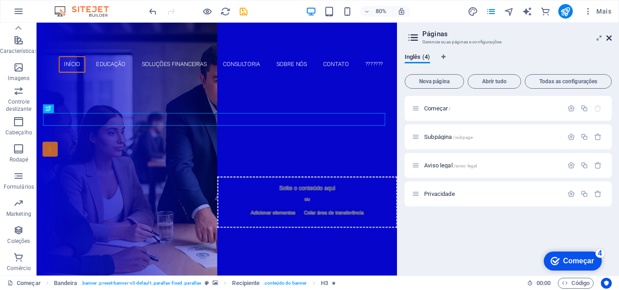
click at [610, 36] on icon at bounding box center [608, 37] width 5 height 7
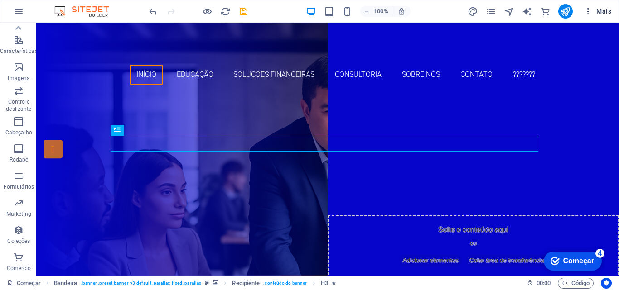
click at [605, 12] on font "Mais" at bounding box center [603, 11] width 15 height 7
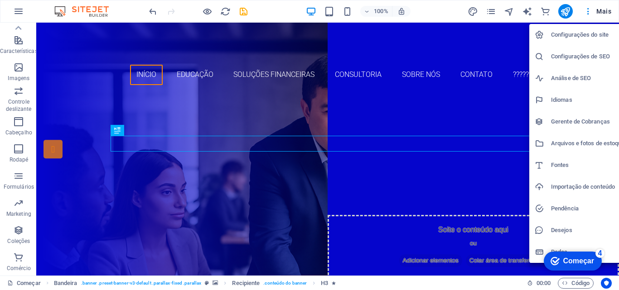
click at [577, 37] on font "Configurações do site" at bounding box center [580, 34] width 58 height 7
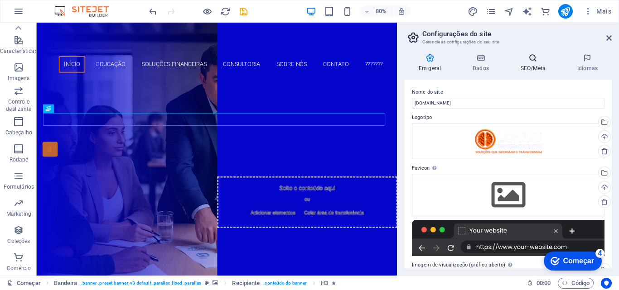
click at [536, 65] on font "SEO/Meta" at bounding box center [532, 68] width 25 height 6
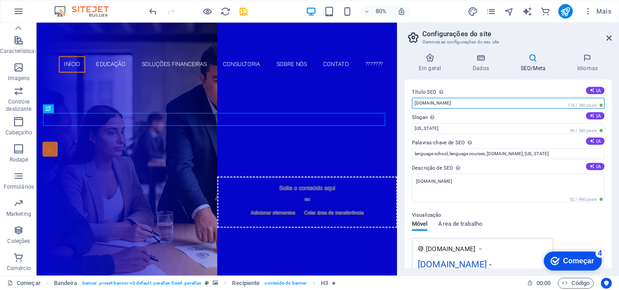
click at [539, 106] on input "[DOMAIN_NAME]" at bounding box center [508, 103] width 193 height 11
drag, startPoint x: 544, startPoint y: 105, endPoint x: 409, endPoint y: 104, distance: 134.5
click at [409, 104] on div "Título SEO O título do seu site - faça com que ele se destaque nos resultados d…" at bounding box center [507, 174] width 207 height 189
paste input "Locus Empreendimentos | Educação, Crédito e Consultoria"
click at [542, 102] on input "Locus Empreendimentos | Educação, Crédito e Consultoria" at bounding box center [508, 103] width 193 height 11
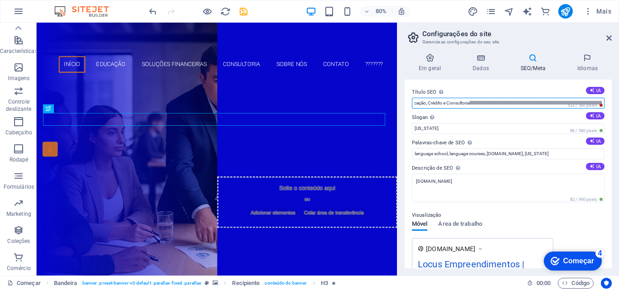
scroll to position [0, 93]
click at [557, 106] on input "Locus Empreendimentos | Educação, Crédito e Consultoriallllllllllllllllllllllll…" at bounding box center [508, 103] width 193 height 11
drag, startPoint x: 546, startPoint y: 103, endPoint x: 606, endPoint y: 104, distance: 59.3
click at [606, 104] on div "Título SEO O título do seu site - faça com que ele se destaque nos resultados d…" at bounding box center [507, 174] width 207 height 189
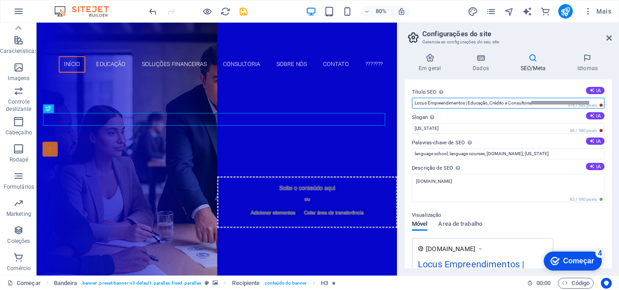
scroll to position [0, 0]
type input "Locus Empreendimentos | Educação, Crédito e Consultoria"
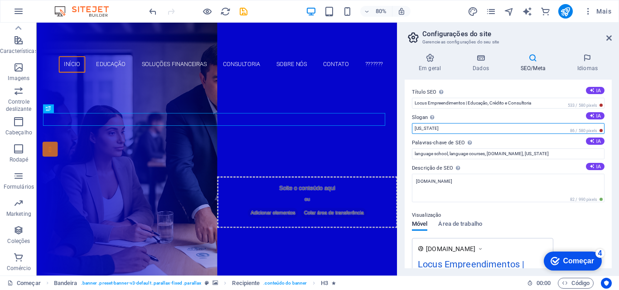
click at [507, 132] on input "New York" at bounding box center [508, 128] width 193 height 11
click at [443, 128] on input "New York" at bounding box center [508, 128] width 193 height 11
click at [443, 127] on input "New York" at bounding box center [508, 128] width 193 height 11
paste input "Soluções que informam e transformam: cursos, crédito e consultoria com confianç…"
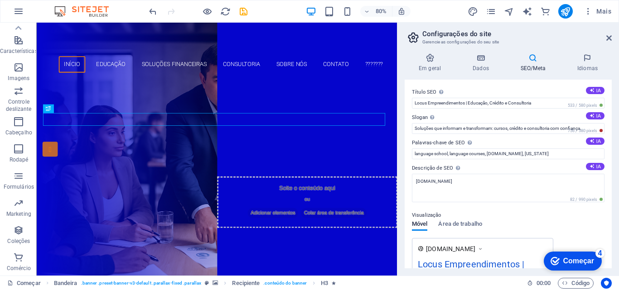
click at [608, 131] on div "Título SEO O título do seu site - faça com que ele se destaque nos resultados d…" at bounding box center [507, 174] width 207 height 189
click at [591, 129] on font "756 / 580 pixels" at bounding box center [582, 131] width 29 height 5
click at [585, 130] on font "756 / 580 pixels" at bounding box center [582, 131] width 29 height 5
click at [582, 129] on font "756 / 580 pixels" at bounding box center [582, 131] width 29 height 5
click at [589, 126] on input "Soluções que informam e transformam: cursos, crédito e consultoria com confianç…" at bounding box center [508, 128] width 193 height 11
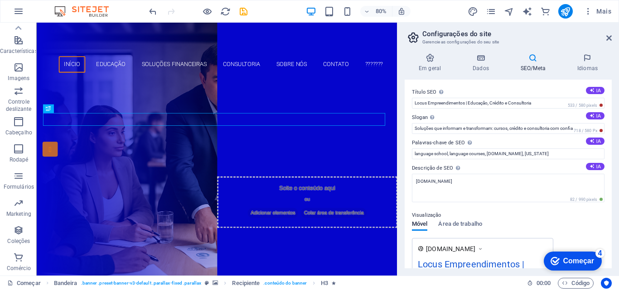
click at [606, 132] on div "Título SEO O título do seu site - faça com que ele se destaque nos resultados d…" at bounding box center [507, 174] width 207 height 189
click at [578, 128] on span "718 / 580 pixels" at bounding box center [585, 131] width 39 height 6
drag, startPoint x: 578, startPoint y: 127, endPoint x: 412, endPoint y: 127, distance: 166.2
click at [412, 127] on input "Soluções que informam e transformam: cursos, crédito e consultoria com confia" at bounding box center [508, 128] width 193 height 11
paste input "nça."
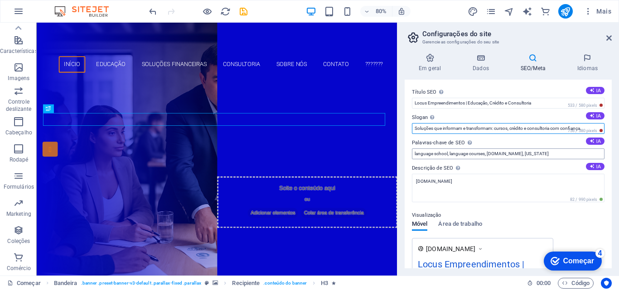
type input "Soluções que informam e transformam: cursos, crédito e consultoria com confianç…"
click at [495, 149] on input "language school, language courses, locus.emp.br, New York" at bounding box center [508, 154] width 193 height 11
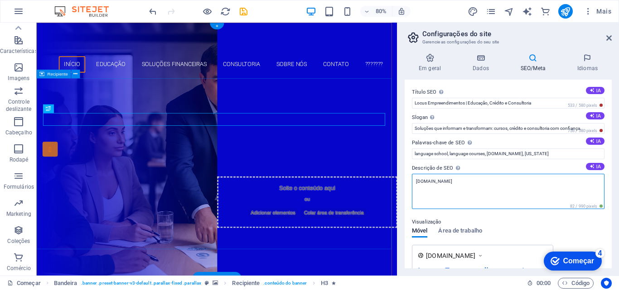
drag, startPoint x: 498, startPoint y: 203, endPoint x: 485, endPoint y: 227, distance: 26.8
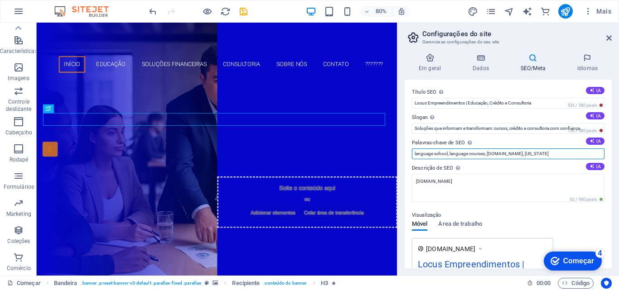
click at [427, 154] on input "language school, language courses, locus.emp.br, New York" at bounding box center [508, 154] width 193 height 11
paste input "cursos livres, graduação, pós-graduação, EJA, segunda licenciatura, segunda gra…"
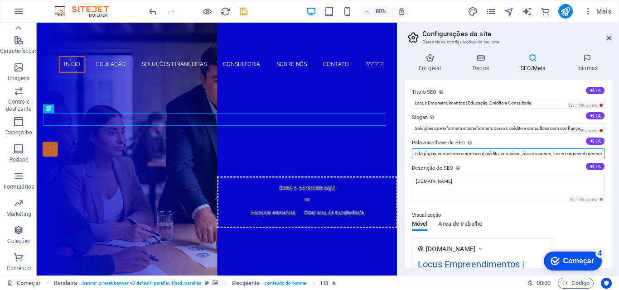
type input "cursos livres, graduação, pós-graduação, EJA, segunda licenciatura, segunda gra…"
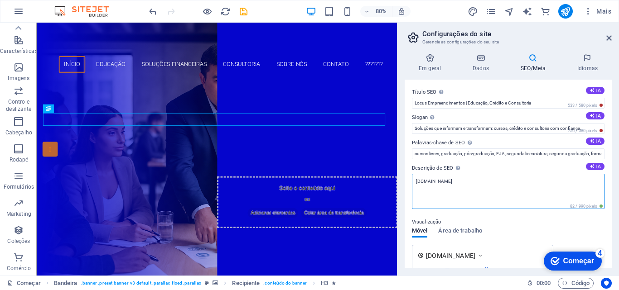
drag, startPoint x: 453, startPoint y: 204, endPoint x: 447, endPoint y: 208, distance: 7.3
click at [430, 183] on textarea "[DOMAIN_NAME]" at bounding box center [508, 191] width 193 height 35
paste textarea "A Locus Empreendimentos oferece soluções em educação, crédito e consultoria. Cu…"
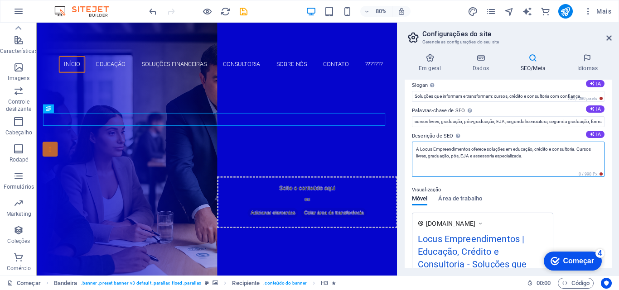
scroll to position [45, 0]
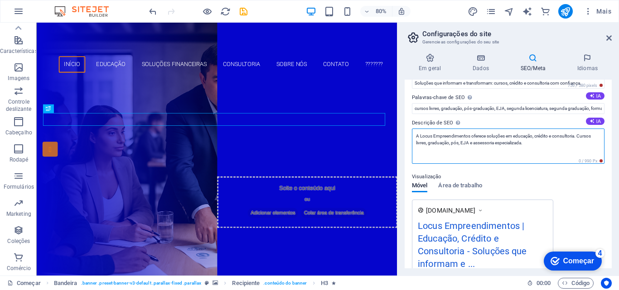
type textarea "A Locus Empreendimentos oferece soluções em educação, crédito e consultoria. Cu…"
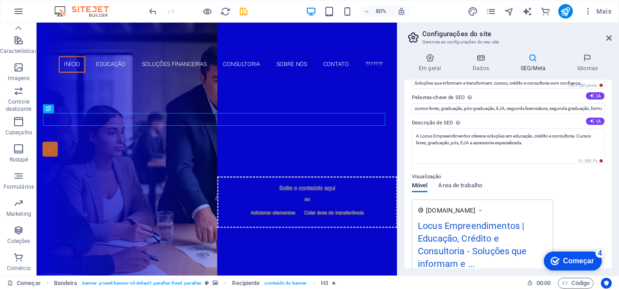
click at [567, 179] on div "Visualização Móvel Área de trabalho www.exemplo.com Locus Empreendimentos | Edu…" at bounding box center [508, 226] width 193 height 125
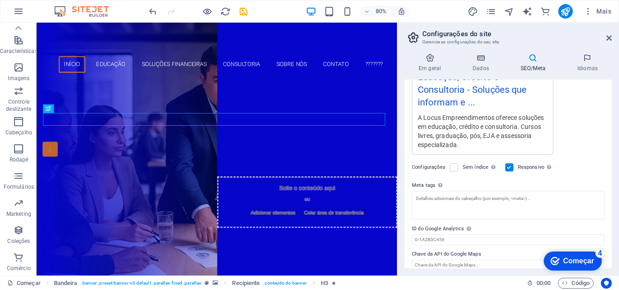
scroll to position [210, 0]
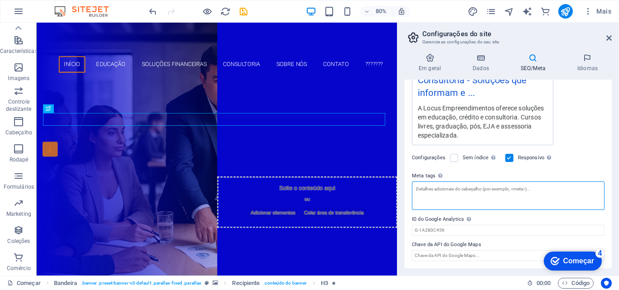
click at [481, 188] on textarea "Meta tags Insira aqui o código HTML que será inserido nas tags do seu site. Obs…" at bounding box center [508, 196] width 193 height 29
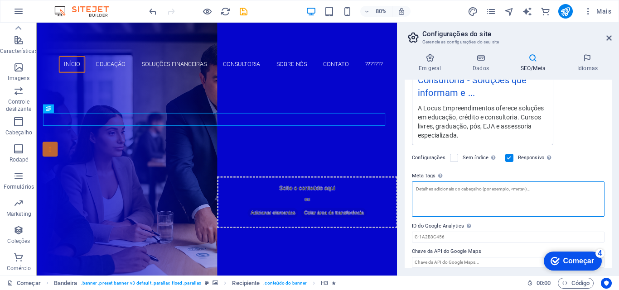
click at [481, 188] on textarea "Meta tags Insira aqui o código HTML que será inserido nas tags do seu site. Obs…" at bounding box center [508, 199] width 193 height 35
paste textarea "<!-- SEO Básico --> <meta name="author" content="Locus Empreendimentos"> <meta …"
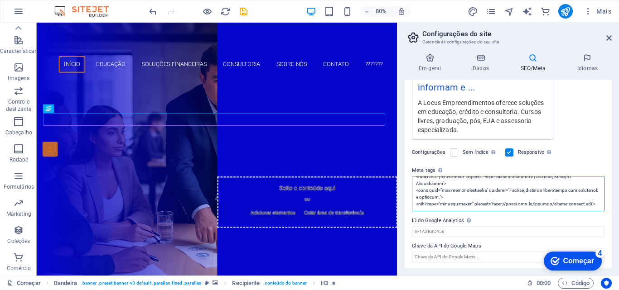
scroll to position [217, 0]
type textarea "<!-- SEO Básico --> <meta name="author" content="Locus Empreendimentos"> <meta …"
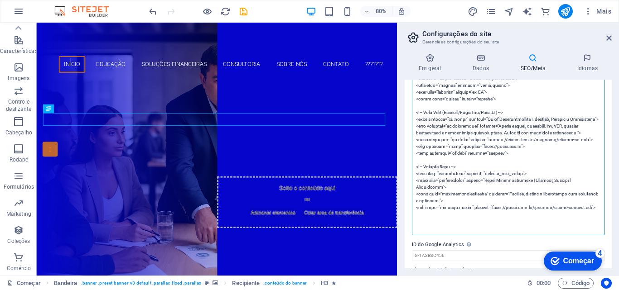
scroll to position [352, 0]
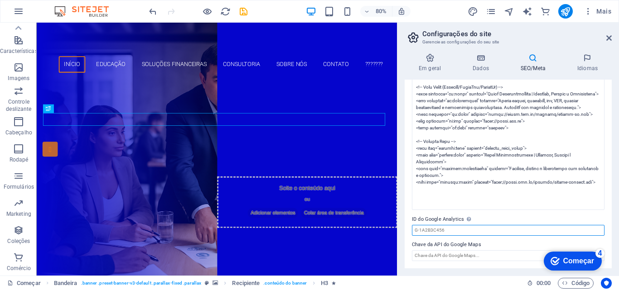
click at [460, 229] on input "ID do Google Analytics Adicione apenas o ID do Google Analytics. Incluímos o ID…" at bounding box center [508, 230] width 193 height 11
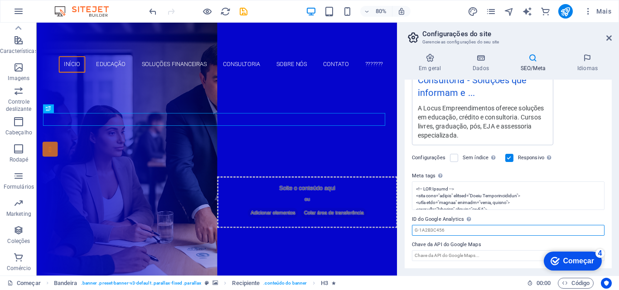
scroll to position [210, 0]
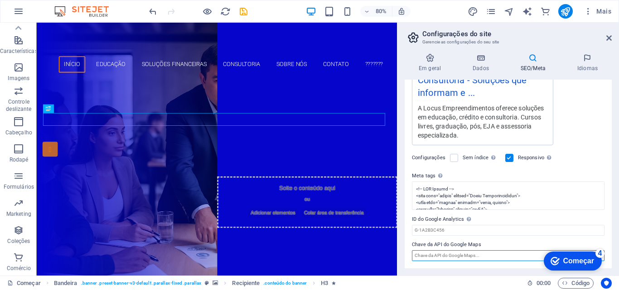
click at [458, 258] on input "Chave da API do Google Maps" at bounding box center [508, 255] width 193 height 11
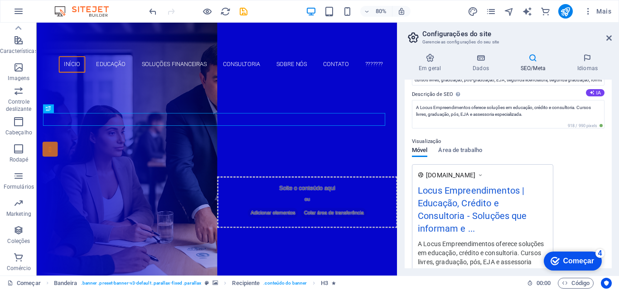
scroll to position [0, 0]
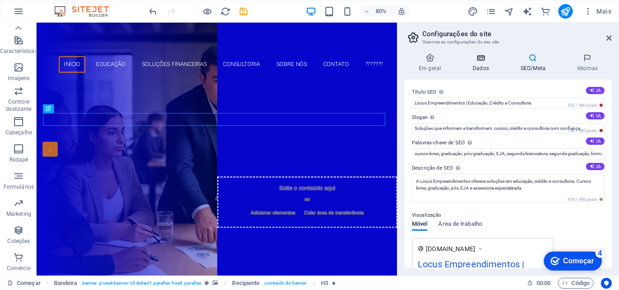
click at [485, 66] on font "Dados" at bounding box center [480, 68] width 16 height 6
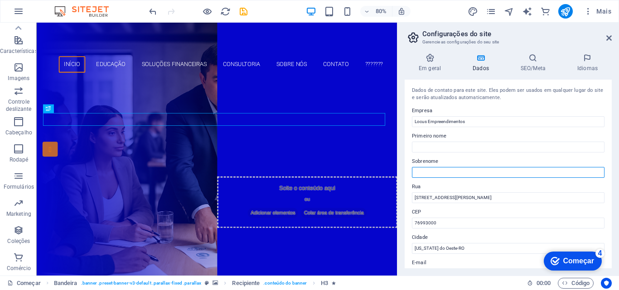
click at [446, 174] on input "Sobrenome" at bounding box center [508, 172] width 193 height 11
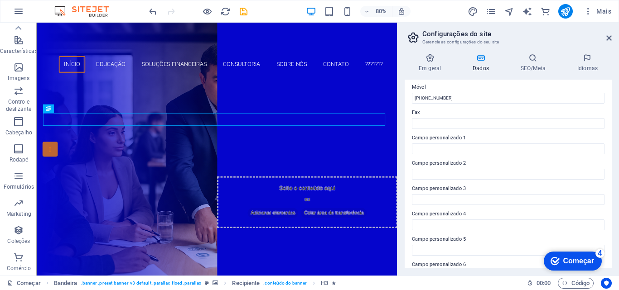
scroll to position [246, 0]
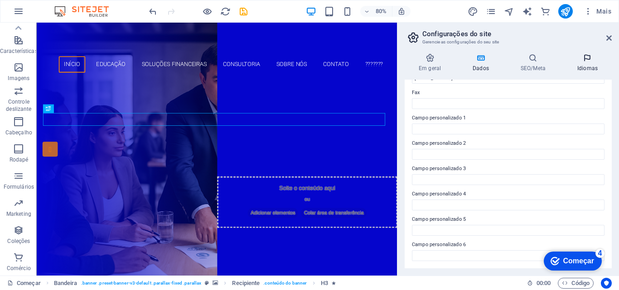
type input "Soluções que Informam e Transformam"
click at [586, 67] on font "Idiomas" at bounding box center [587, 68] width 20 height 6
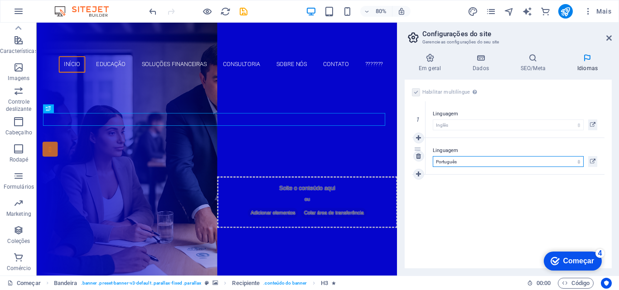
click at [463, 158] on select "Abkhaziano Longe afrikaans Akan albanês Amárico árabe Aragonês armênio Assamese…" at bounding box center [508, 161] width 151 height 11
click at [415, 91] on label at bounding box center [416, 92] width 8 height 8
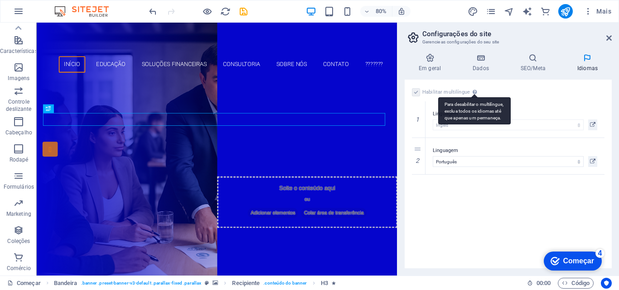
drag, startPoint x: 415, startPoint y: 91, endPoint x: 475, endPoint y: 91, distance: 59.8
click at [417, 91] on label at bounding box center [416, 92] width 8 height 8
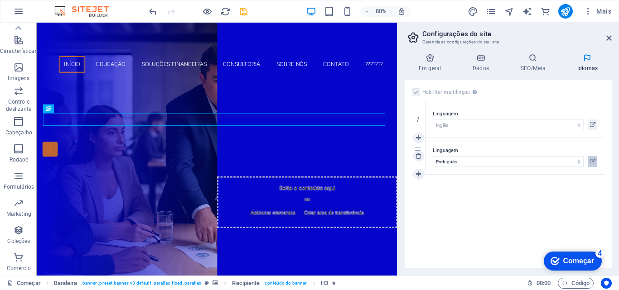
click at [594, 158] on icon at bounding box center [592, 161] width 5 height 11
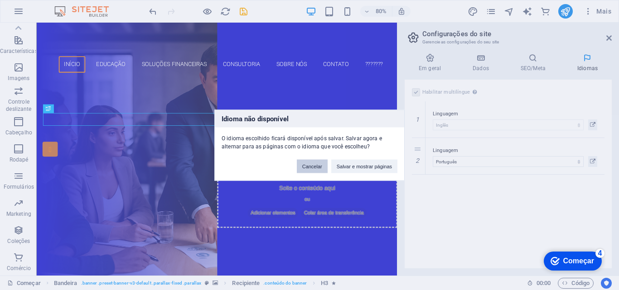
click at [318, 163] on button "Cancelar" at bounding box center [312, 166] width 31 height 14
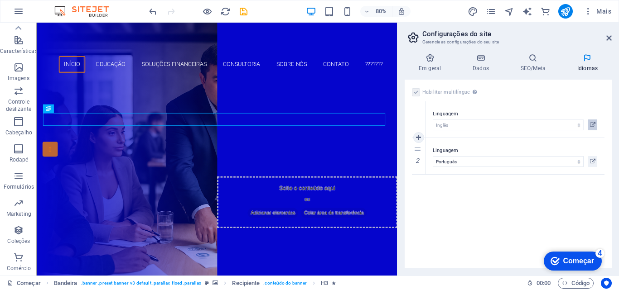
click at [590, 122] on icon at bounding box center [592, 125] width 5 height 11
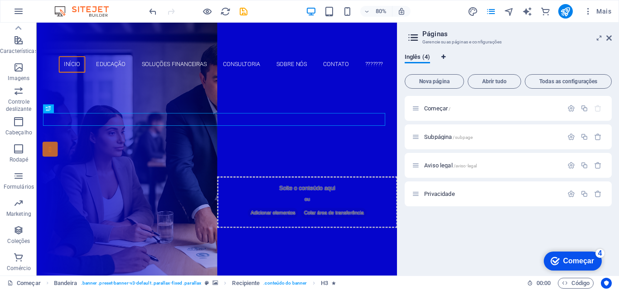
click at [441, 58] on icon "Guias de idiomas" at bounding box center [443, 56] width 4 height 5
select select "41"
select select "128"
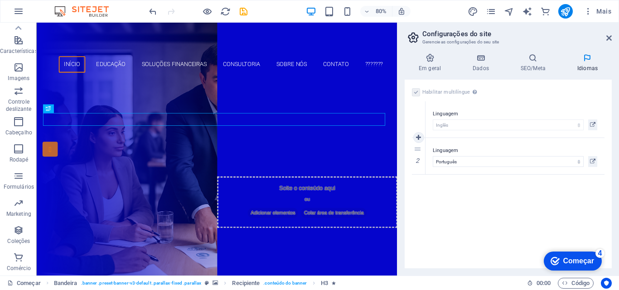
select select "41"
click at [0, 0] on icon at bounding box center [0, 0] width 0 height 0
select select
select select "128"
click at [419, 157] on icon at bounding box center [418, 156] width 5 height 6
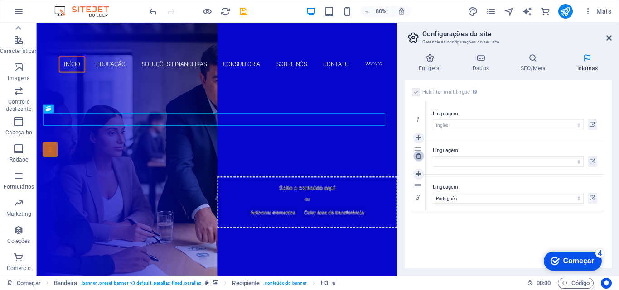
select select "128"
click at [419, 157] on icon at bounding box center [418, 156] width 5 height 6
click at [419, 94] on label at bounding box center [416, 92] width 8 height 8
click at [0, 0] on input "Habilitar multilíngue Para desabilitar o multilíngue, exclua todos os idiomas a…" at bounding box center [0, 0] width 0 height 0
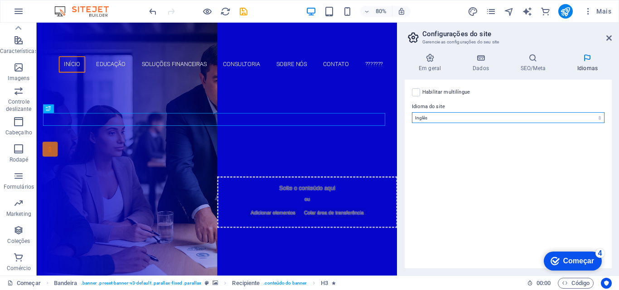
click at [443, 116] on select "Abkhaziano Longe afrikaans Akan albanês Amárico árabe Aragonês armênio Assamese…" at bounding box center [508, 117] width 193 height 11
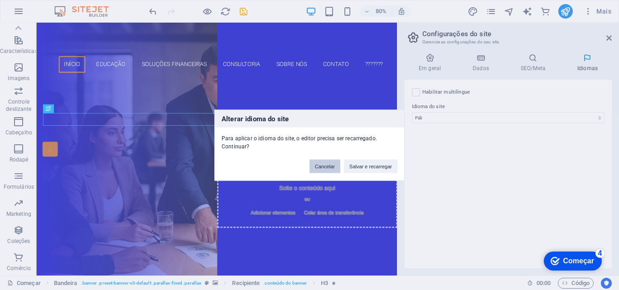
click at [332, 165] on font "Cancelar" at bounding box center [325, 166] width 20 height 5
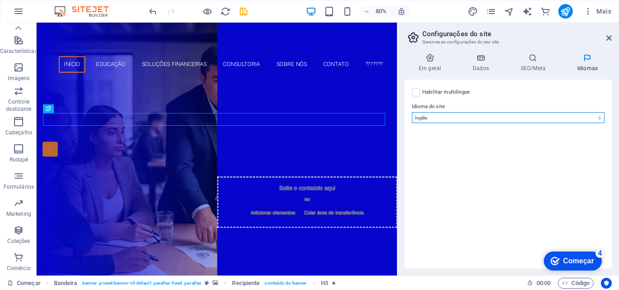
click at [427, 120] on select "Abkhaziano Longe afrikaans Akan albanês Amárico árabe Aragonês armênio Assamese…" at bounding box center [508, 117] width 193 height 11
select select "128"
click at [412, 112] on select "Abkhaziano Longe afrikaans Akan albanês Amárico árabe Aragonês armênio Assamese…" at bounding box center [508, 117] width 193 height 11
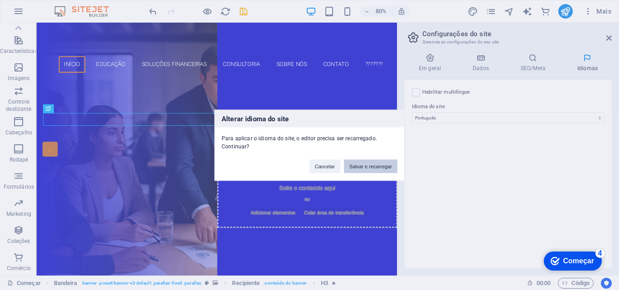
drag, startPoint x: 384, startPoint y: 164, endPoint x: 440, endPoint y: 148, distance: 58.5
click at [384, 164] on font "Salvar e recarregar" at bounding box center [370, 166] width 43 height 5
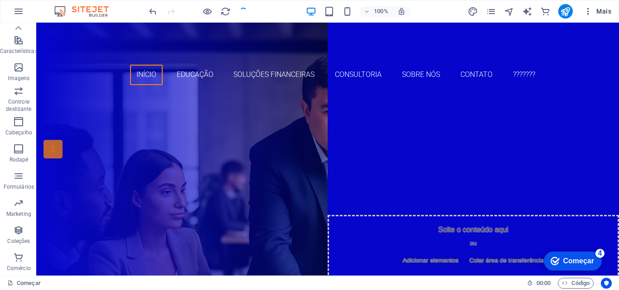
click at [601, 12] on font "Mais" at bounding box center [603, 11] width 15 height 7
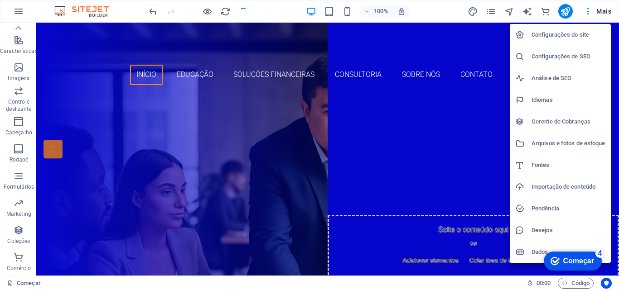
click at [563, 35] on font "Configurações do site" at bounding box center [560, 34] width 58 height 7
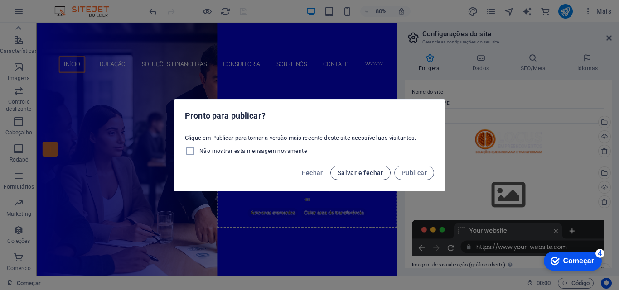
click at [362, 171] on font "Salvar e fechar" at bounding box center [360, 172] width 46 height 7
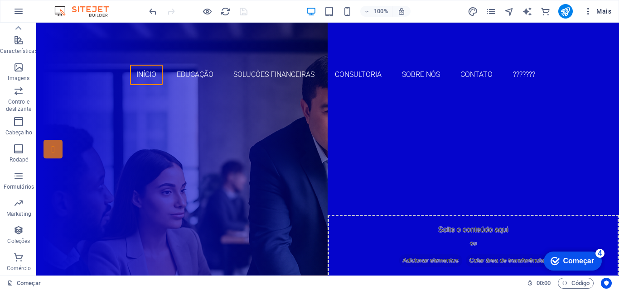
click at [600, 9] on font "Mais" at bounding box center [603, 11] width 15 height 7
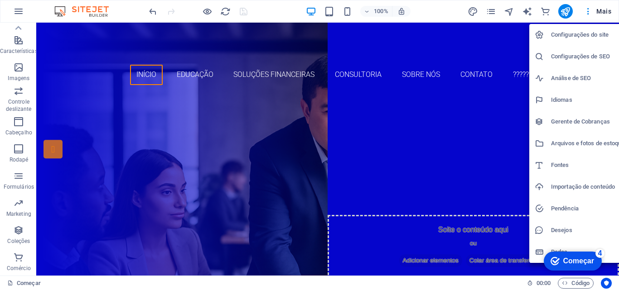
click at [573, 33] on font "Configurações do site" at bounding box center [580, 34] width 58 height 7
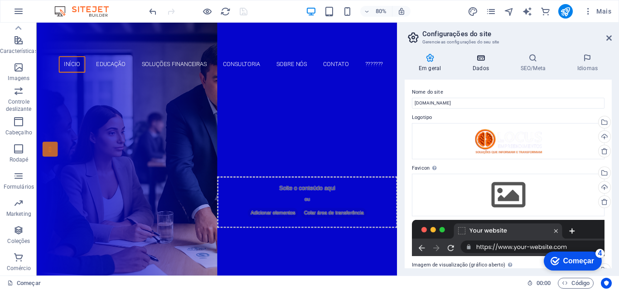
click at [480, 62] on icon at bounding box center [480, 57] width 44 height 9
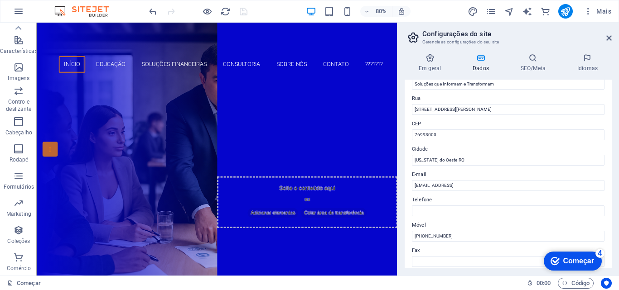
scroll to position [45, 0]
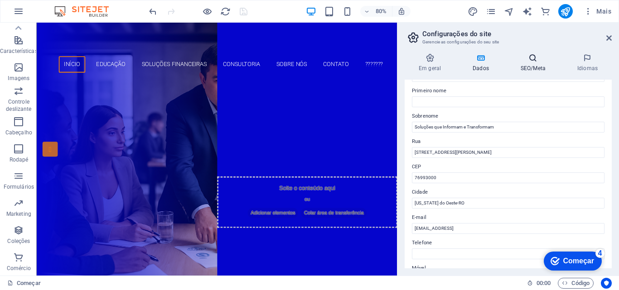
click at [527, 69] on font "SEO/Meta" at bounding box center [532, 68] width 25 height 6
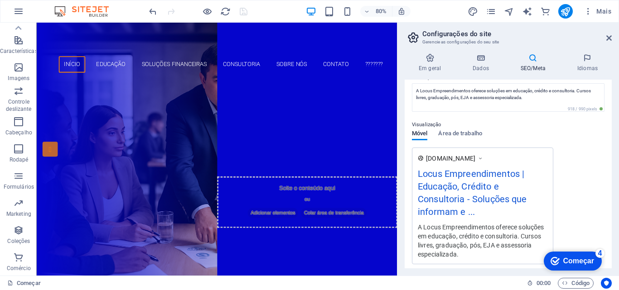
scroll to position [0, 0]
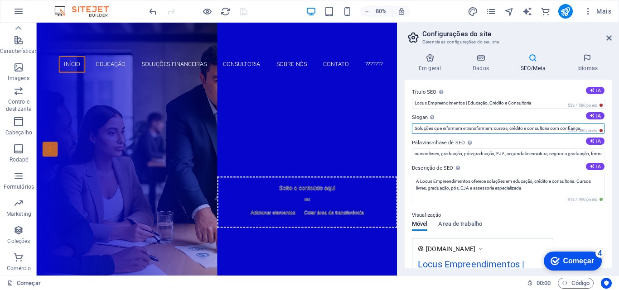
drag, startPoint x: 554, startPoint y: 125, endPoint x: 602, endPoint y: 125, distance: 48.5
click at [602, 125] on div "Título SEO O título do seu site - faça com que ele se destaque nos resultados d…" at bounding box center [507, 174] width 207 height 189
drag, startPoint x: 542, startPoint y: 125, endPoint x: 492, endPoint y: 130, distance: 49.6
click at [492, 130] on input "Soluções que informam e transformam: cursos, crédito e consultoria" at bounding box center [508, 128] width 193 height 11
type input "Soluções que informam e transformam"
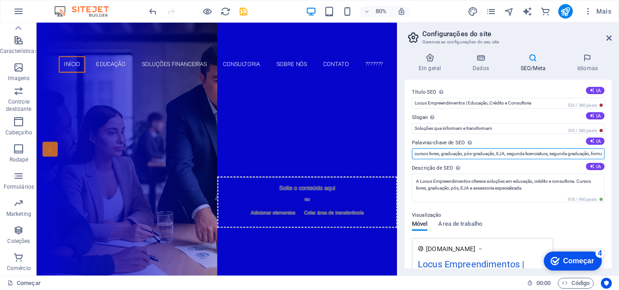
click at [566, 157] on input "cursos livres, graduação, pós-graduação, EJA, segunda licenciatura, segunda gra…" at bounding box center [508, 154] width 193 height 11
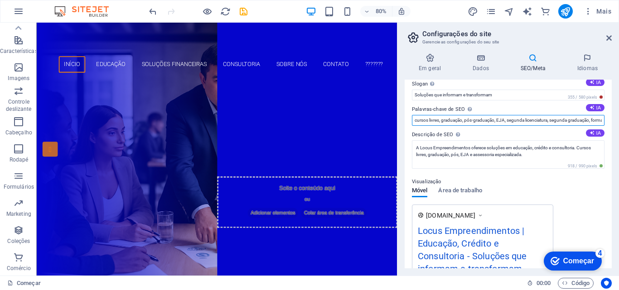
scroll to position [91, 0]
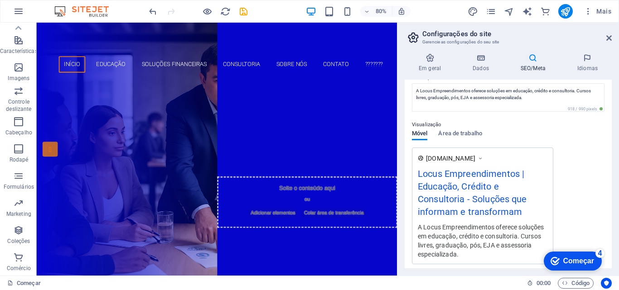
click at [581, 181] on div "www.exemplo.com Locus Empreendimentos | Educação, Crédito e Consultoria - Soluç…" at bounding box center [508, 206] width 193 height 117
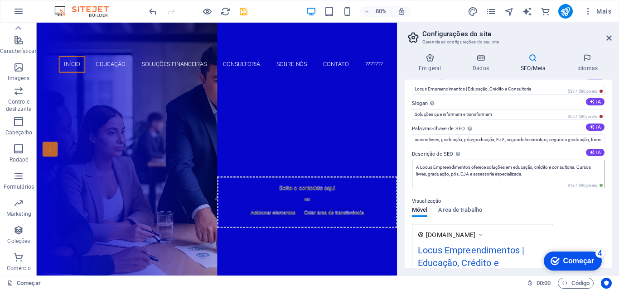
scroll to position [0, 0]
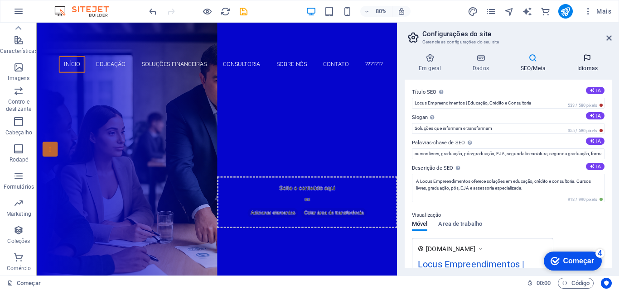
click at [586, 67] on font "Idiomas" at bounding box center [587, 68] width 20 height 6
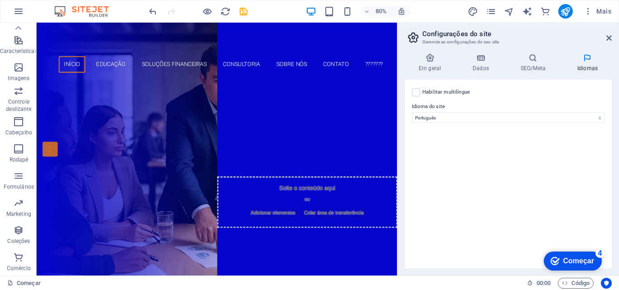
click at [511, 157] on div "Habilitar multilíngue Para desabilitar o multilíngue, exclua todos os idiomas a…" at bounding box center [507, 174] width 207 height 189
click at [504, 129] on div "Habilitar multilíngue Para desabilitar o multilíngue, exclua todos os idiomas a…" at bounding box center [507, 174] width 207 height 189
click at [241, 11] on icon "salvar" at bounding box center [243, 11] width 10 height 10
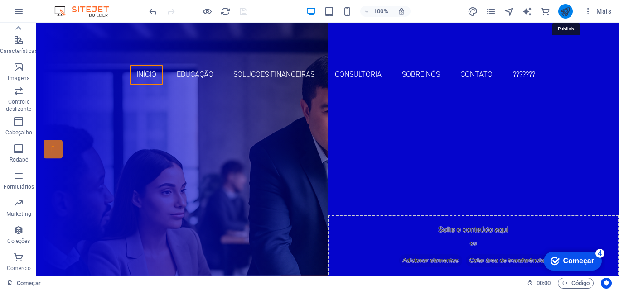
click at [568, 9] on icon "publicar" at bounding box center [565, 11] width 10 height 10
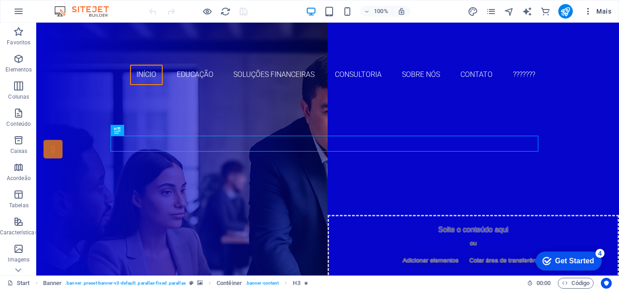
click at [597, 10] on span "Mais" at bounding box center [597, 11] width 28 height 9
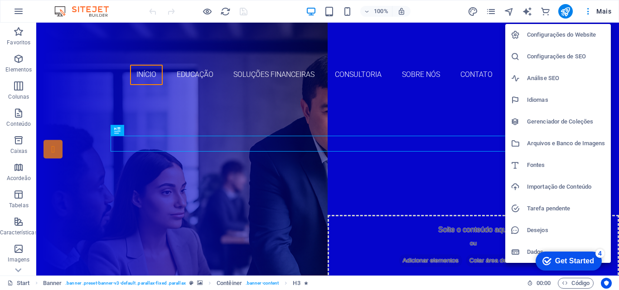
click at [564, 31] on h6 "Configurações do Website" at bounding box center [566, 34] width 78 height 11
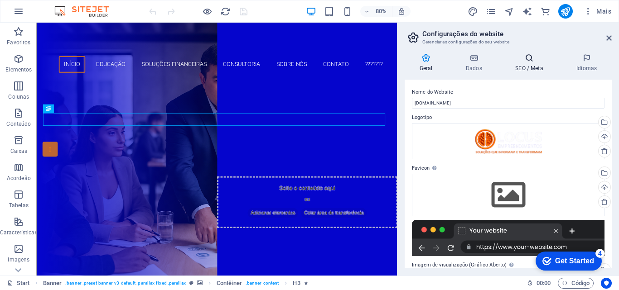
click at [521, 63] on h4 "SEO / Meta" at bounding box center [531, 62] width 61 height 19
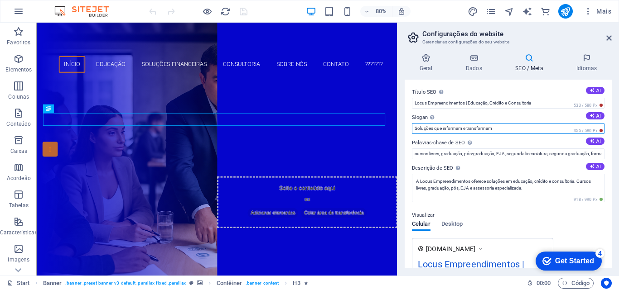
click at [444, 127] on input "Soluções que informam e transformam" at bounding box center [508, 128] width 193 height 11
click at [468, 127] on input "Soluções que Informam e transformam" at bounding box center [508, 128] width 193 height 11
type input "Soluções que Informam e Transformam"
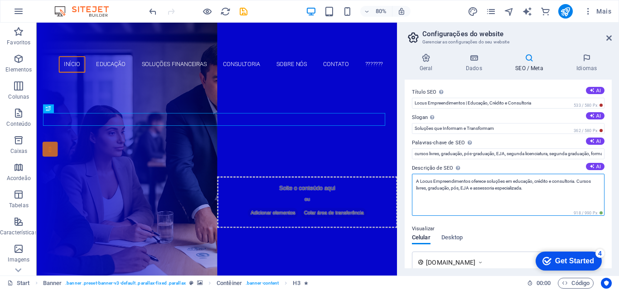
click at [457, 188] on textarea "A Locus Empreendimentos oferece soluções em educação, crédito e consultoria. Cu…" at bounding box center [508, 195] width 193 height 42
click at [458, 188] on textarea "A Locus Empreendimentos oferece soluções em educação, crédito e consultoria. Cu…" at bounding box center [508, 195] width 193 height 42
click at [459, 188] on textarea "A Locus Empreendimentos oferece soluções em educação, crédito e consultoria. Cu…" at bounding box center [508, 195] width 193 height 42
type textarea "A Locus Empreendimentos oferece soluções em educação, crédito e consultoria. Cu…"
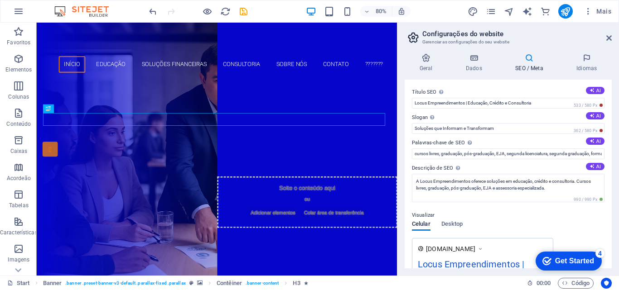
click at [532, 221] on div "Visualizar Celular Desktop [DOMAIN_NAME] Locus Empreendimentos | Educação, Créd…" at bounding box center [508, 279] width 193 height 152
click at [567, 15] on icon "publish" at bounding box center [565, 11] width 10 height 10
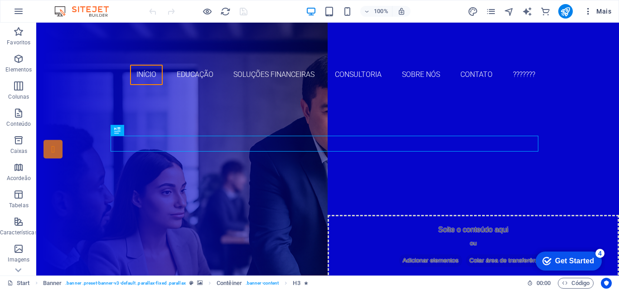
click at [602, 14] on span "Mais" at bounding box center [597, 11] width 28 height 9
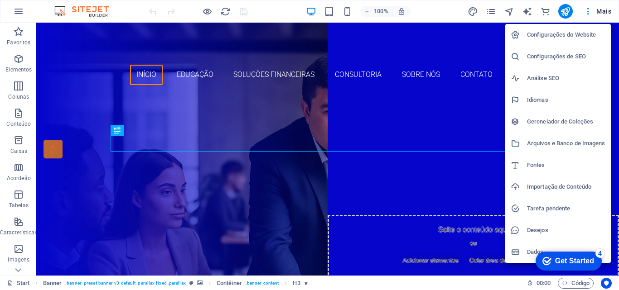
click at [562, 57] on h6 "Configurações de SEO" at bounding box center [566, 56] width 78 height 11
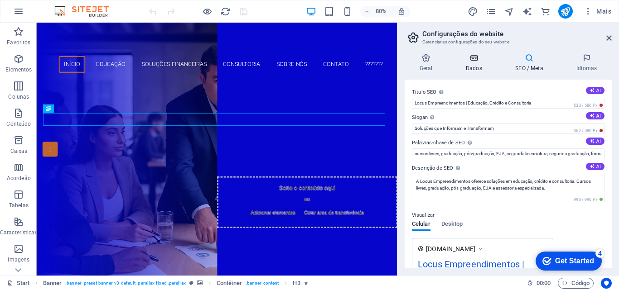
click at [472, 57] on icon at bounding box center [474, 57] width 46 height 9
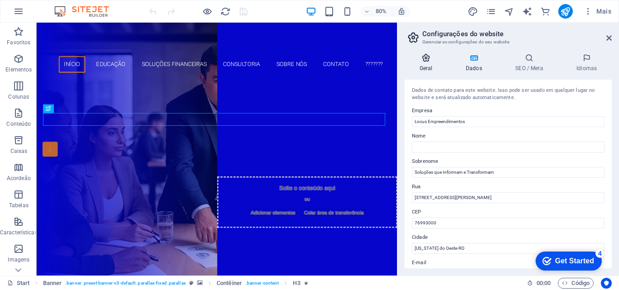
click at [431, 62] on icon at bounding box center [425, 57] width 43 height 9
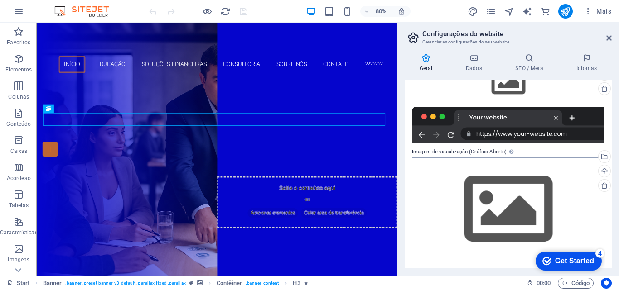
scroll to position [23, 0]
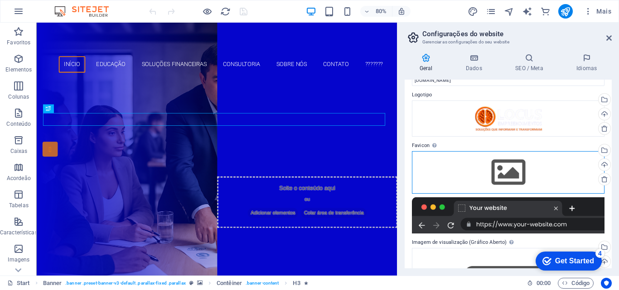
click at [517, 173] on div "Arraste os arquivos aqui, clique para escolher os arquivos ou selecione os arqu…" at bounding box center [508, 172] width 193 height 43
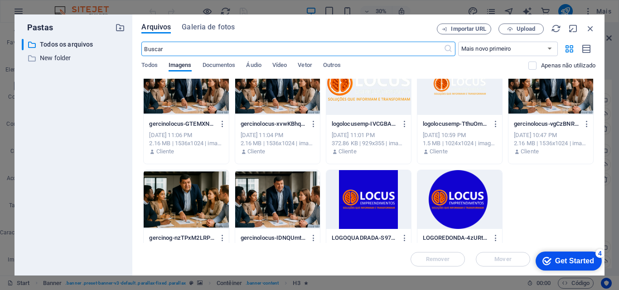
scroll to position [287, 0]
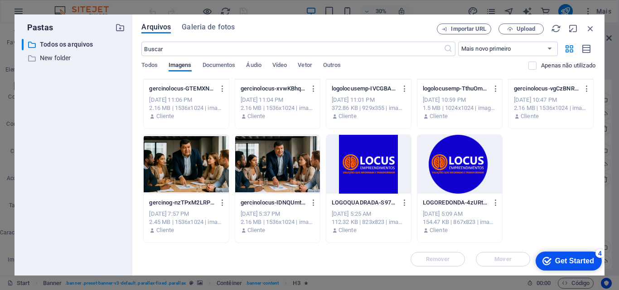
click at [473, 157] on div at bounding box center [459, 164] width 85 height 59
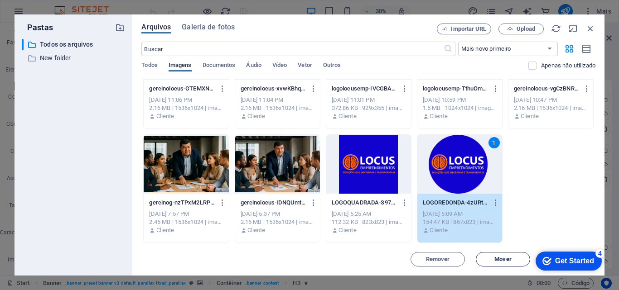
click at [509, 255] on button "Mover" at bounding box center [503, 259] width 54 height 14
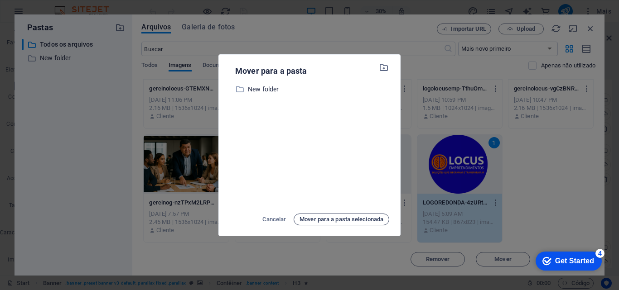
click at [344, 217] on span "Mover para a pasta selecionada" at bounding box center [341, 219] width 84 height 11
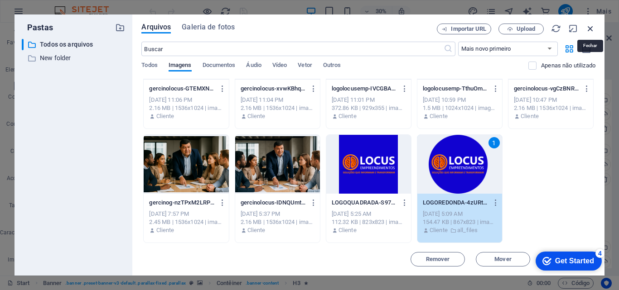
click at [589, 29] on icon "button" at bounding box center [590, 29] width 10 height 10
click at [589, 29] on header "Configurações do website Gerenciar as configurações do seu website" at bounding box center [508, 35] width 205 height 24
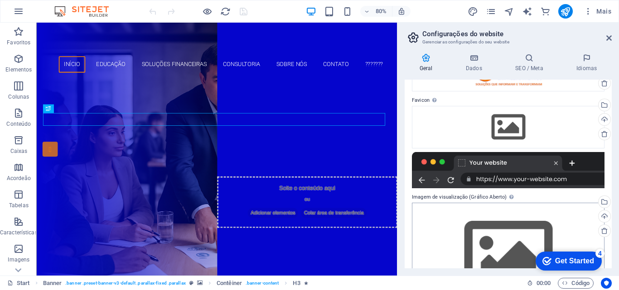
scroll to position [113, 0]
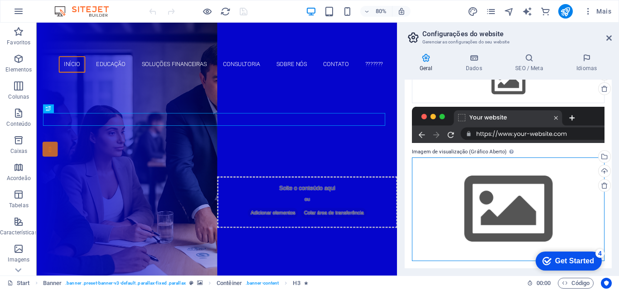
click at [510, 188] on div "Arraste os arquivos aqui, clique para escolher os arquivos ou selecione os arqu…" at bounding box center [508, 210] width 193 height 104
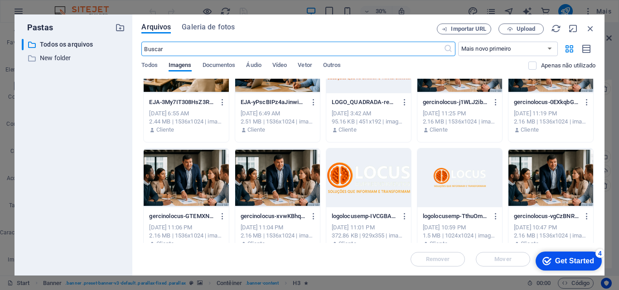
scroll to position [241, 0]
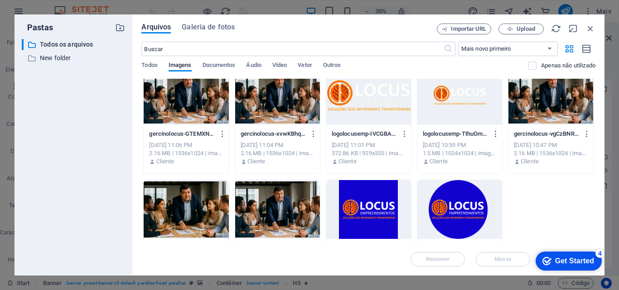
click at [457, 202] on div at bounding box center [459, 209] width 85 height 59
click at [508, 257] on span "Mover" at bounding box center [502, 259] width 17 height 5
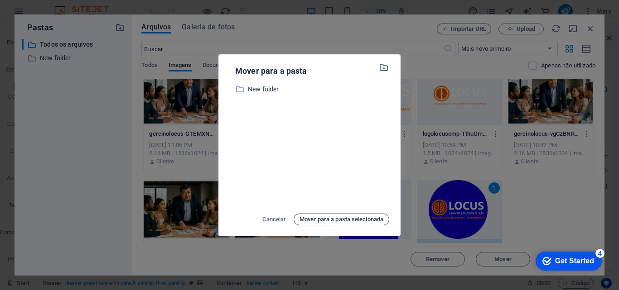
click at [367, 221] on span "Mover para a pasta selecionada" at bounding box center [341, 219] width 84 height 11
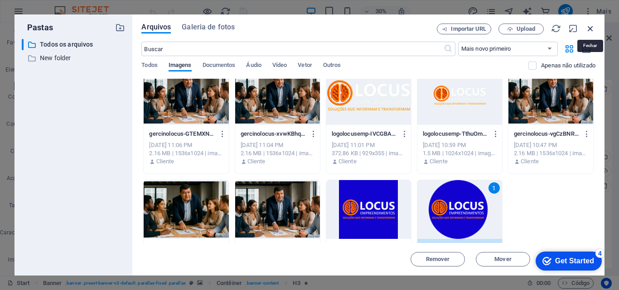
click at [590, 29] on icon "button" at bounding box center [590, 29] width 10 height 10
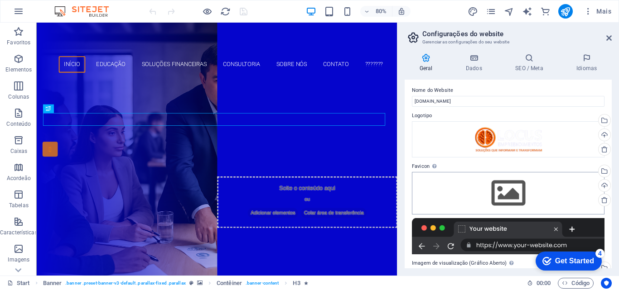
scroll to position [0, 0]
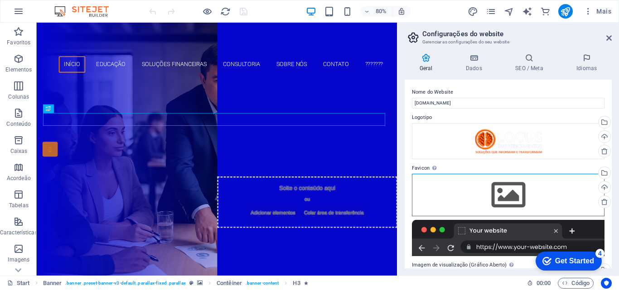
click at [516, 188] on div "Arraste os arquivos aqui, clique para escolher os arquivos ou selecione os arqu…" at bounding box center [508, 195] width 193 height 43
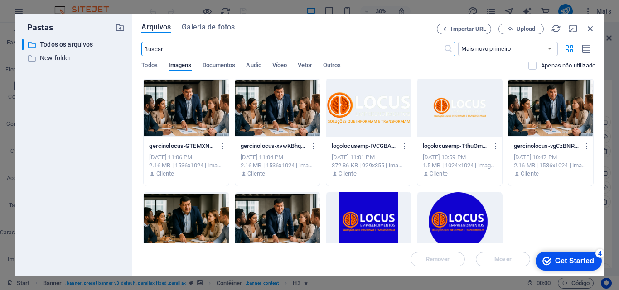
scroll to position [287, 0]
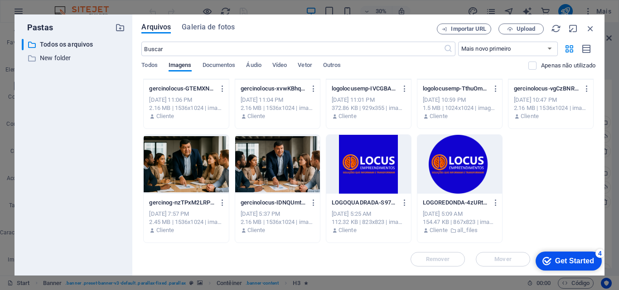
click at [469, 171] on div at bounding box center [459, 164] width 85 height 59
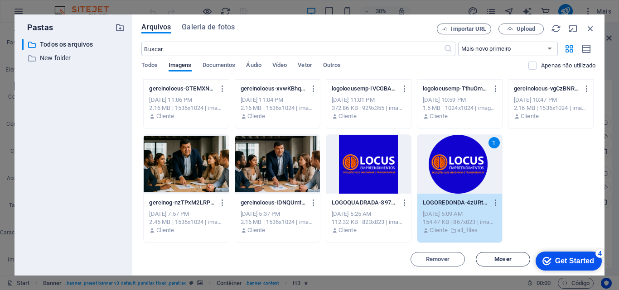
click at [513, 258] on span "Mover" at bounding box center [503, 259] width 46 height 5
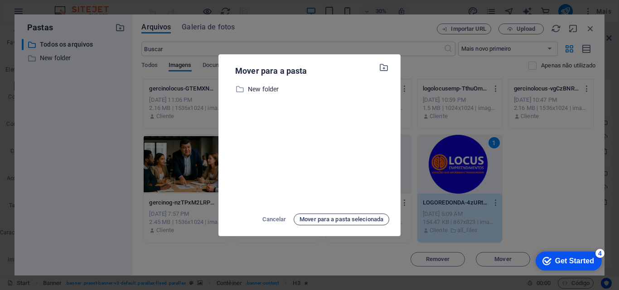
click at [335, 219] on span "Mover para a pasta selecionada" at bounding box center [341, 219] width 84 height 11
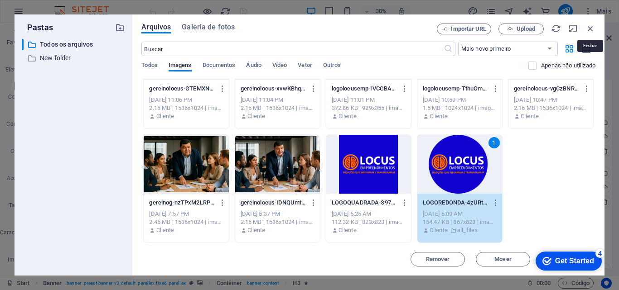
drag, startPoint x: 586, startPoint y: 26, endPoint x: 591, endPoint y: 28, distance: 4.9
click at [587, 28] on icon "button" at bounding box center [590, 29] width 10 height 10
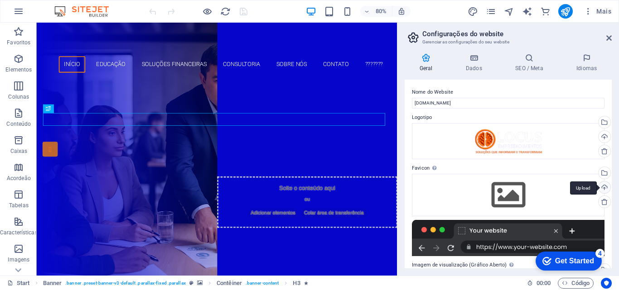
scroll to position [91, 0]
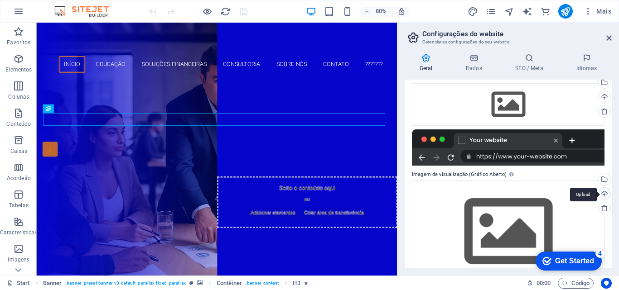
click at [602, 187] on div "Selecione arquivos do gerenciador de arquivos, galeria de fotos ou faça upload …" at bounding box center [604, 180] width 14 height 14
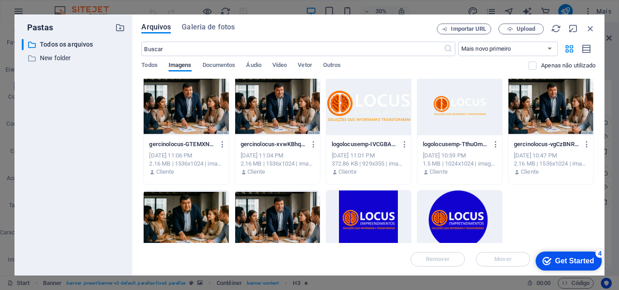
scroll to position [272, 0]
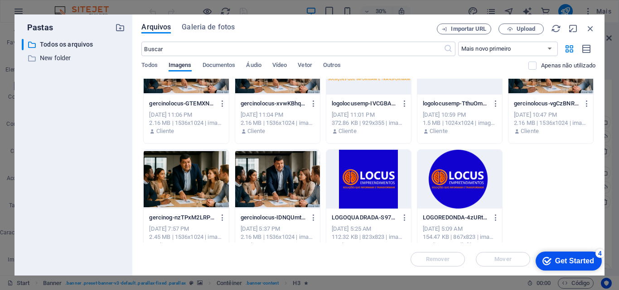
click at [445, 168] on div at bounding box center [459, 179] width 85 height 59
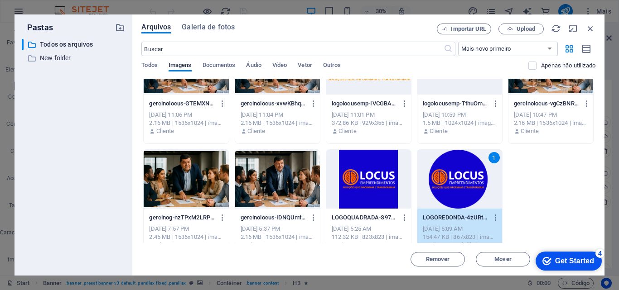
click at [445, 168] on div "1" at bounding box center [459, 179] width 85 height 59
drag, startPoint x: 445, startPoint y: 168, endPoint x: 486, endPoint y: 184, distance: 44.2
click at [445, 168] on div "1" at bounding box center [459, 179] width 85 height 59
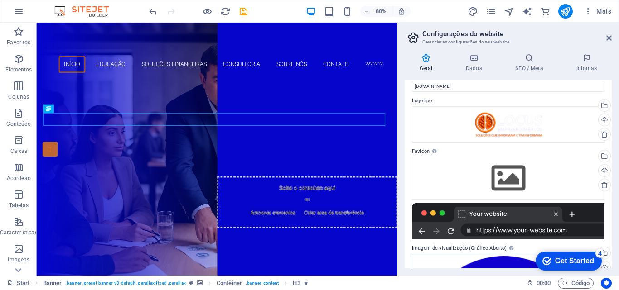
scroll to position [0, 0]
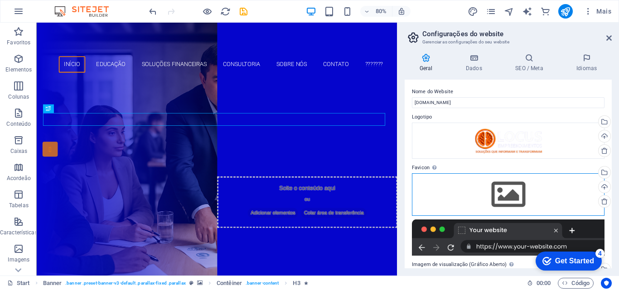
click at [533, 193] on div "Arraste os arquivos aqui, clique para escolher os arquivos ou selecione os arqu…" at bounding box center [508, 194] width 193 height 43
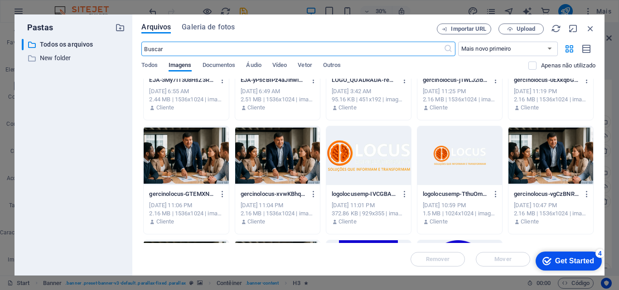
scroll to position [272, 0]
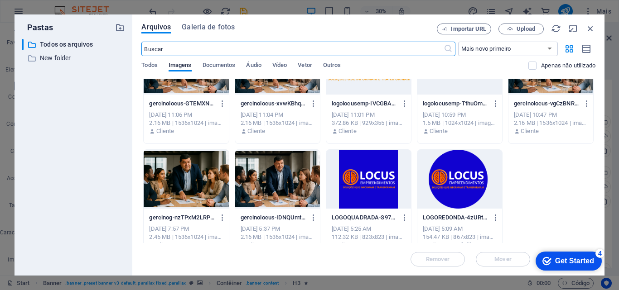
click at [469, 185] on div at bounding box center [459, 179] width 85 height 59
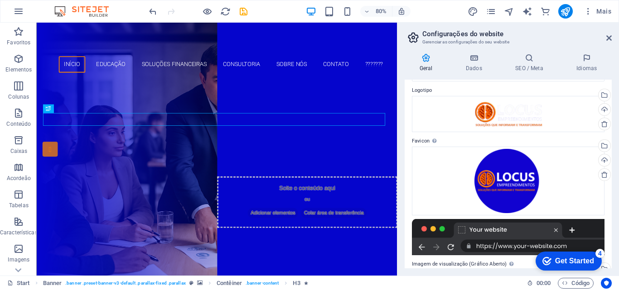
scroll to position [0, 0]
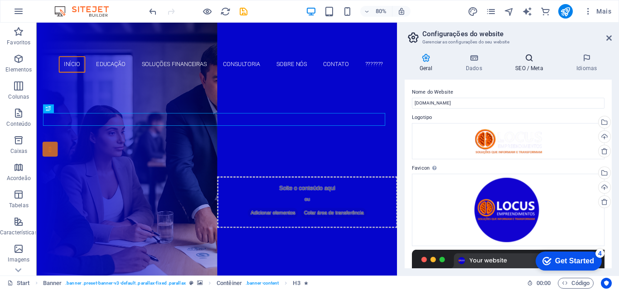
click at [526, 65] on h4 "SEO / Meta" at bounding box center [531, 62] width 61 height 19
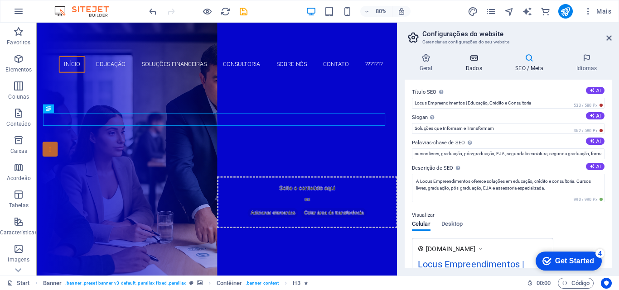
click at [476, 64] on h4 "Dados" at bounding box center [475, 62] width 49 height 19
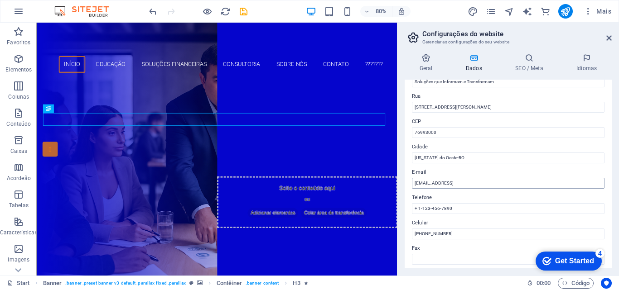
scroll to position [136, 0]
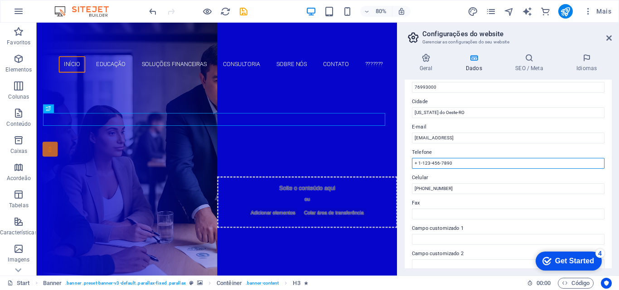
drag, startPoint x: 461, startPoint y: 161, endPoint x: 410, endPoint y: 161, distance: 51.2
click at [410, 161] on div "Dados de contato para este website. Isso pode ser usado em qualquer lugar no we…" at bounding box center [507, 174] width 207 height 189
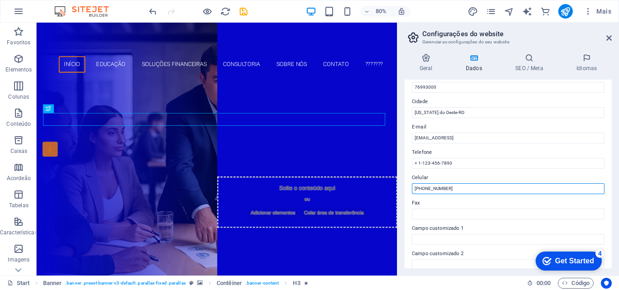
drag, startPoint x: 461, startPoint y: 186, endPoint x: 434, endPoint y: 188, distance: 26.9
click at [435, 187] on input "[PHONE_NUMBER]" at bounding box center [508, 188] width 193 height 11
type input "[PHONE_NUMBER]"
click at [489, 174] on label "Celular" at bounding box center [508, 178] width 193 height 11
click at [489, 183] on input "[PHONE_NUMBER]" at bounding box center [508, 188] width 193 height 11
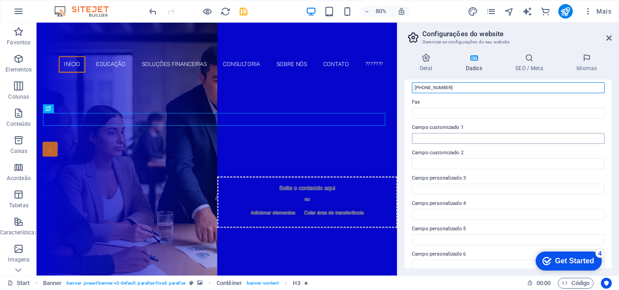
scroll to position [246, 0]
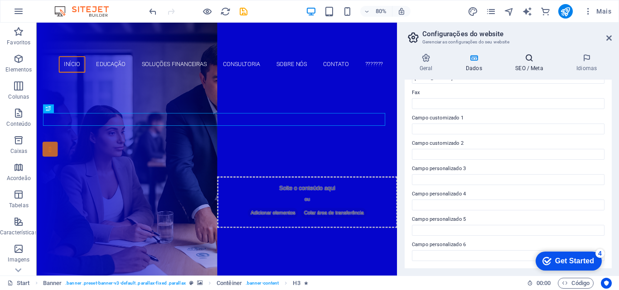
click at [531, 66] on h4 "SEO / Meta" at bounding box center [531, 62] width 61 height 19
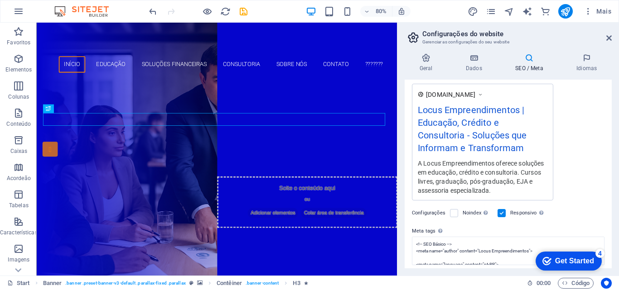
scroll to position [210, 0]
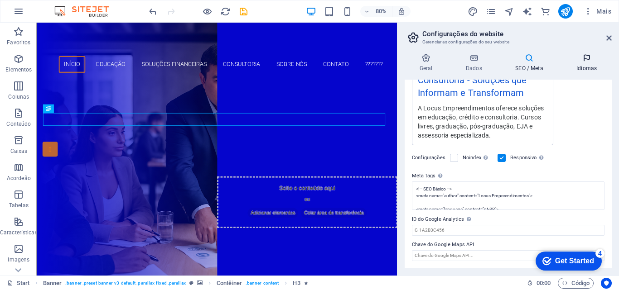
click at [579, 65] on h4 "Idiomas" at bounding box center [586, 62] width 50 height 19
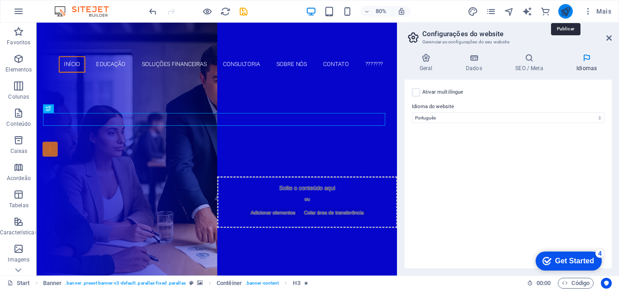
click at [561, 11] on icon "publish" at bounding box center [565, 11] width 10 height 10
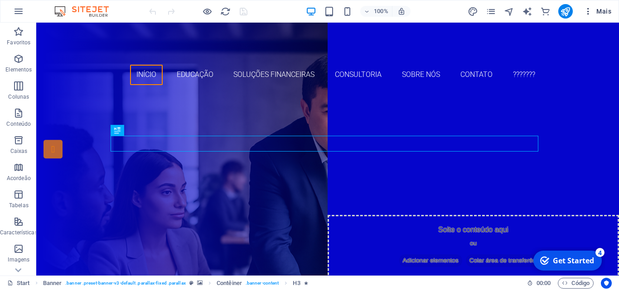
click at [597, 11] on span "Mais" at bounding box center [597, 11] width 28 height 9
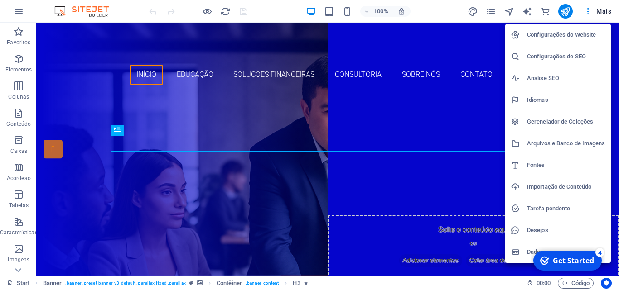
click at [553, 34] on h6 "Configurações do Website" at bounding box center [566, 34] width 78 height 11
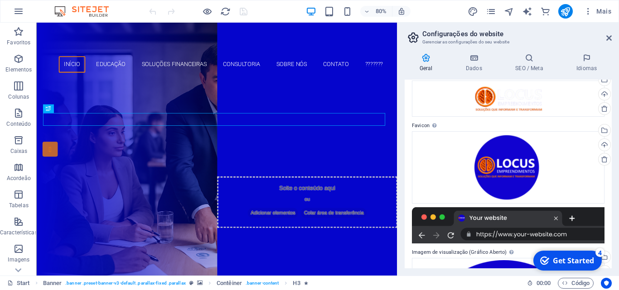
scroll to position [91, 0]
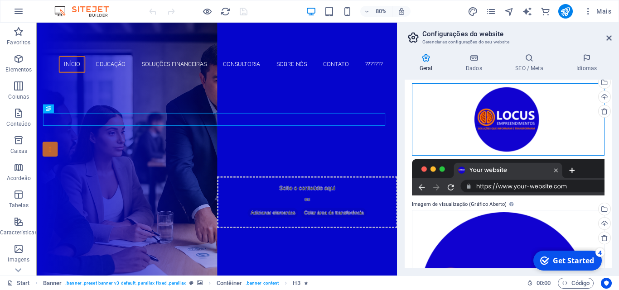
click at [532, 113] on div "Arraste os arquivos aqui, clique para escolher os arquivos ou selecione os arqu…" at bounding box center [508, 119] width 193 height 72
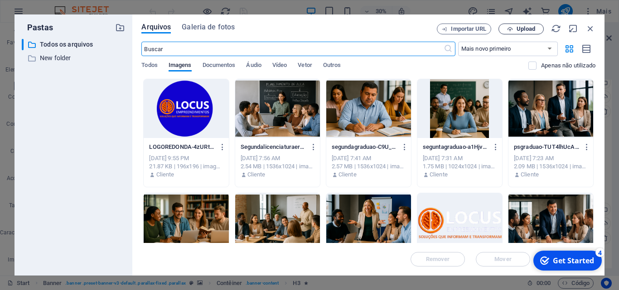
click at [516, 29] on span "Upload" at bounding box center [525, 28] width 19 height 5
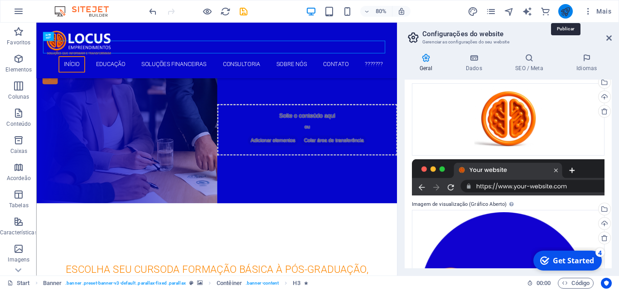
click at [565, 12] on icon "publish" at bounding box center [565, 11] width 10 height 10
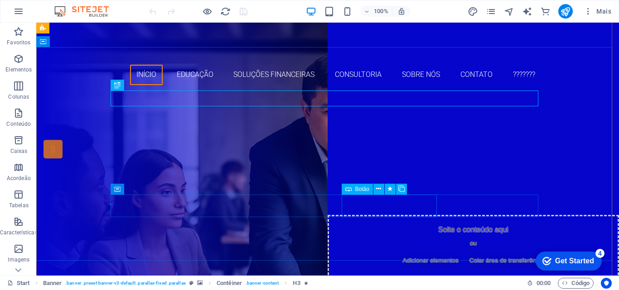
scroll to position [45, 0]
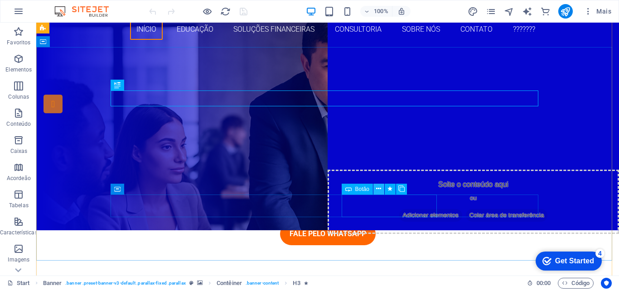
click at [379, 187] on icon at bounding box center [378, 189] width 5 height 10
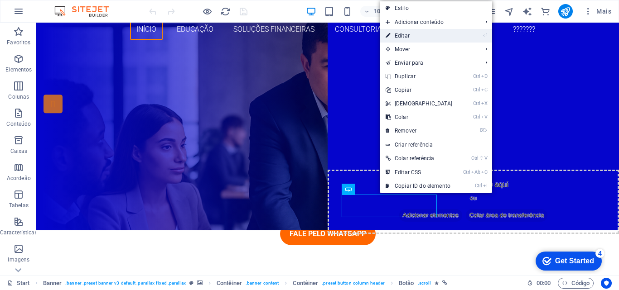
drag, startPoint x: 404, startPoint y: 34, endPoint x: 219, endPoint y: 12, distance: 186.5
click at [404, 34] on link "⏎ Editar" at bounding box center [419, 36] width 78 height 14
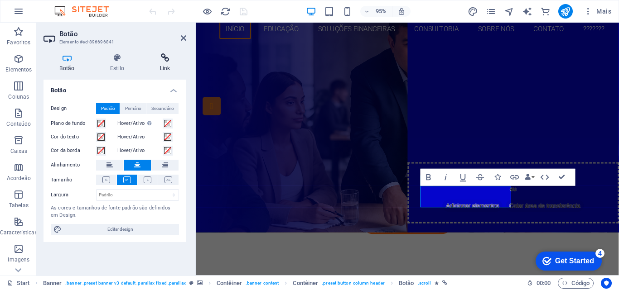
click at [163, 66] on h4 "Link" at bounding box center [165, 62] width 43 height 19
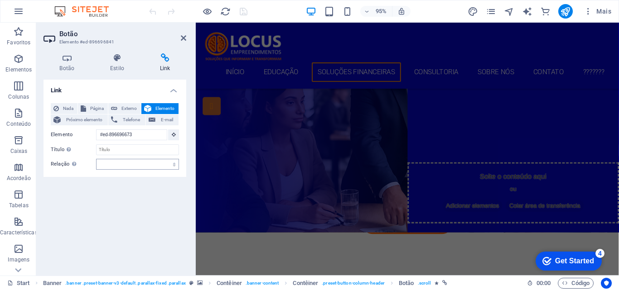
scroll to position [0, 0]
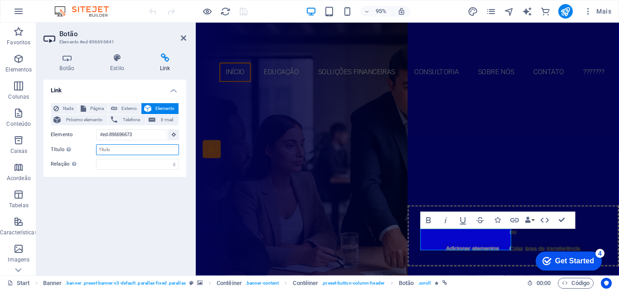
click at [139, 149] on input "Título A descrição adicional do link não deve ser igual ao texto do link. O tít…" at bounding box center [137, 149] width 83 height 11
click at [124, 110] on span "Externo" at bounding box center [129, 108] width 18 height 11
select select "blank"
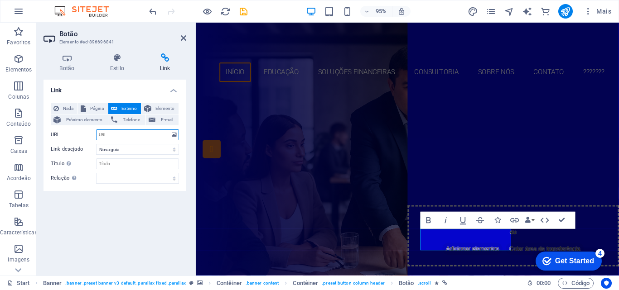
paste input "[URL][DOMAIN_NAME]"
type input "[URL][DOMAIN_NAME]"
click at [126, 197] on div "Link Nada Página Externo Elemento Próximo elemento Telefone E-mail Página Start…" at bounding box center [114, 174] width 143 height 189
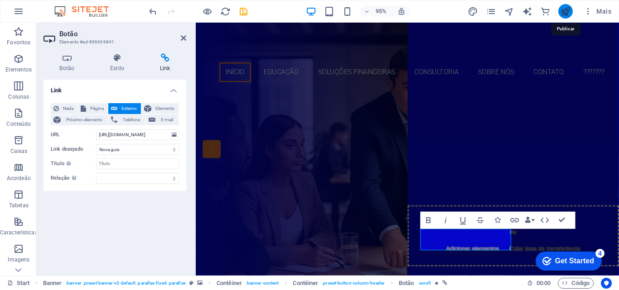
click at [565, 12] on icon "publish" at bounding box center [565, 11] width 10 height 10
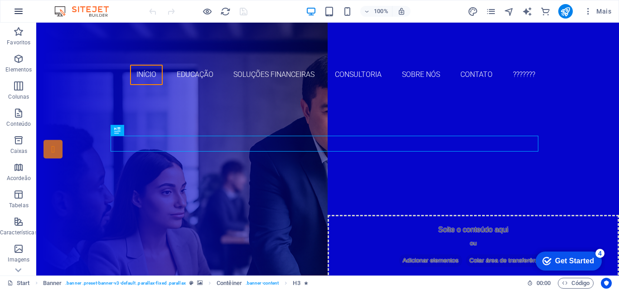
click at [18, 14] on icon "button" at bounding box center [18, 11] width 11 height 11
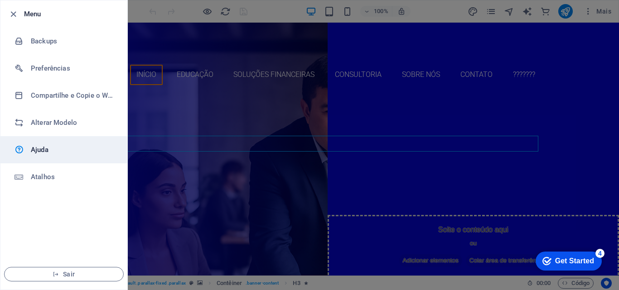
click at [51, 150] on h6 "Ajuda" at bounding box center [73, 149] width 84 height 11
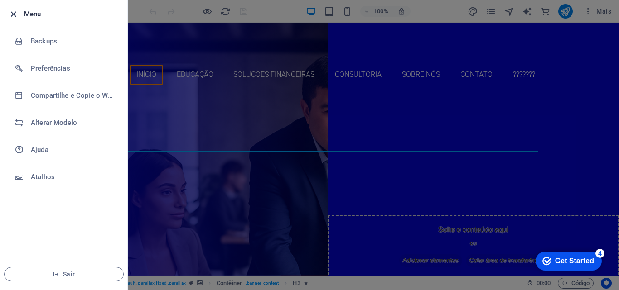
click at [18, 13] on icon "button" at bounding box center [13, 14] width 10 height 10
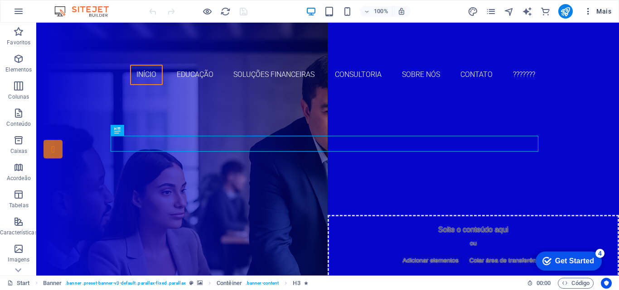
click at [602, 11] on span "Mais" at bounding box center [597, 11] width 28 height 9
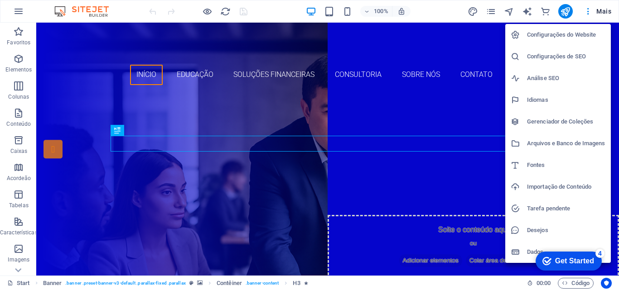
click at [544, 33] on h6 "Configurações do Website" at bounding box center [566, 34] width 78 height 11
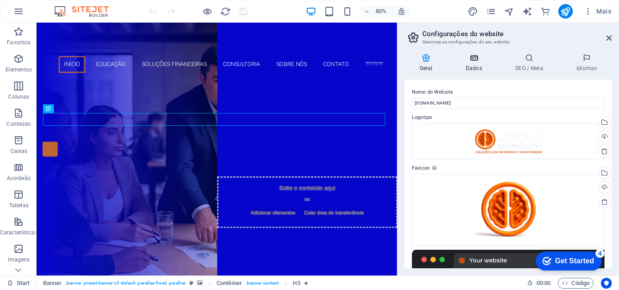
click at [475, 67] on h4 "Dados" at bounding box center [475, 62] width 49 height 19
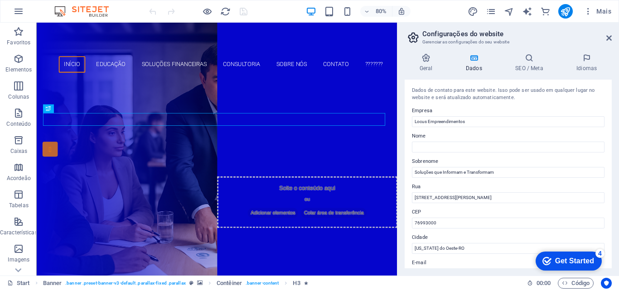
scroll to position [45, 0]
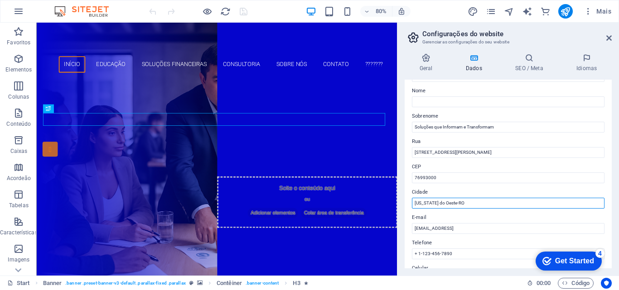
click at [414, 204] on input "[US_STATE] do Oeste-RO" at bounding box center [508, 203] width 193 height 11
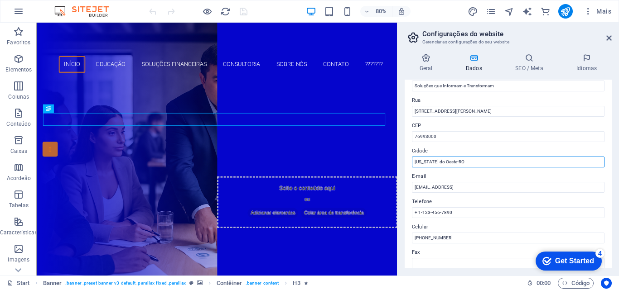
scroll to position [136, 0]
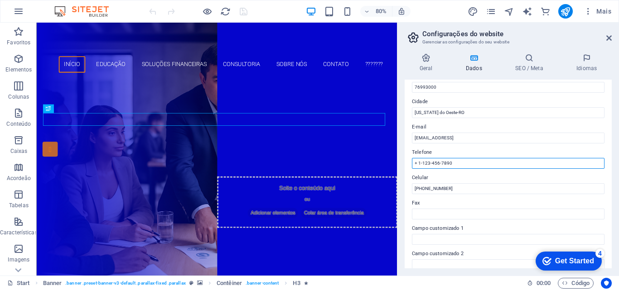
drag, startPoint x: 462, startPoint y: 164, endPoint x: 404, endPoint y: 166, distance: 58.5
click at [404, 166] on div "Geral Dados SEO / Meta Idiomas Nome do Website [DOMAIN_NAME] Logotipo Arraste o…" at bounding box center [507, 161] width 221 height 230
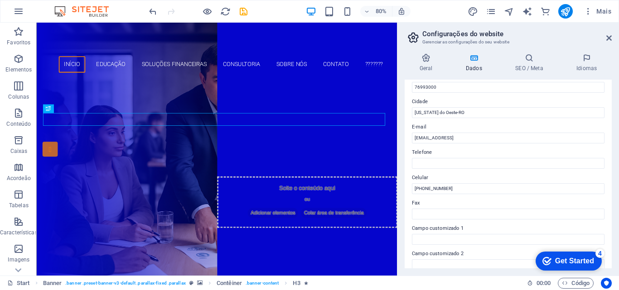
click at [438, 149] on label "Telefone" at bounding box center [508, 152] width 193 height 11
click at [438, 158] on input "Telefone" at bounding box center [508, 163] width 193 height 11
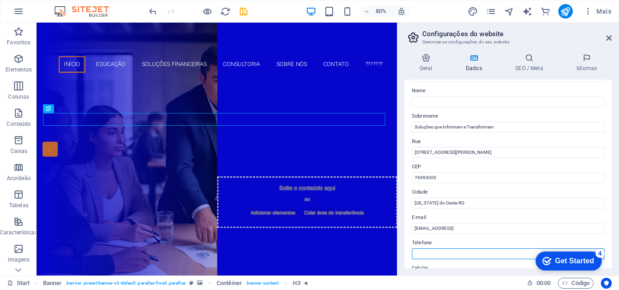
scroll to position [0, 0]
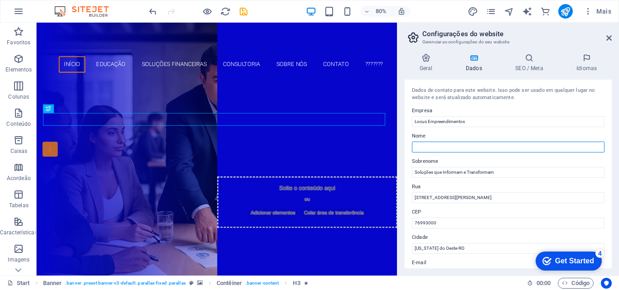
click at [430, 146] on input "Nome" at bounding box center [508, 147] width 193 height 11
paste input "46.624.251/0001-48"
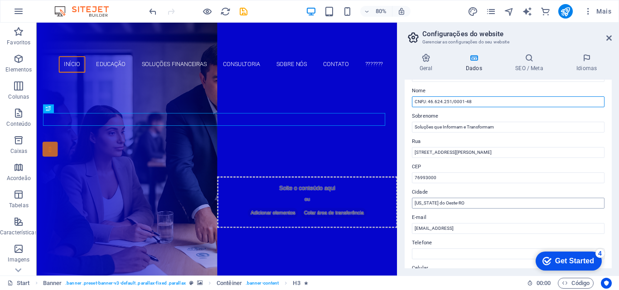
type input "CNPJ: 46.624.251/0001-48"
click at [414, 205] on input "[US_STATE] do Oeste-RO" at bounding box center [508, 203] width 193 height 11
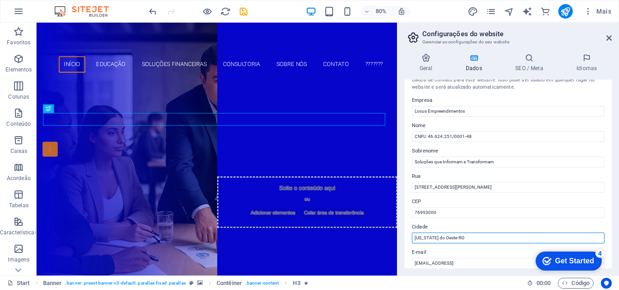
scroll to position [0, 0]
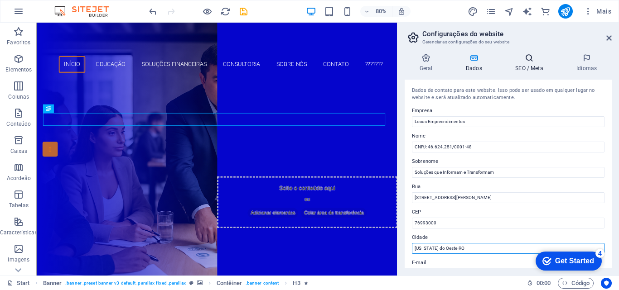
type input "[US_STATE] do Oeste-RO"
click at [526, 67] on h4 "SEO / Meta" at bounding box center [531, 62] width 61 height 19
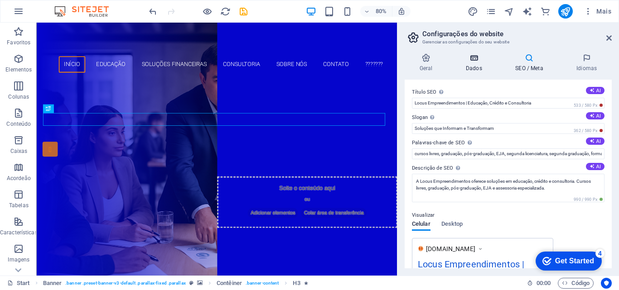
click at [473, 66] on h4 "Dados" at bounding box center [475, 62] width 49 height 19
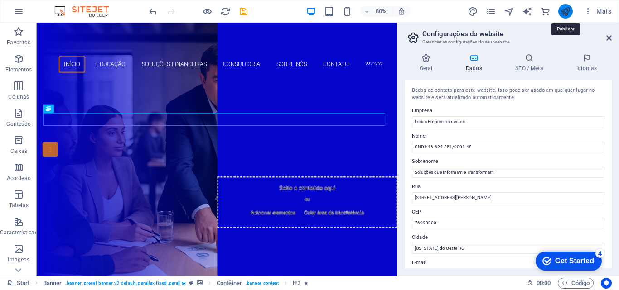
click at [566, 10] on icon "publish" at bounding box center [565, 11] width 10 height 10
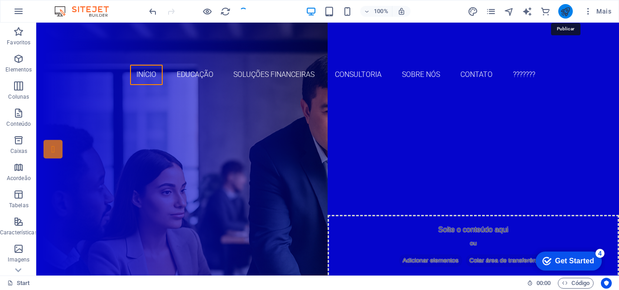
click at [566, 11] on icon "publish" at bounding box center [565, 11] width 10 height 10
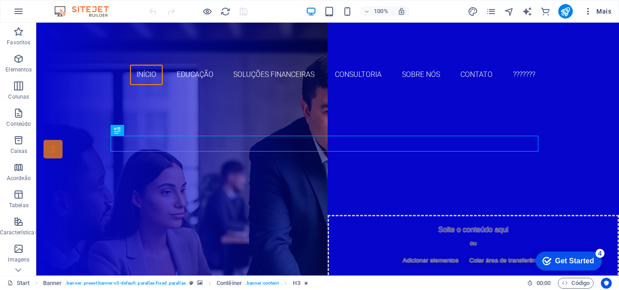
click at [596, 9] on span "Mais" at bounding box center [597, 11] width 28 height 9
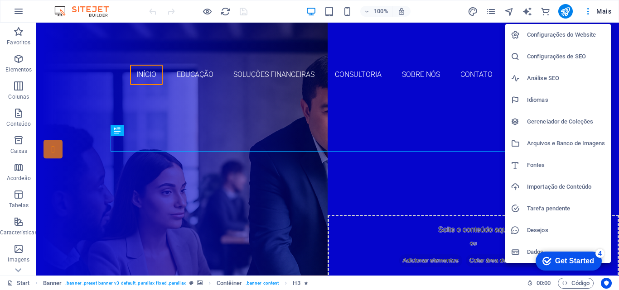
click at [534, 39] on h6 "Configurações do Website" at bounding box center [566, 34] width 78 height 11
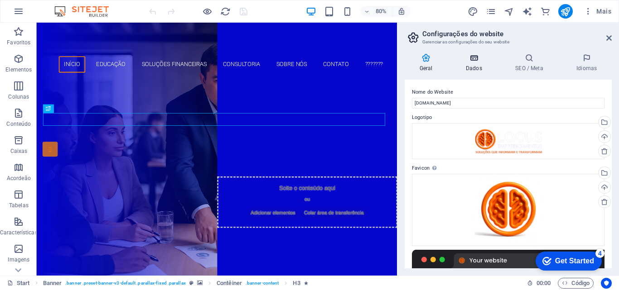
click at [468, 58] on icon at bounding box center [474, 57] width 46 height 9
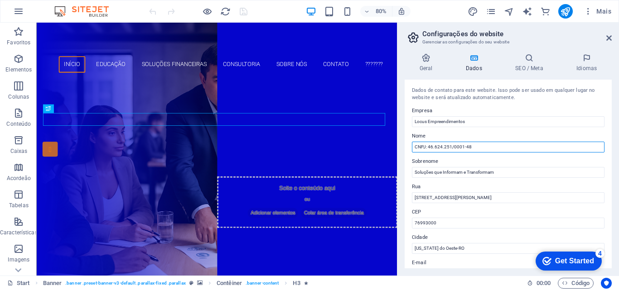
drag, startPoint x: 476, startPoint y: 145, endPoint x: 413, endPoint y: 145, distance: 63.0
click at [413, 145] on input "CNPJ: 46.624.251/0001-48" at bounding box center [508, 147] width 193 height 11
paste input "text"
type input "46.624.251/0001-48"
click at [444, 145] on input "46.624.251/0001-48" at bounding box center [508, 147] width 193 height 11
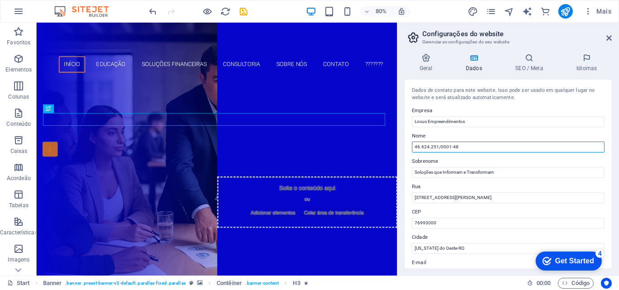
click at [444, 145] on input "46.624.251/0001-48" at bounding box center [508, 147] width 193 height 11
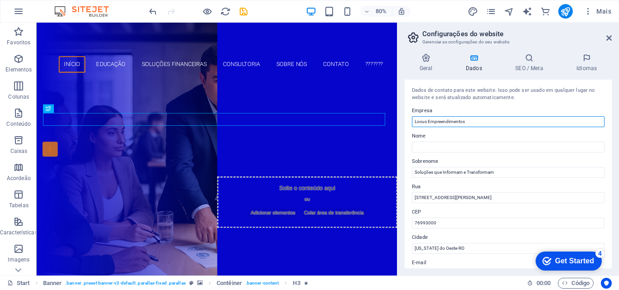
click at [482, 124] on input "Locus Empreendimentos" at bounding box center [508, 121] width 193 height 11
paste input "46.624.251/0001-48"
click at [469, 121] on input "Locus Empreendimentos I 46.624.251/0001-48" at bounding box center [508, 121] width 193 height 11
type input "Locus Empreendimentos I CNPJ: 46.624.251/0001-48"
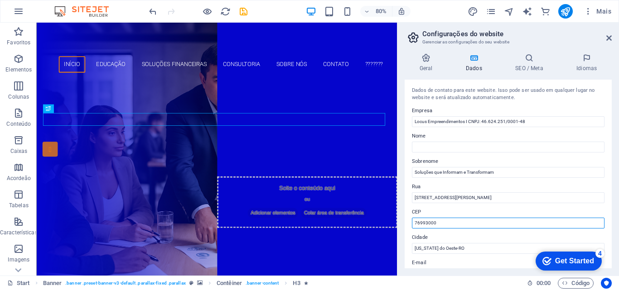
click at [412, 222] on input "76993000" at bounding box center [508, 223] width 193 height 11
click at [437, 222] on input "CEP: 76993000" at bounding box center [508, 223] width 193 height 11
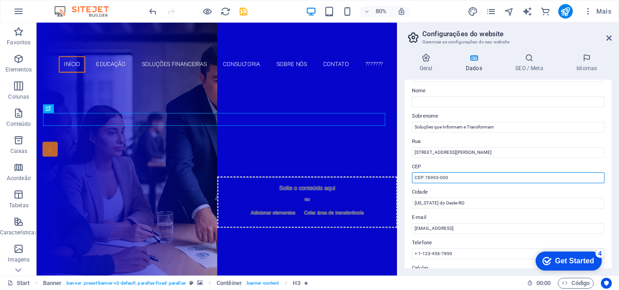
type input "CEP: 76993-000"
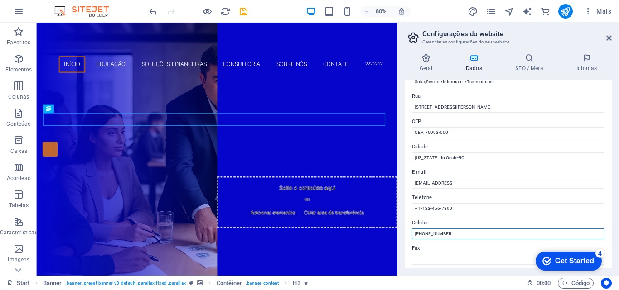
drag, startPoint x: 460, startPoint y: 231, endPoint x: 416, endPoint y: 236, distance: 44.2
click at [404, 235] on div "Geral Dados SEO / Meta Idiomas Nome do Website locus.emp.br Logotipo Arraste os…" at bounding box center [507, 161] width 221 height 230
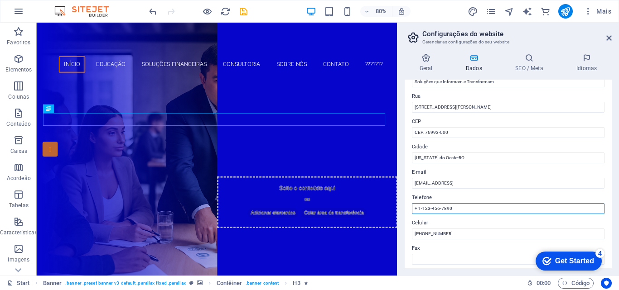
click at [437, 208] on input "+ 1-123-456-7890" at bounding box center [508, 208] width 193 height 11
paste input "55 (69) 993917365"
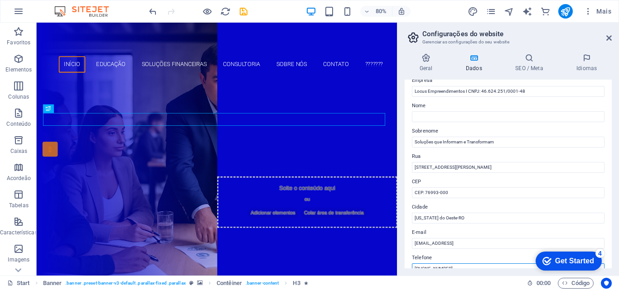
scroll to position [0, 0]
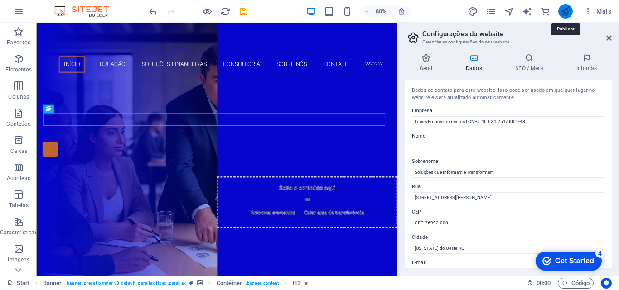
type input "[PHONE_NUMBER]"
click at [566, 12] on icon "publish" at bounding box center [565, 11] width 10 height 10
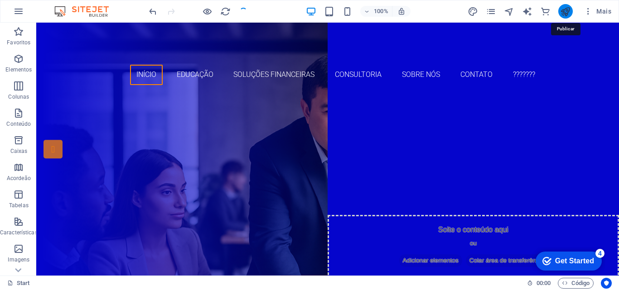
click at [566, 12] on icon "publish" at bounding box center [565, 11] width 10 height 10
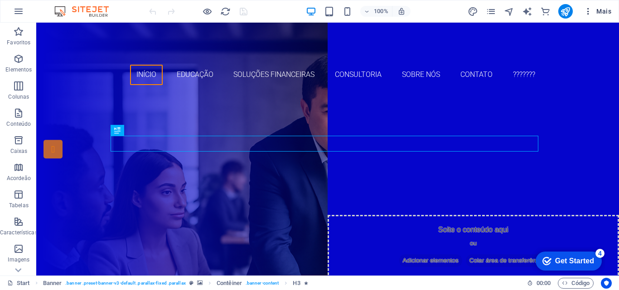
click at [601, 13] on span "Mais" at bounding box center [597, 11] width 28 height 9
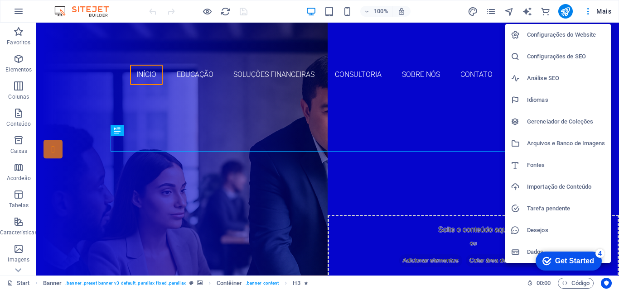
click at [547, 36] on h6 "Configurações do Website" at bounding box center [566, 34] width 78 height 11
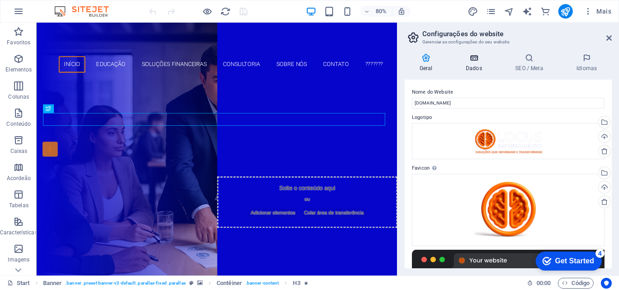
click at [480, 56] on icon at bounding box center [474, 57] width 46 height 9
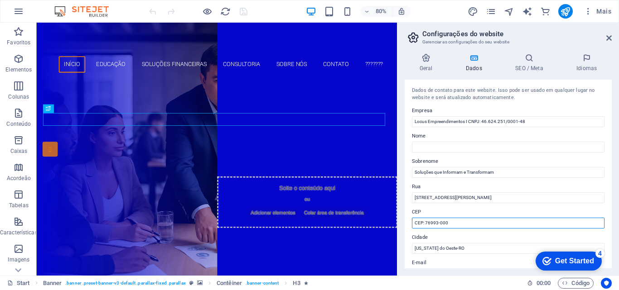
click at [414, 222] on input "CEP: 76993-000" at bounding box center [508, 223] width 193 height 11
type input "I CEP: 76993-000"
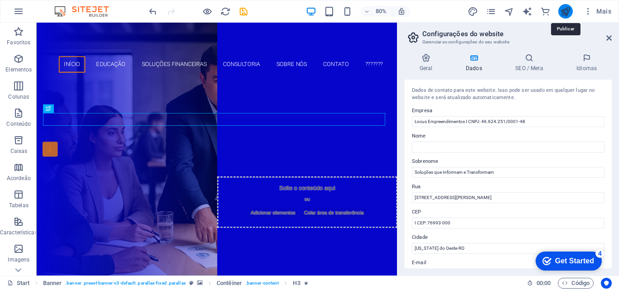
click at [565, 11] on icon "publish" at bounding box center [565, 11] width 10 height 10
